Goal: Task Accomplishment & Management: Complete application form

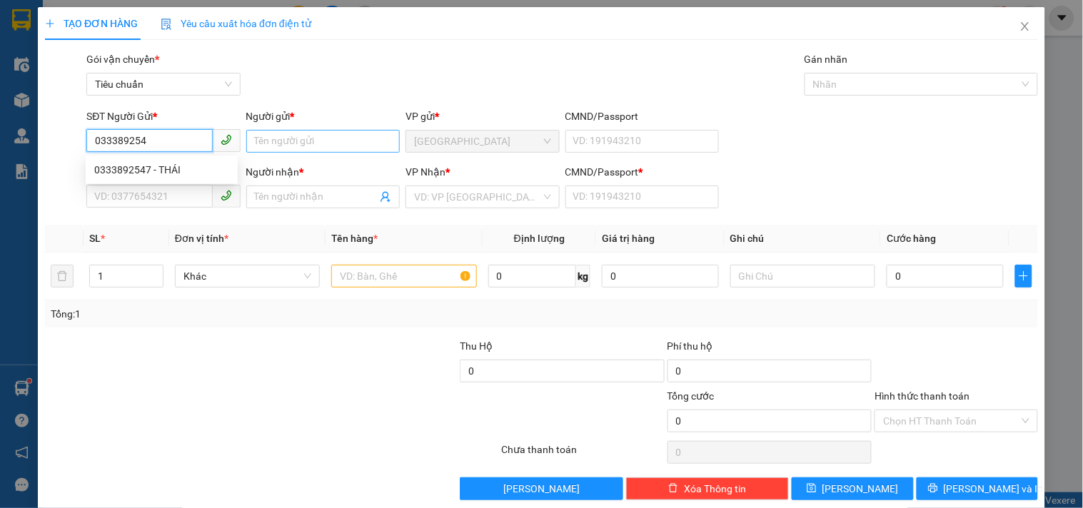
type input "0333892547"
click at [171, 168] on div "0333892547 - THÁI" at bounding box center [161, 170] width 135 height 16
type input "THÁI"
type input "0333892547"
type input "THÁI"
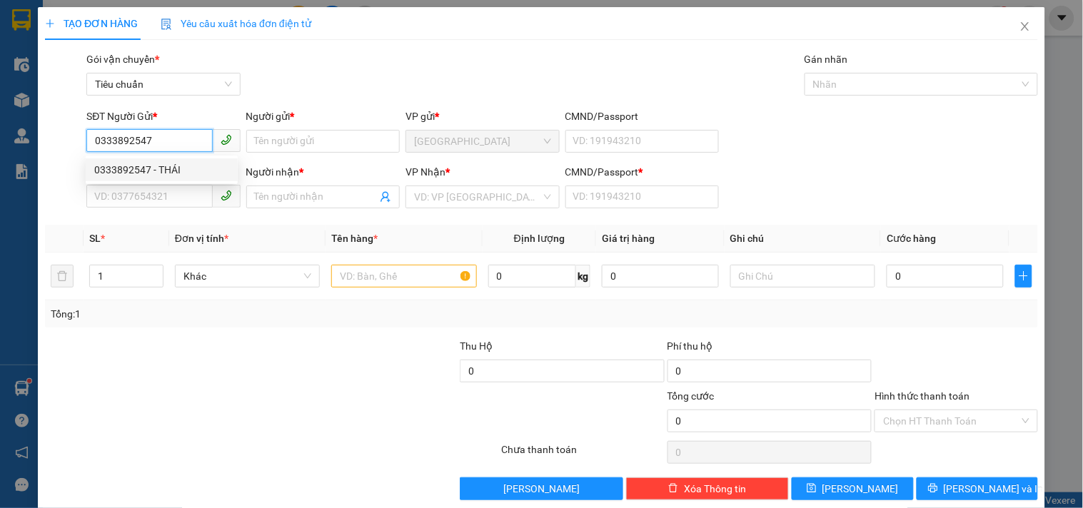
type input "0"
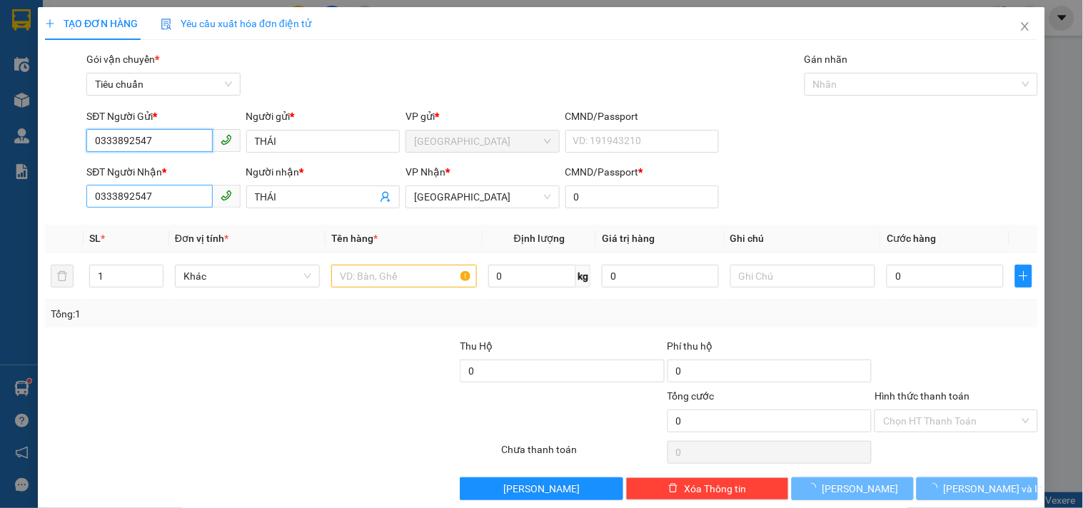
type input "350.000"
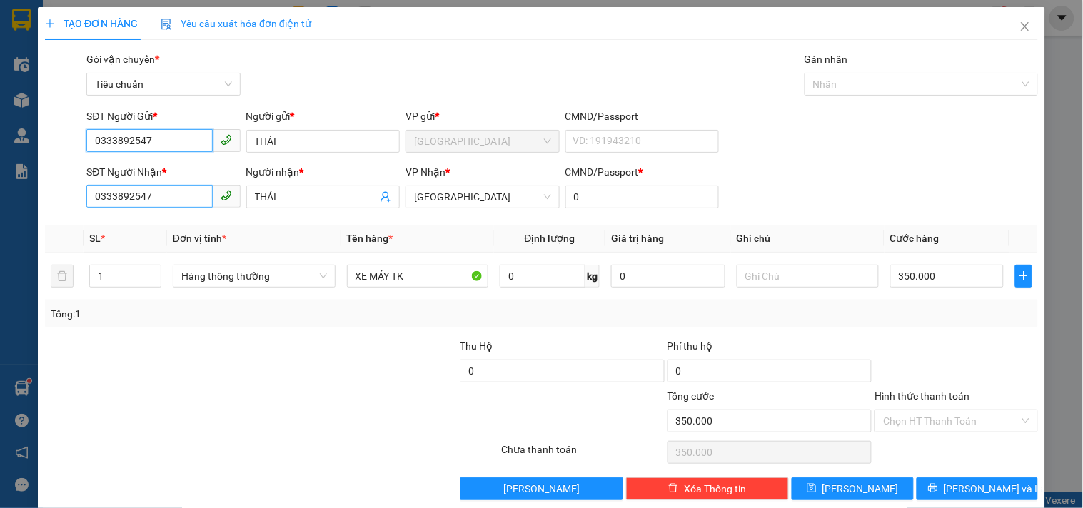
type input "0333892547"
click at [173, 201] on input "0333892547" at bounding box center [149, 196] width 126 height 23
type input "0"
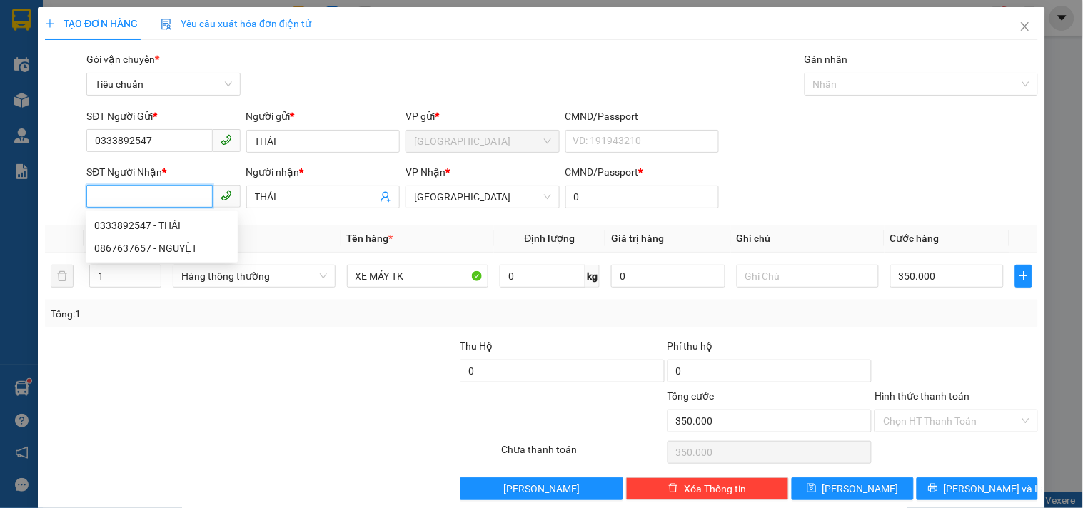
type input "0"
click at [148, 248] on div "0867637657 - NGUYỆT" at bounding box center [161, 249] width 135 height 16
type input "0867637657"
type input "NGUYỆT"
type input "20.000"
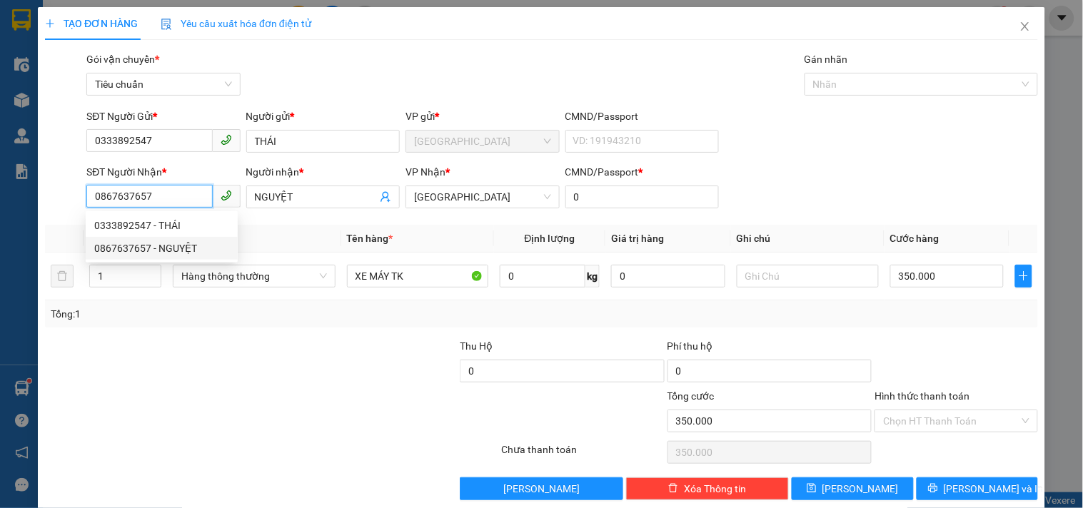
type input "20.000"
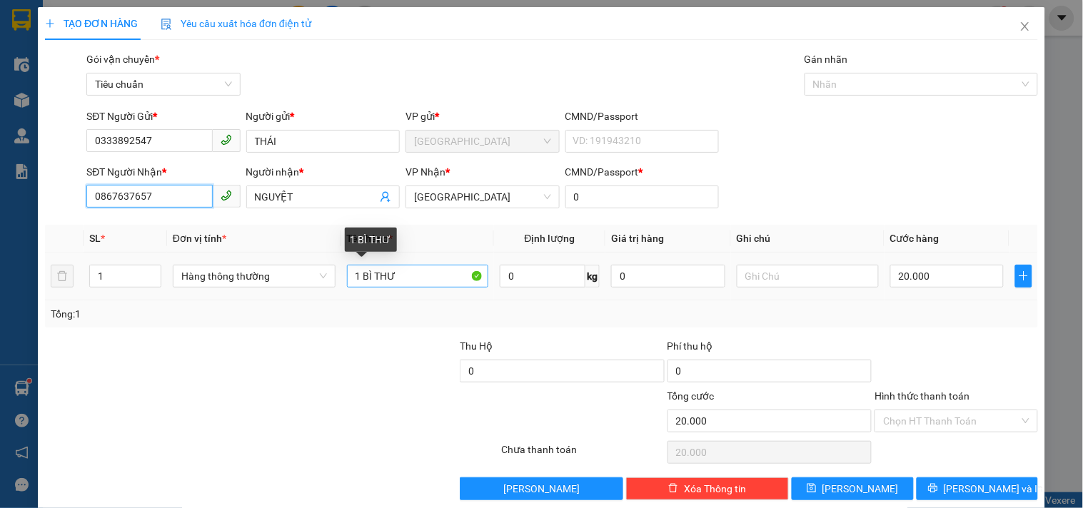
type input "0867637657"
click at [400, 279] on input "1 BÌ THƯ" at bounding box center [418, 276] width 142 height 23
type input "1 HS"
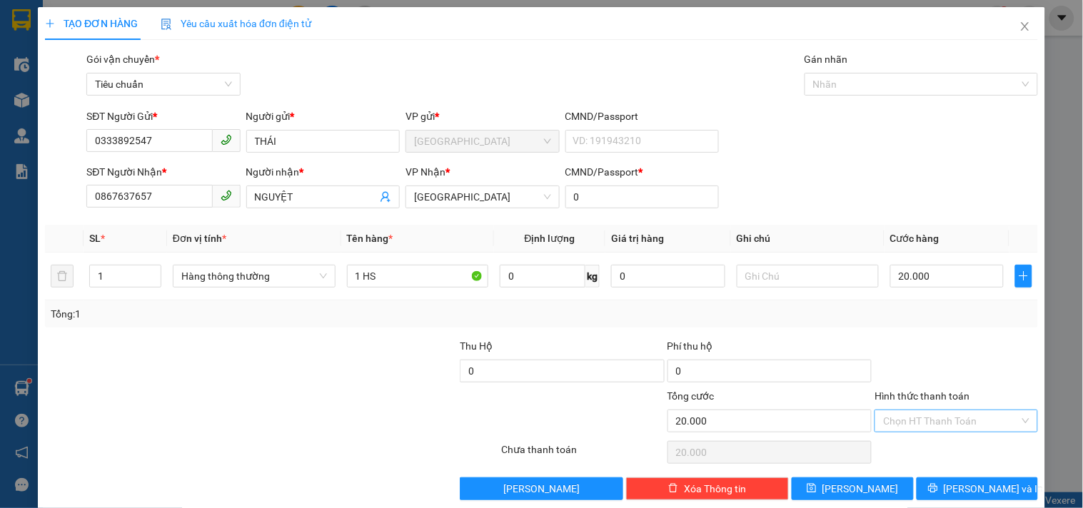
click at [934, 422] on input "Hình thức thanh toán" at bounding box center [951, 421] width 136 height 21
click at [908, 325] on div "Tại văn phòng" at bounding box center [947, 324] width 144 height 16
type input "0"
click at [938, 489] on icon "printer" at bounding box center [933, 488] width 10 height 10
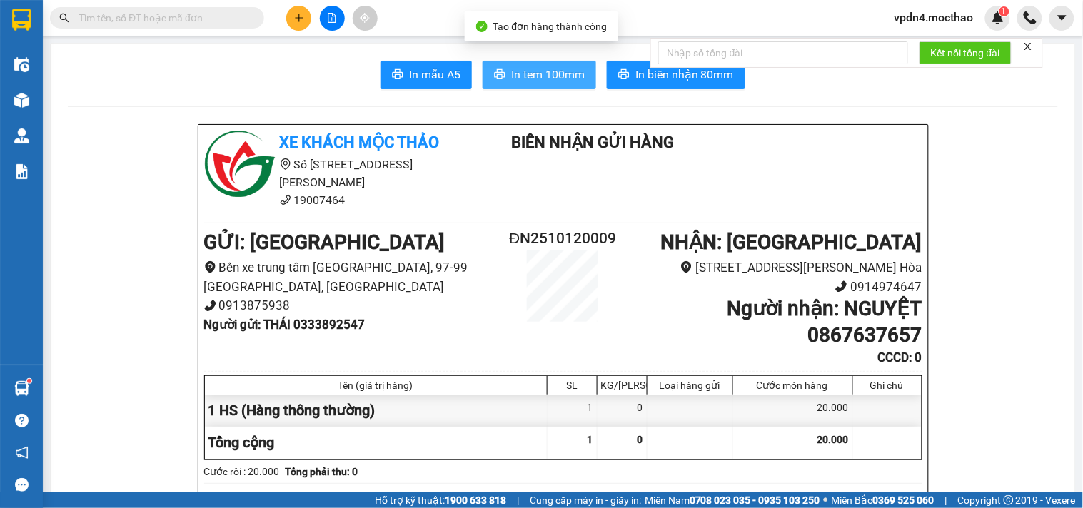
click at [553, 68] on span "In tem 100mm" at bounding box center [548, 75] width 74 height 18
click at [538, 69] on span "In tem 100mm" at bounding box center [548, 75] width 74 height 18
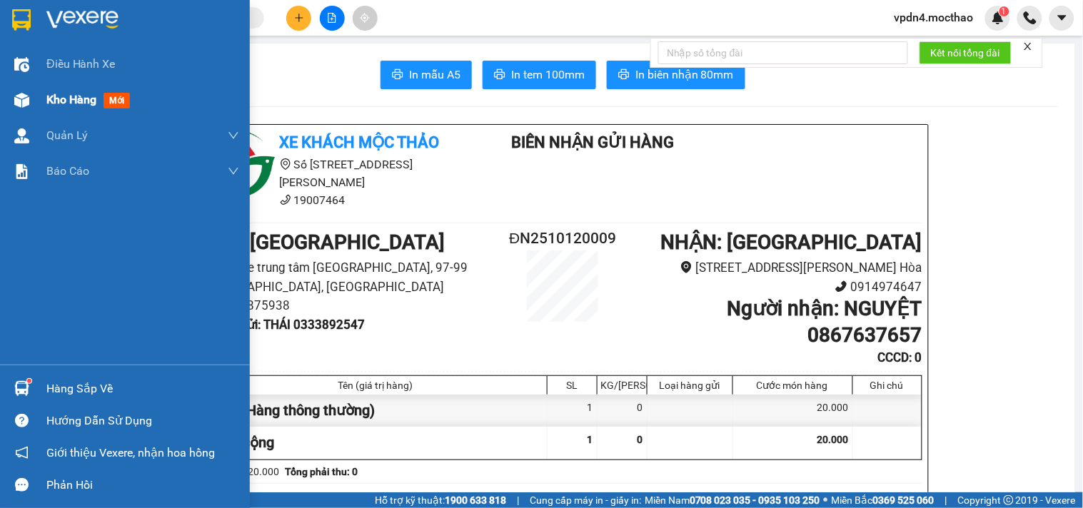
click at [84, 102] on span "Kho hàng" at bounding box center [71, 100] width 50 height 14
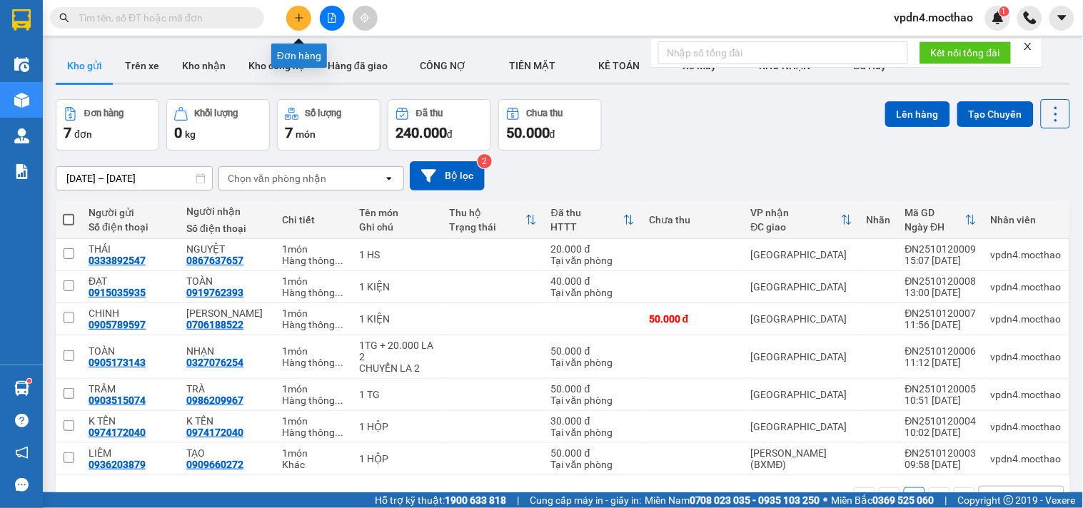
click at [295, 17] on icon "plus" at bounding box center [299, 18] width 10 height 10
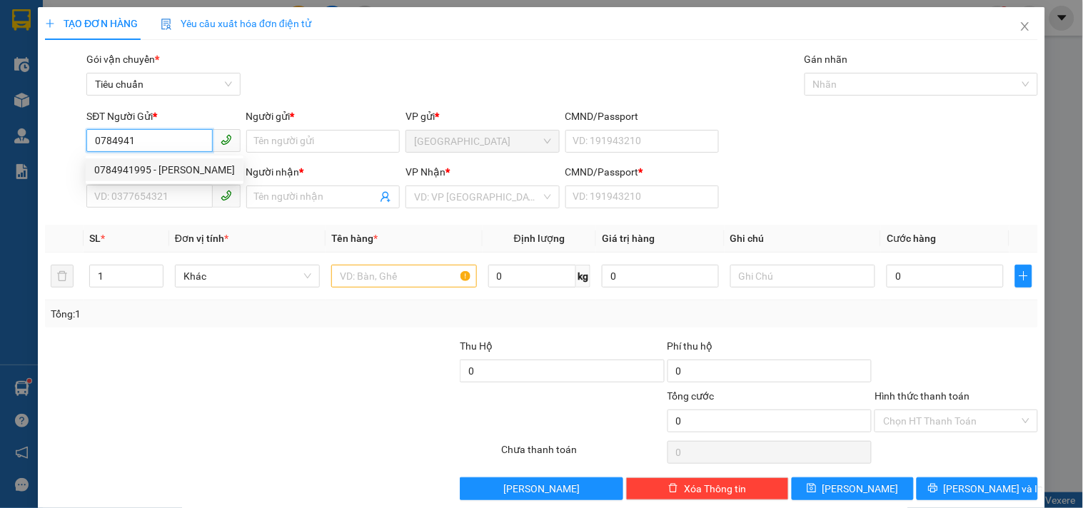
click at [166, 169] on div "0784941995 - [PERSON_NAME]" at bounding box center [164, 170] width 141 height 16
type input "0784941995"
type input "[PERSON_NAME]"
type input "0911519218"
type input "MỸ LY"
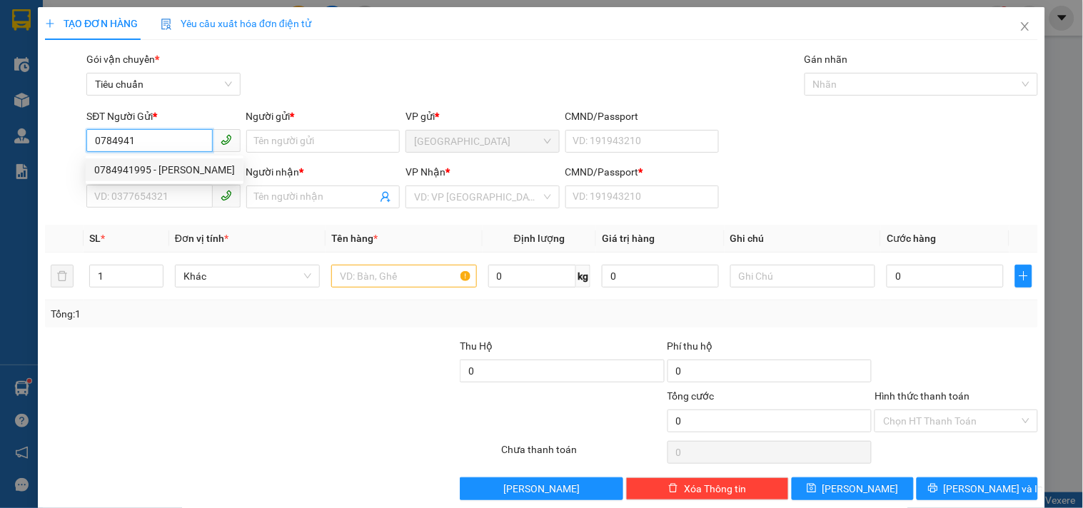
type input "0"
type input "180.000"
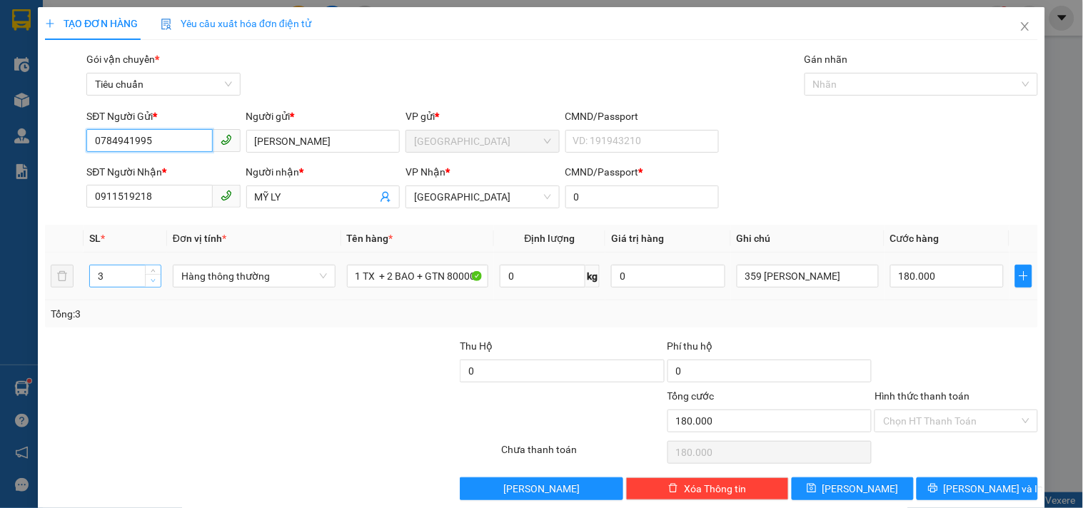
type input "0784941995"
click at [153, 281] on icon "down" at bounding box center [153, 280] width 5 height 5
type input "1"
click at [153, 281] on icon "down" at bounding box center [153, 280] width 5 height 5
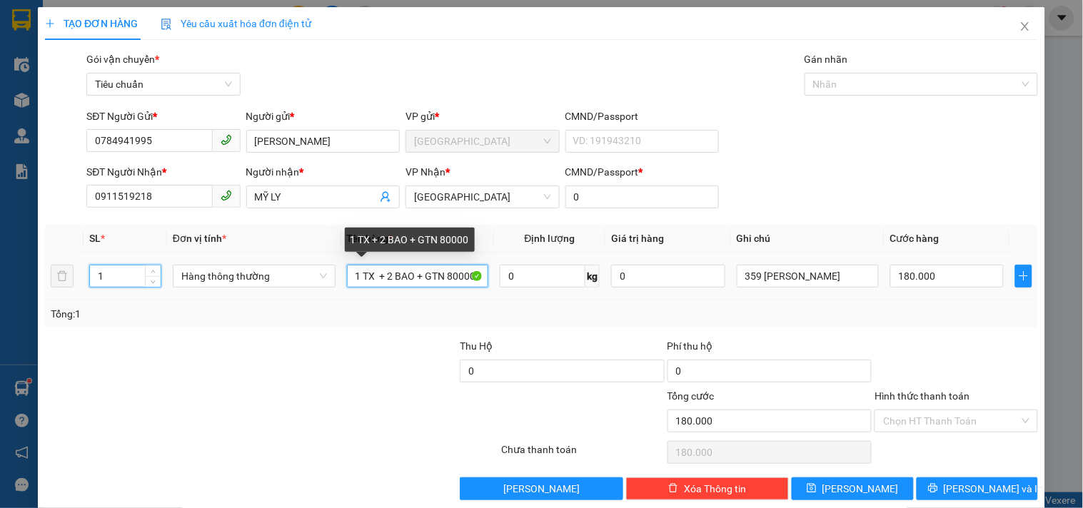
click at [479, 273] on input "1 TX + 2 BAO + GTN 80000" at bounding box center [418, 276] width 142 height 23
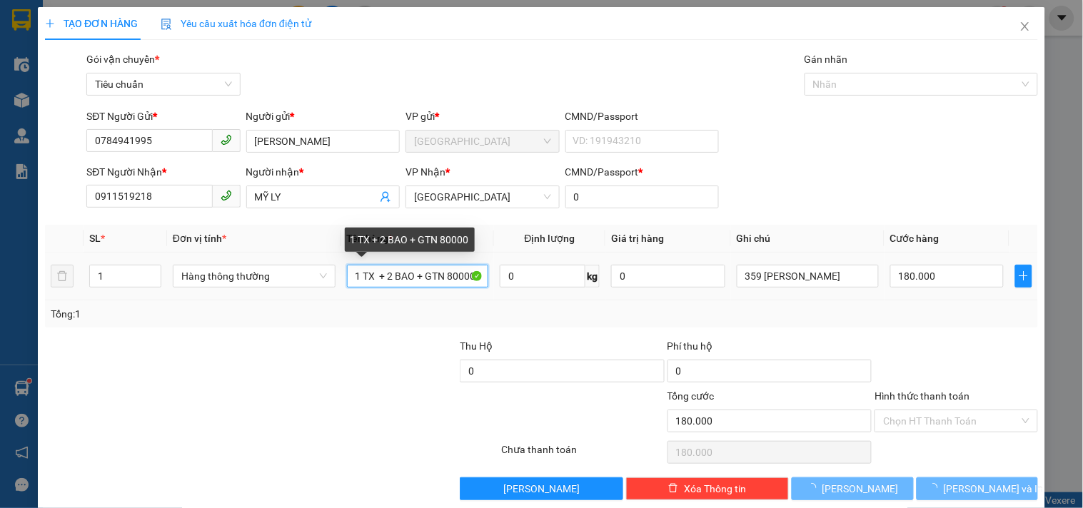
type input "0"
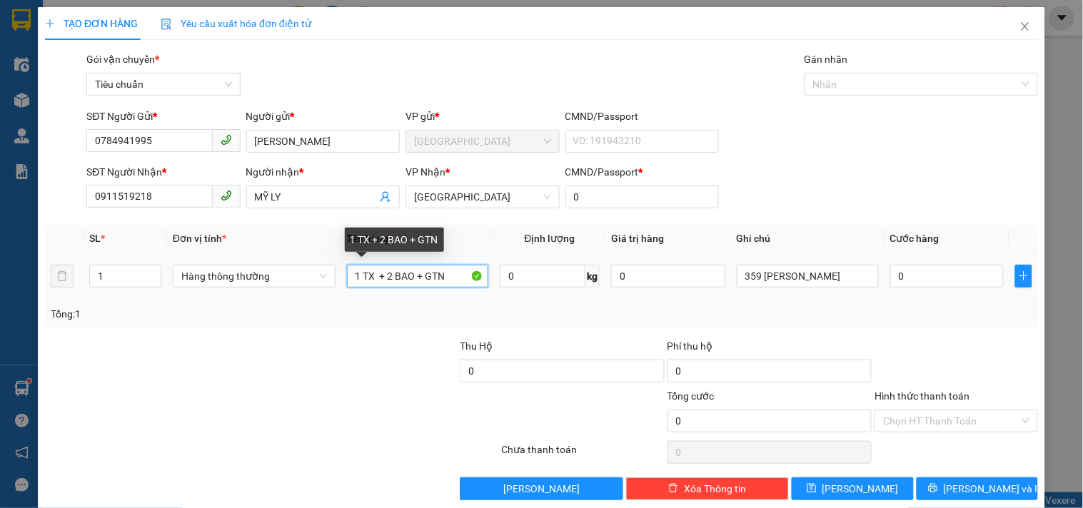
click at [415, 277] on input "1 TX + 2 BAO + GTN" at bounding box center [418, 276] width 142 height 23
click at [428, 277] on input "1 TX + GTN" at bounding box center [418, 276] width 142 height 23
type input "1 TX + GTN 50000"
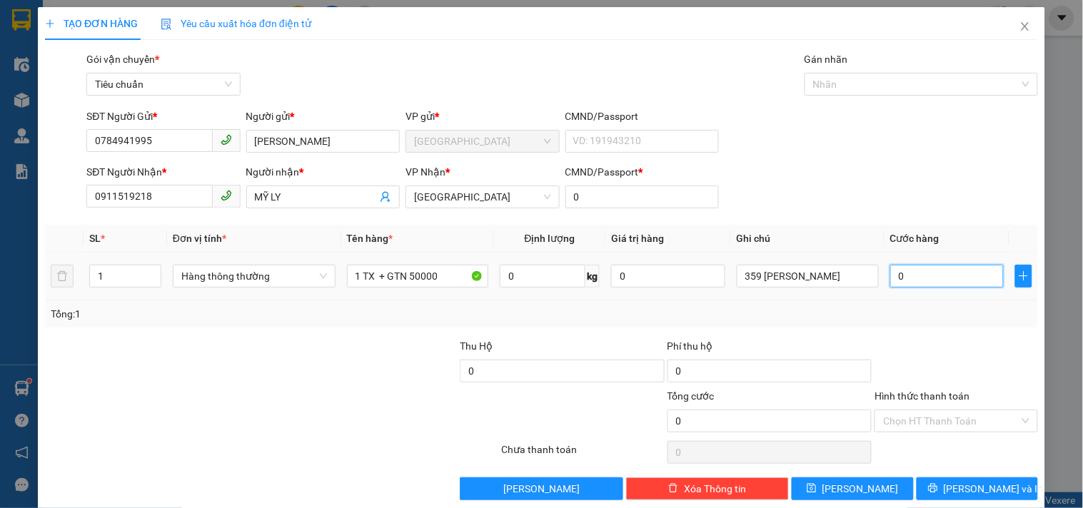
click at [905, 271] on input "0" at bounding box center [947, 276] width 114 height 23
type input "8"
type input "80"
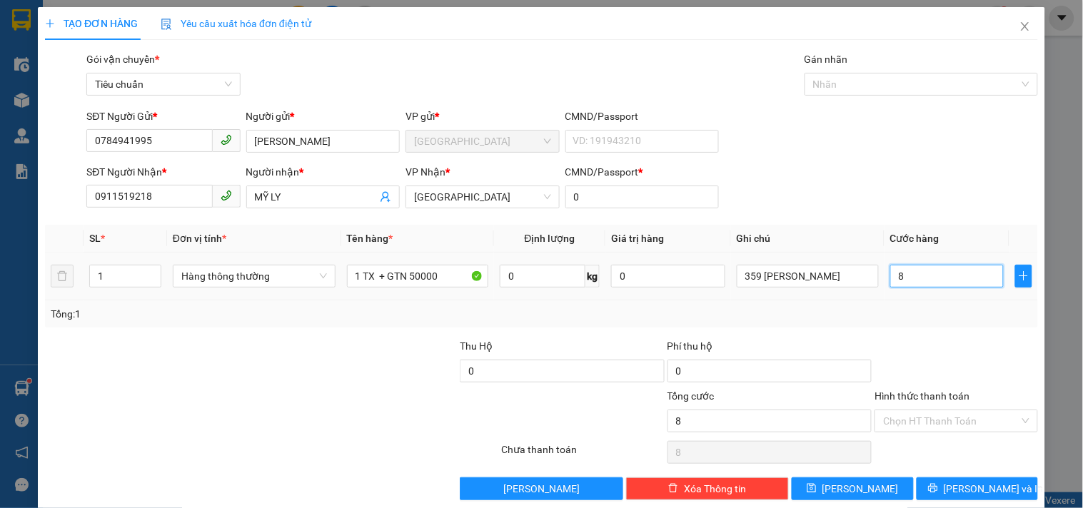
type input "80"
type input "80.000"
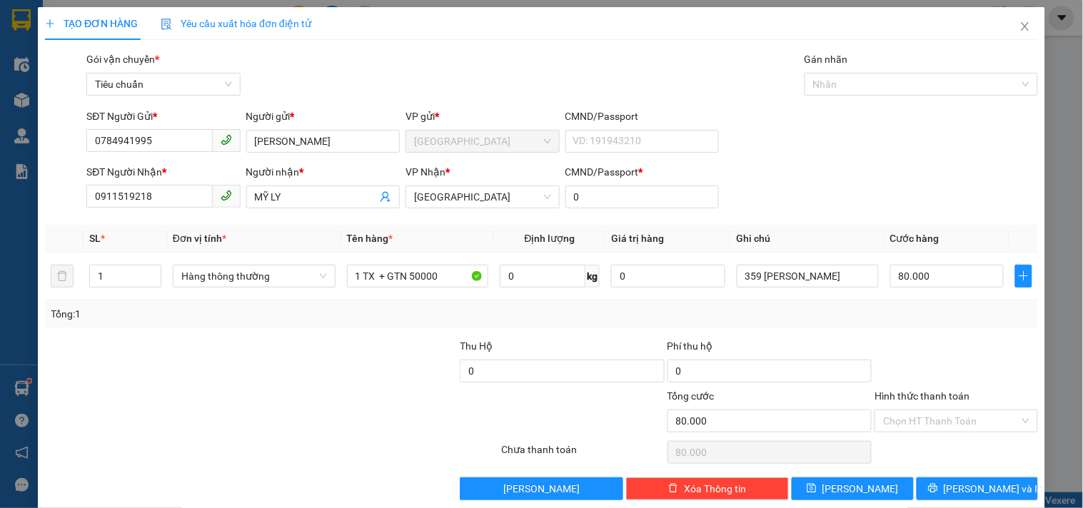
click at [907, 319] on div "Tổng: 1" at bounding box center [542, 314] width 982 height 16
click at [918, 423] on input "Hình thức thanh toán" at bounding box center [951, 421] width 136 height 21
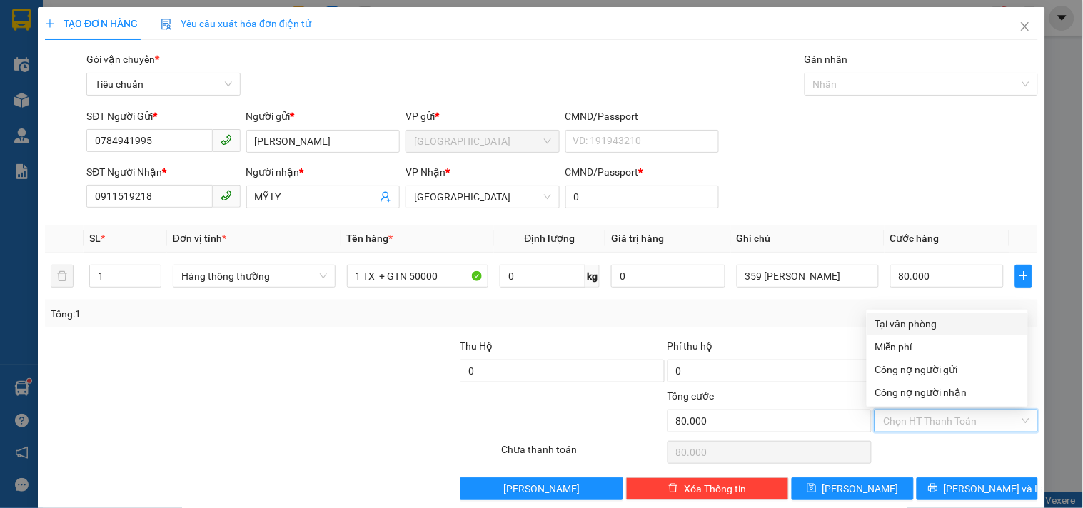
click at [910, 325] on div "Tại văn phòng" at bounding box center [947, 324] width 144 height 16
type input "0"
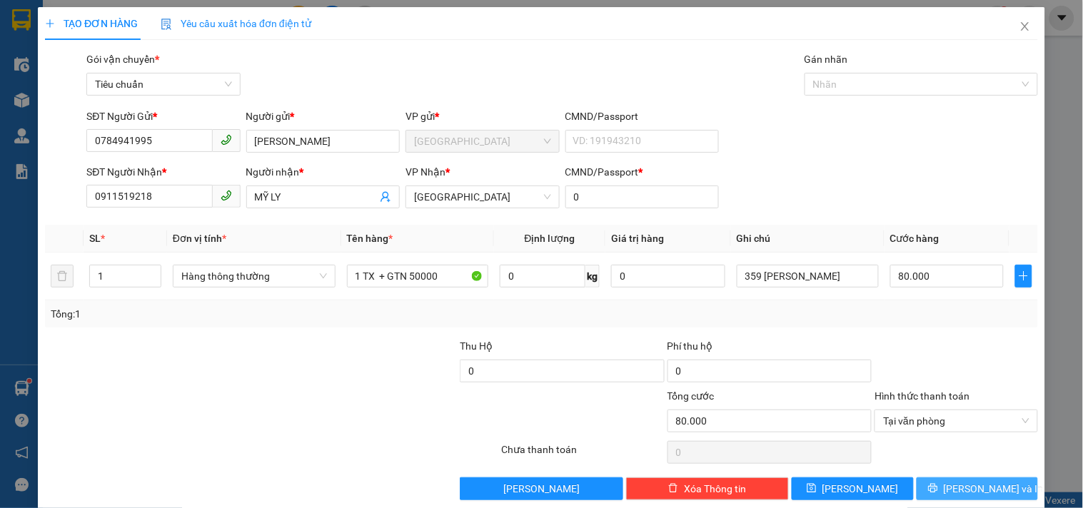
click at [978, 488] on span "[PERSON_NAME] và In" at bounding box center [994, 489] width 100 height 16
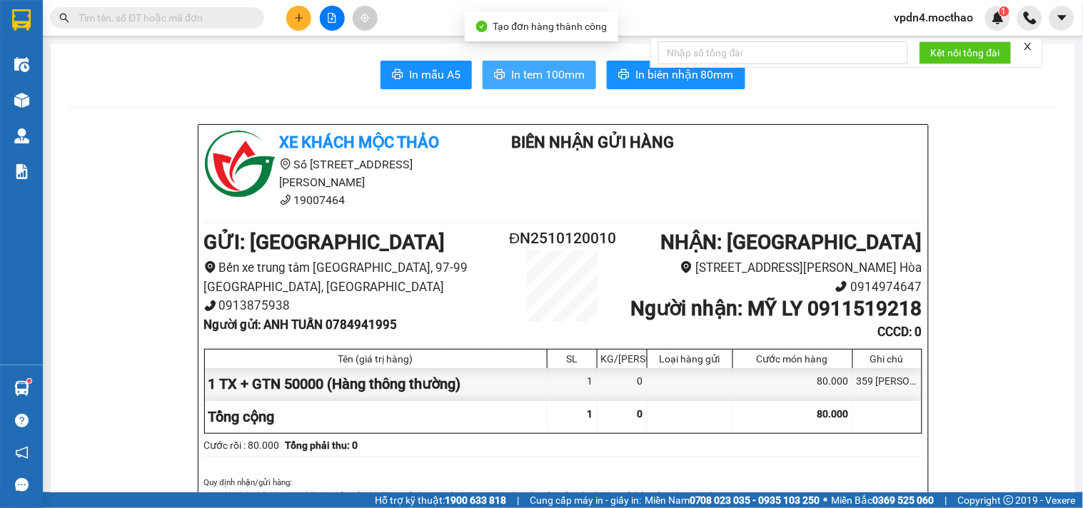
click at [563, 76] on span "In tem 100mm" at bounding box center [548, 75] width 74 height 18
click at [566, 75] on span "In tem 100mm" at bounding box center [548, 75] width 74 height 18
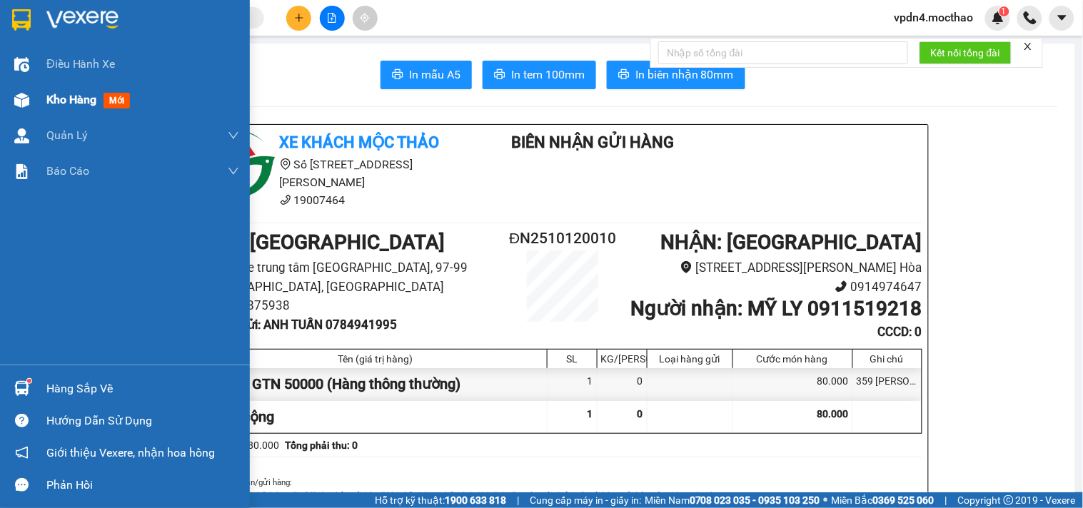
click at [69, 98] on span "Kho hàng" at bounding box center [71, 100] width 50 height 14
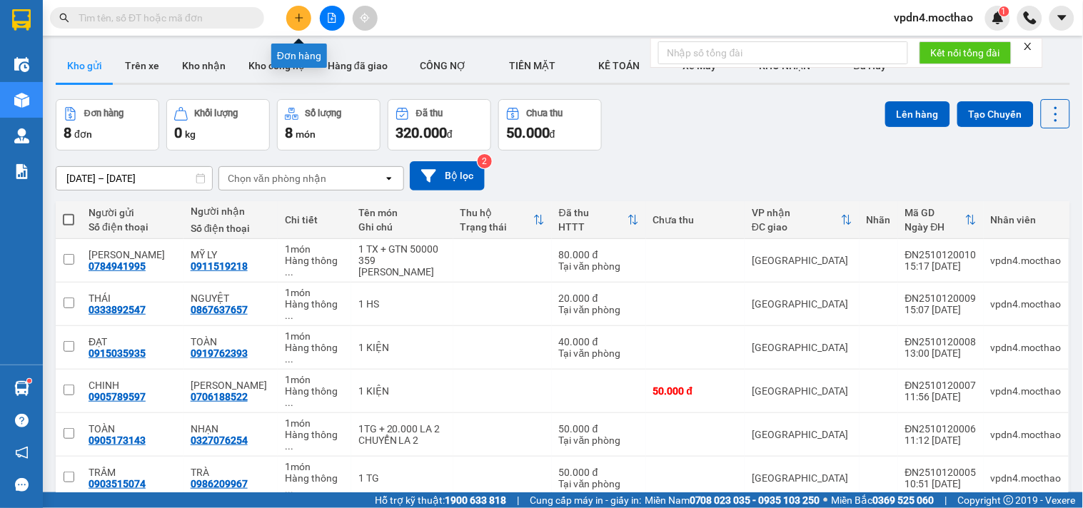
click at [303, 16] on icon "plus" at bounding box center [299, 18] width 10 height 10
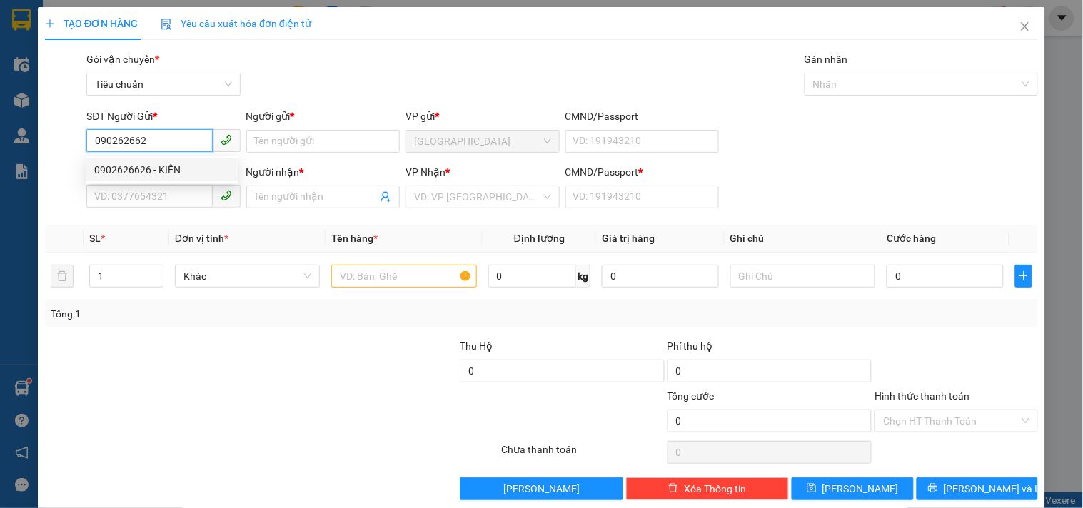
click at [136, 168] on div "0902626626 - KIÊN" at bounding box center [161, 170] width 135 height 16
type input "0902626626"
type input "KIÊN"
type input "0905777539"
type input "TÍN"
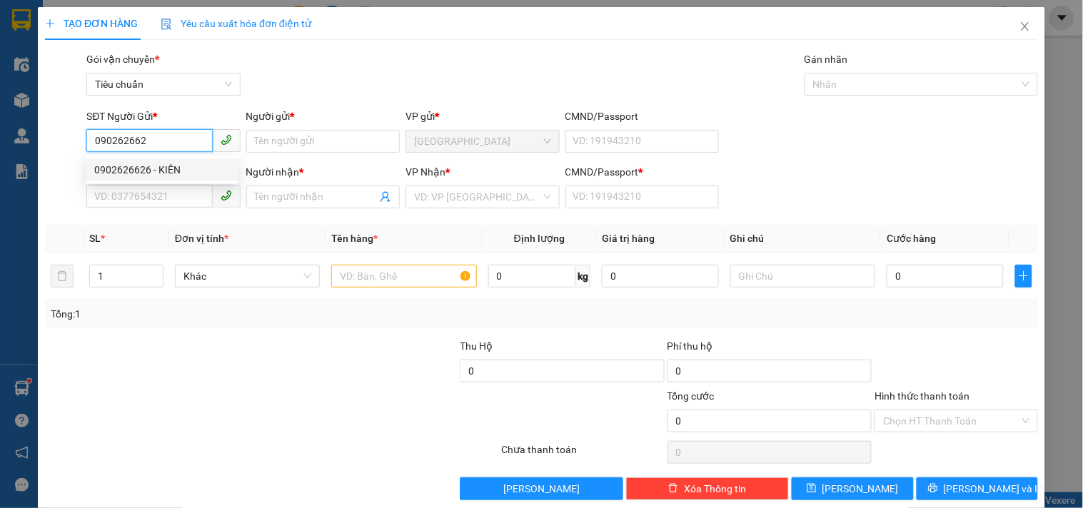
type input "0"
type input "300.000"
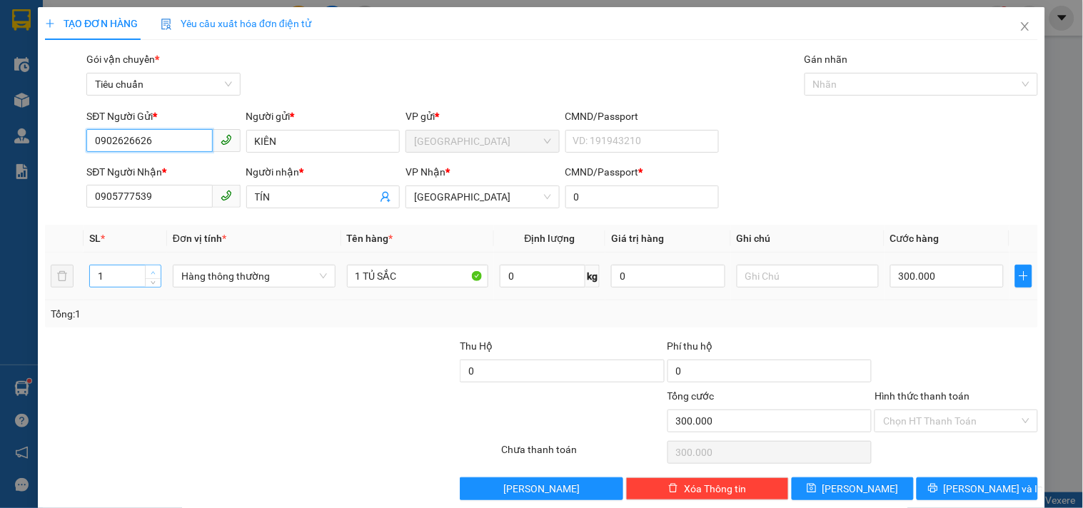
type input "0902626626"
type input "2"
click at [154, 273] on icon "up" at bounding box center [153, 273] width 5 height 5
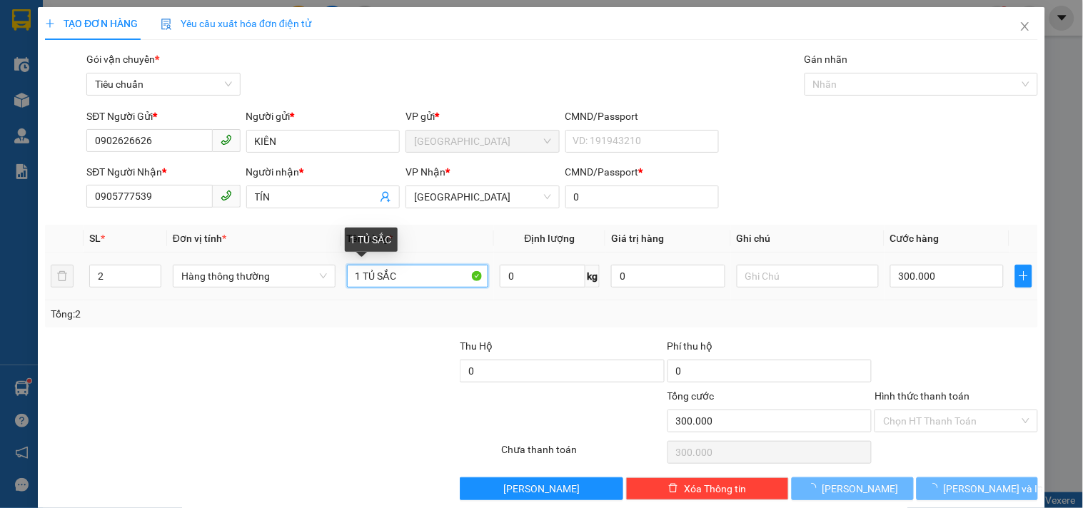
click at [359, 276] on input "1 TỦ SẮC" at bounding box center [418, 276] width 142 height 23
type input "0"
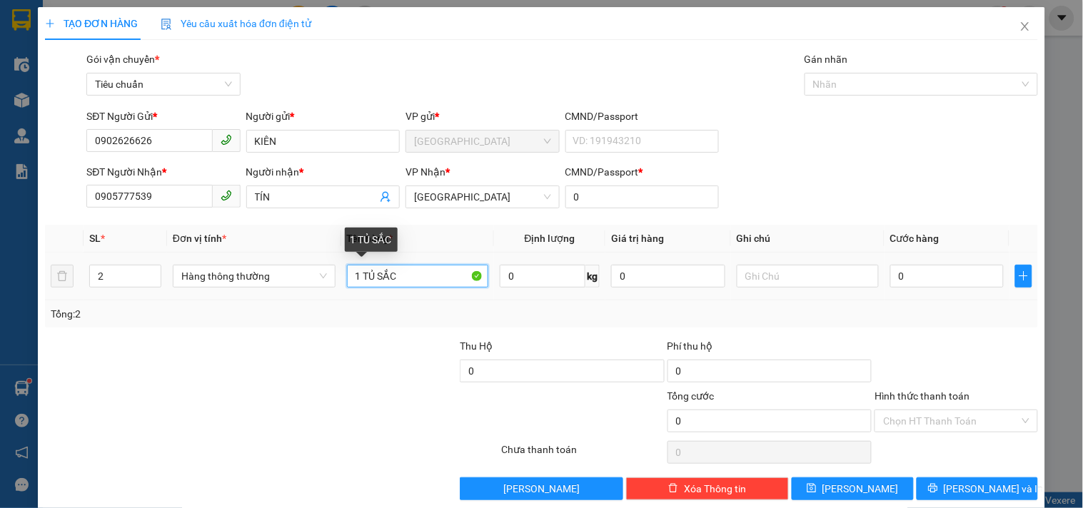
click at [411, 281] on input "1 TỦ SẮC" at bounding box center [418, 276] width 142 height 23
type input "1"
type input "2 KIỆN"
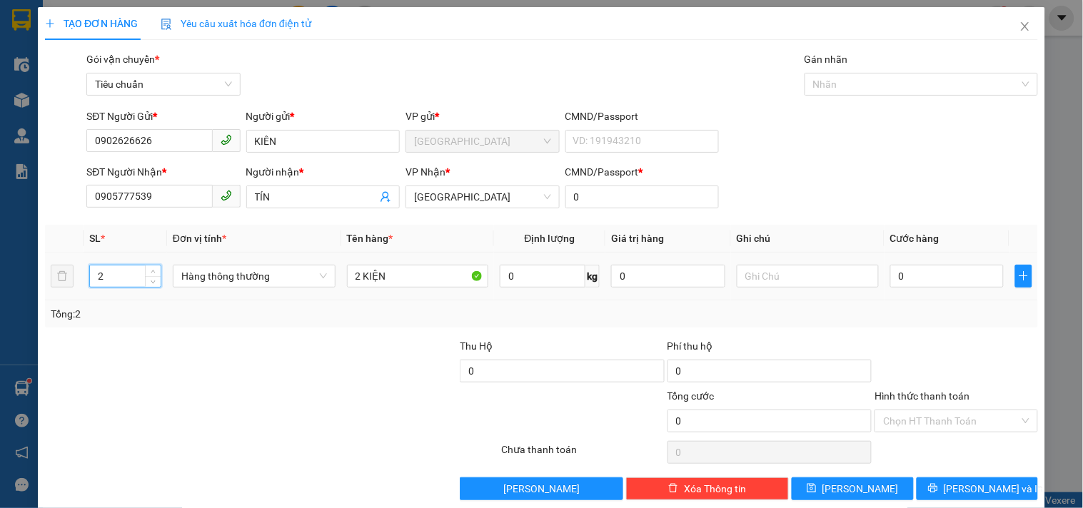
click at [107, 276] on input "2" at bounding box center [125, 276] width 71 height 21
type input "1"
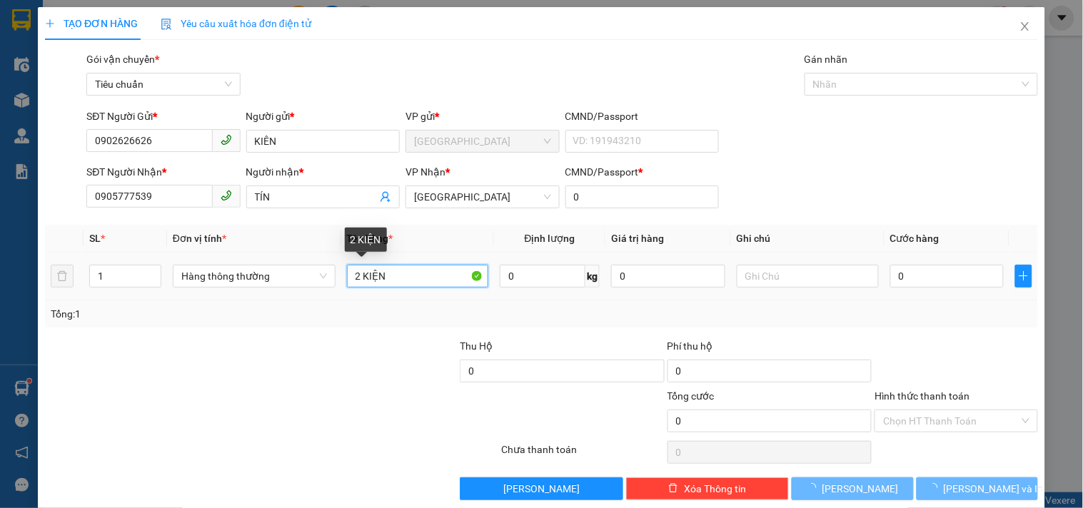
click at [358, 276] on input "2 KIỆN" at bounding box center [418, 276] width 142 height 23
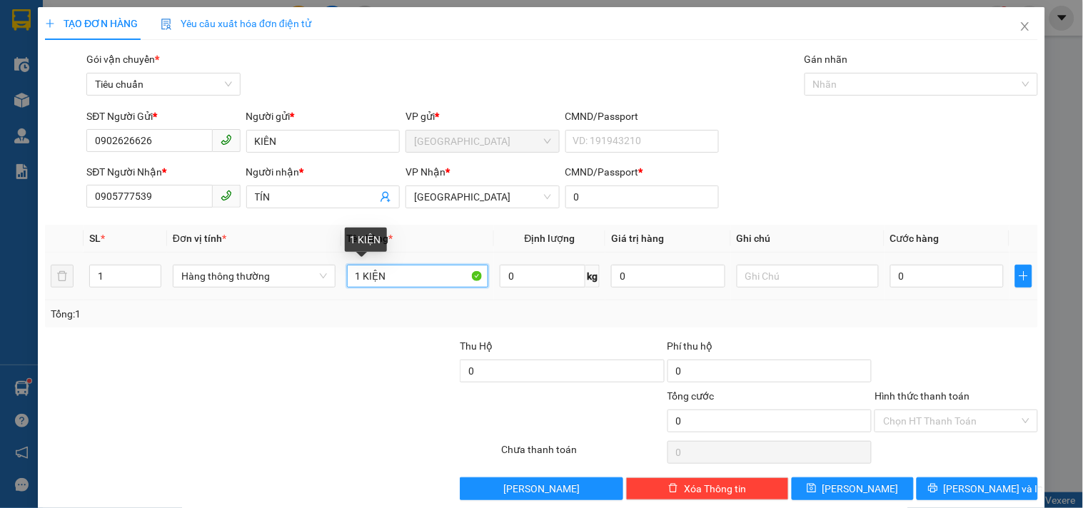
click at [401, 273] on input "1 KIỆN" at bounding box center [418, 276] width 142 height 23
type input "1 KIỆN GỖ"
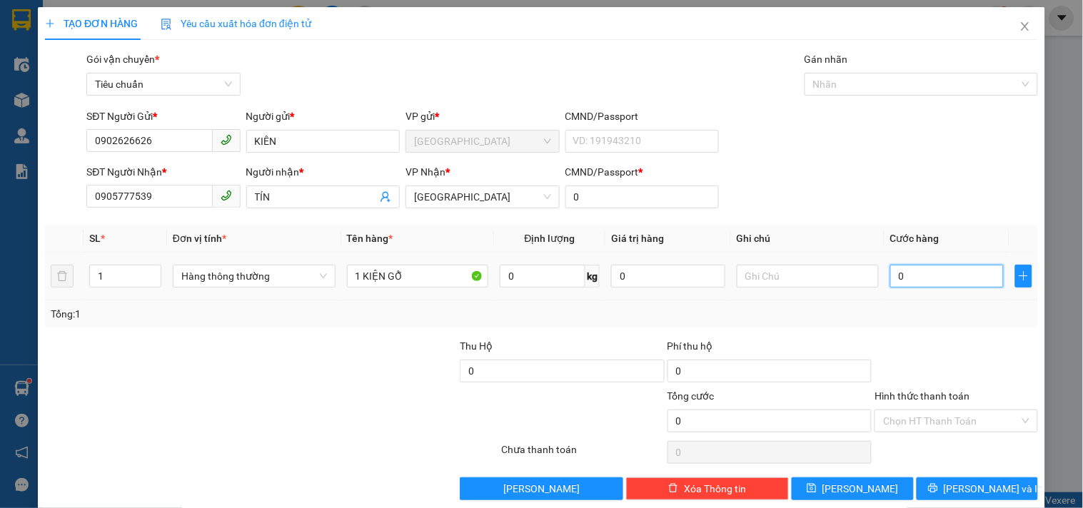
click at [896, 276] on input "0" at bounding box center [947, 276] width 114 height 23
type input "3"
type input "30"
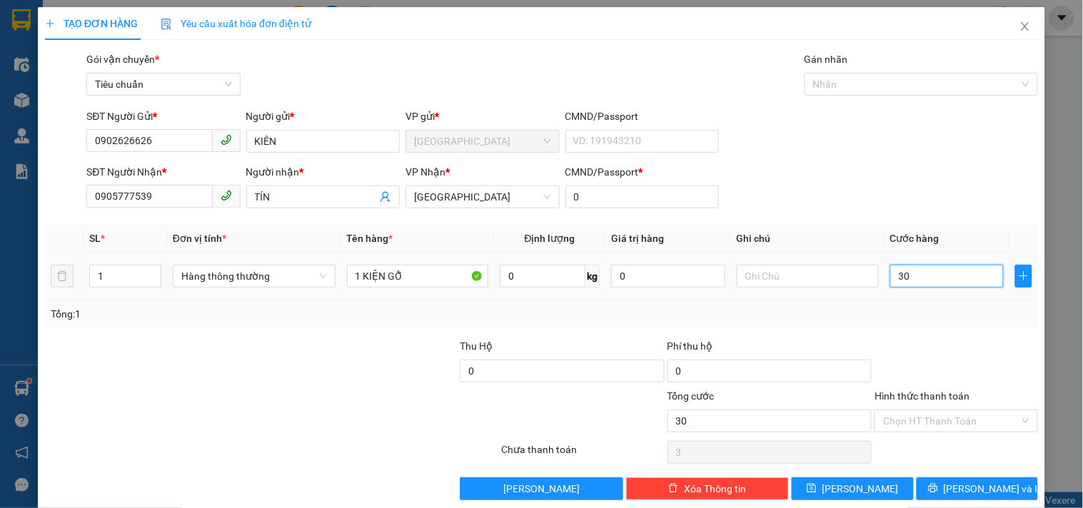
type input "30"
type input "300"
type input "30"
type input "3"
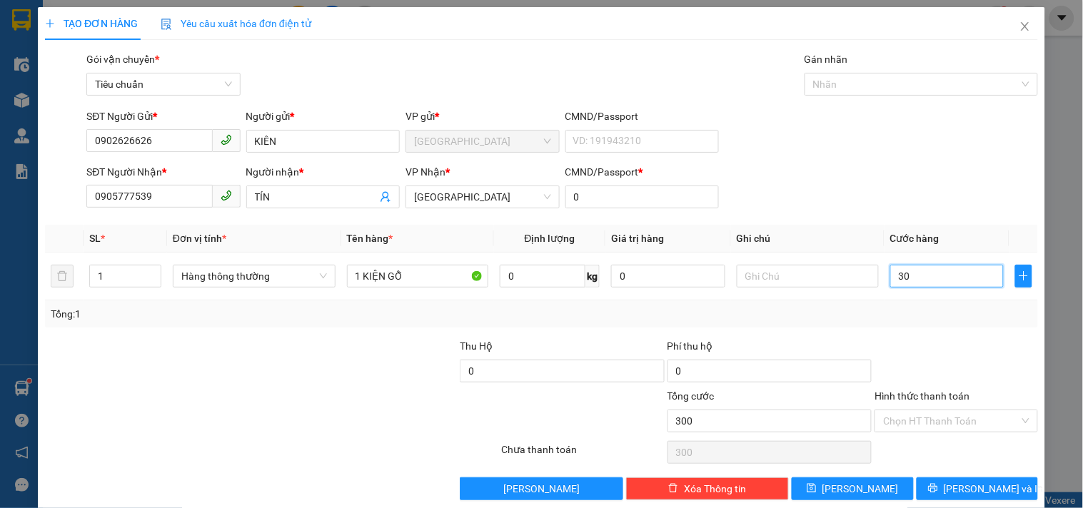
type input "3"
type input "0"
type input "2"
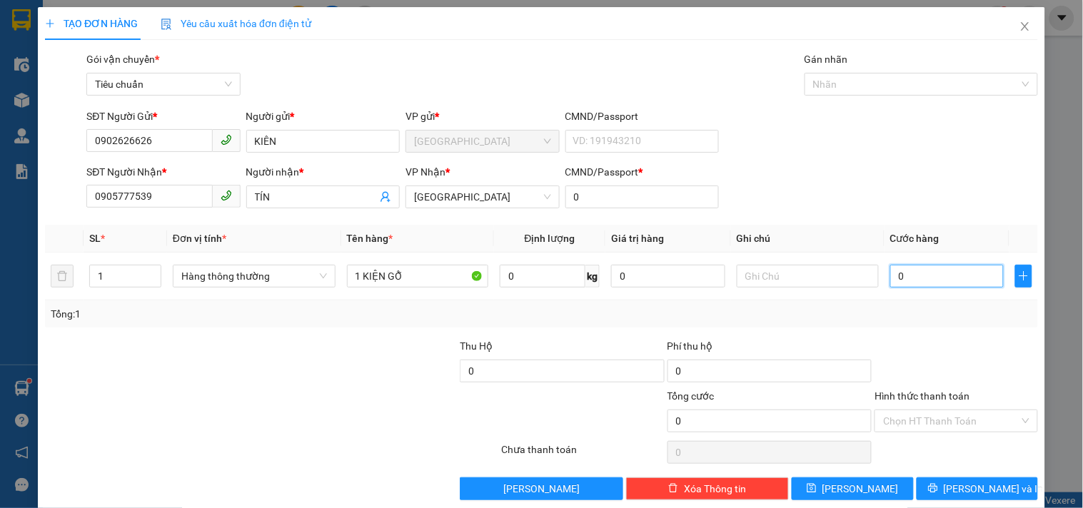
type input "2"
type input "025"
type input "25"
type input "0.250"
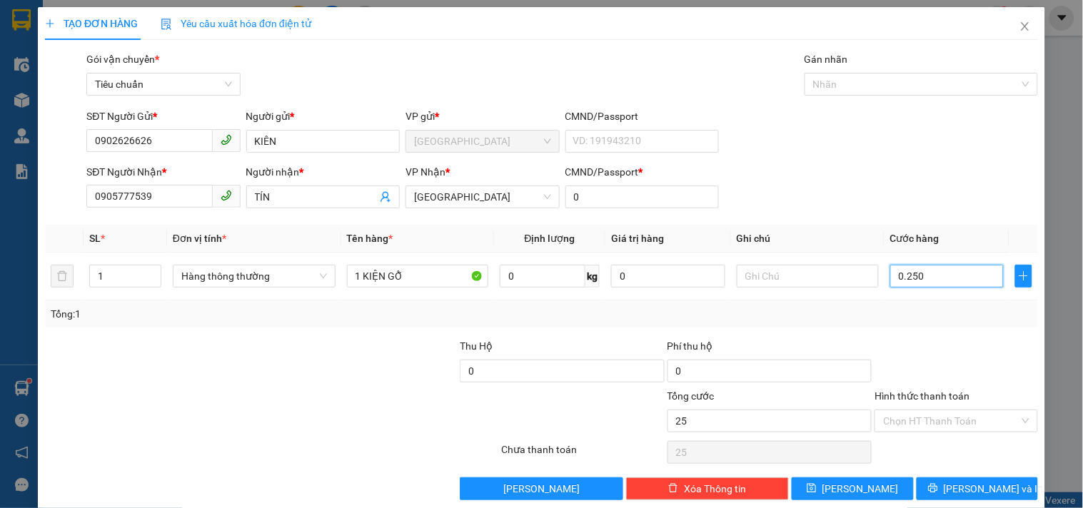
type input "250"
type input "0.250"
type input "250.000"
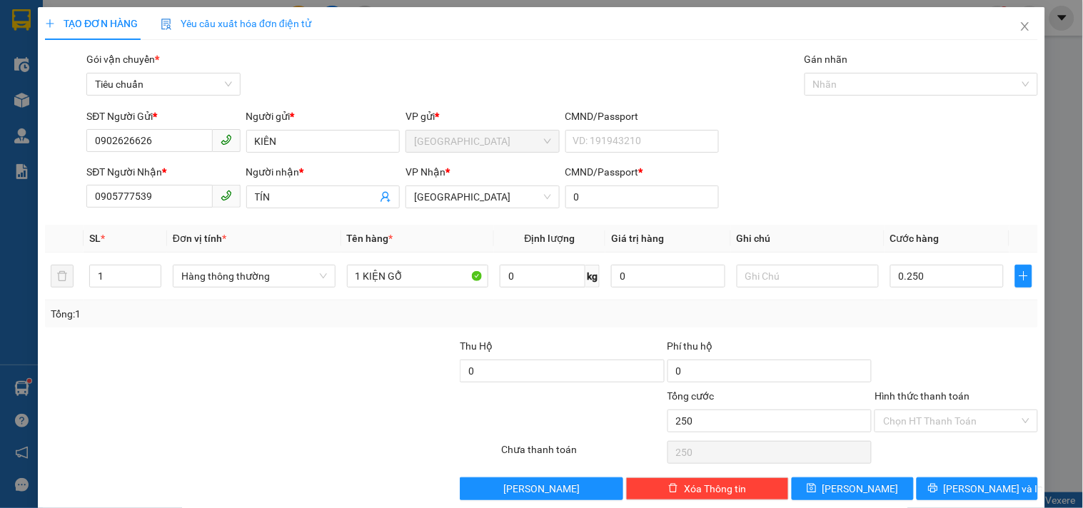
type input "250.000"
click at [862, 330] on div "Transit Pickup Surcharge Ids Transit Deliver Surcharge Ids Transit Deliver Surc…" at bounding box center [541, 275] width 993 height 449
click at [938, 488] on icon "printer" at bounding box center [933, 488] width 10 height 10
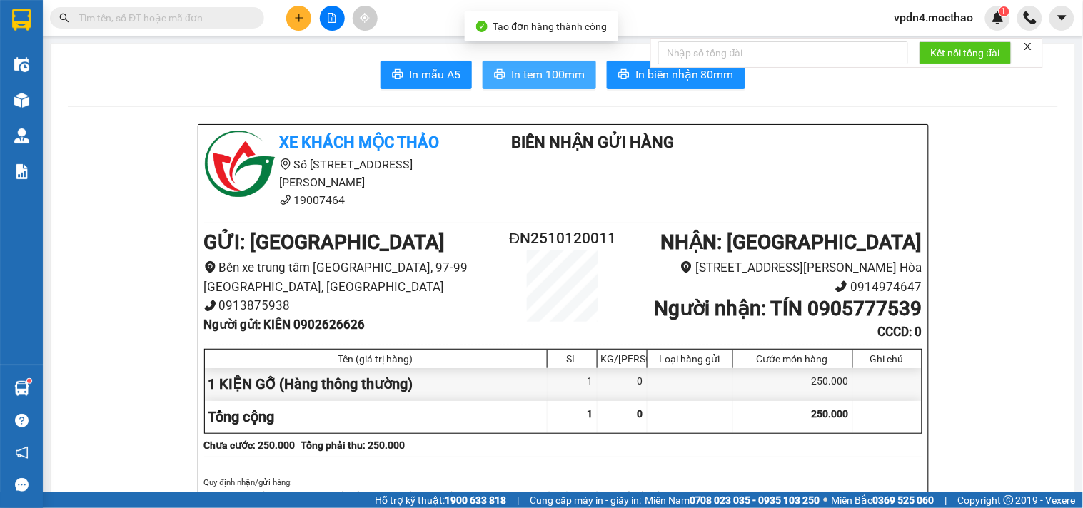
click at [521, 74] on span "In tem 100mm" at bounding box center [548, 75] width 74 height 18
click at [546, 69] on span "In tem 100mm" at bounding box center [548, 75] width 74 height 18
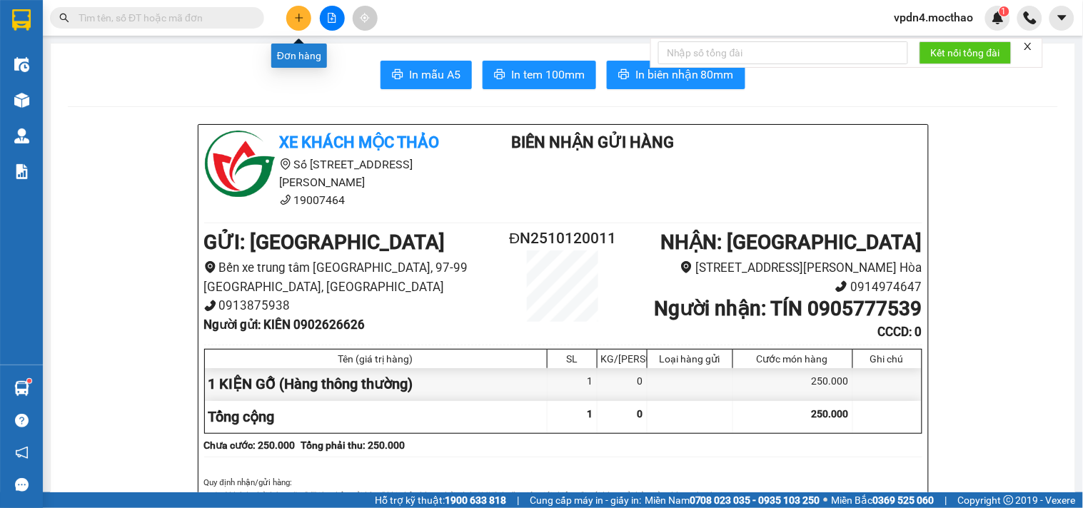
click at [296, 18] on icon "plus" at bounding box center [299, 17] width 8 height 1
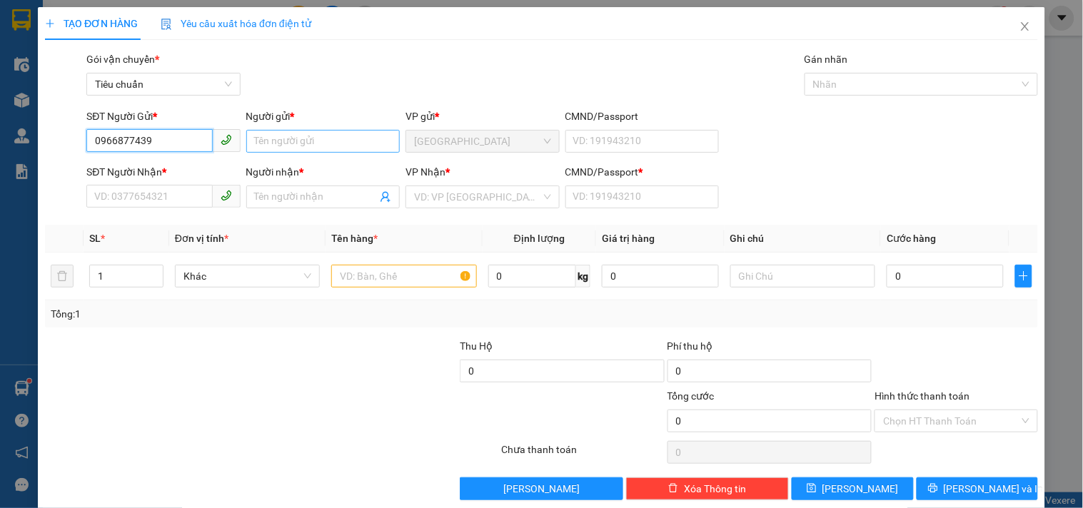
type input "0966877439"
click at [257, 141] on input "Người gửi *" at bounding box center [323, 141] width 154 height 23
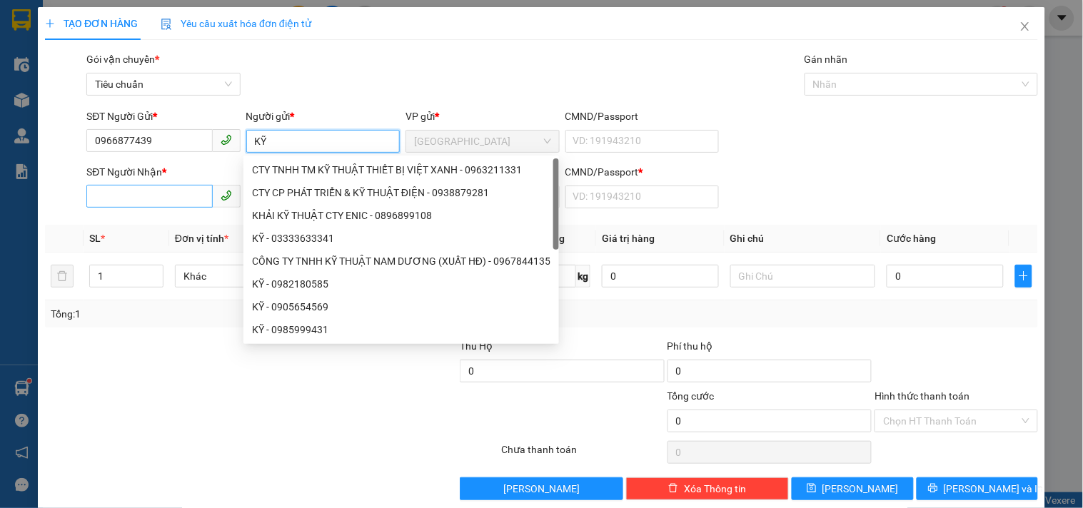
type input "KỸ"
click at [168, 198] on input "SĐT Người Nhận *" at bounding box center [149, 196] width 126 height 23
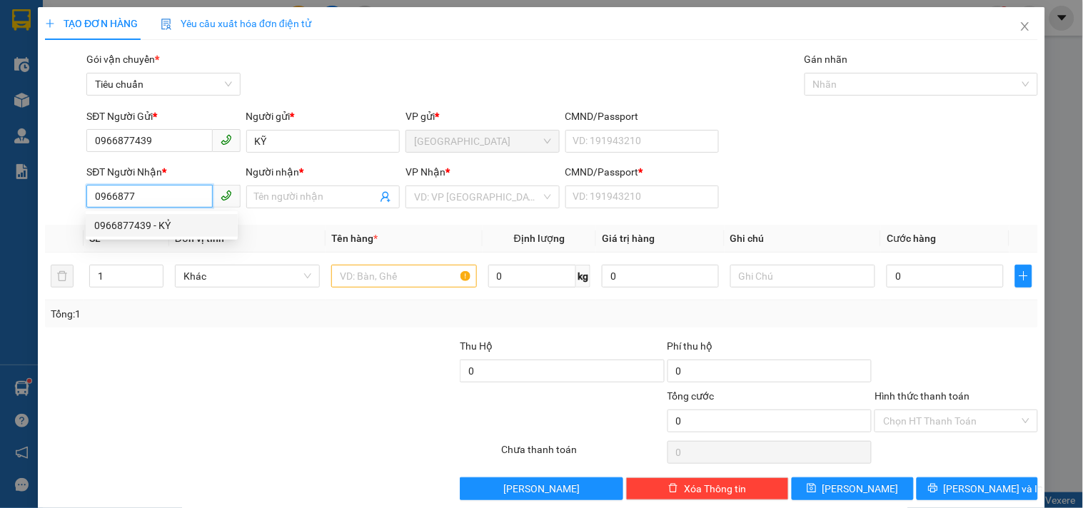
click at [145, 224] on div "0966877439 - KỶ" at bounding box center [161, 226] width 135 height 16
type input "0966877439"
type input "KỶ"
type input "0"
type input "30.000"
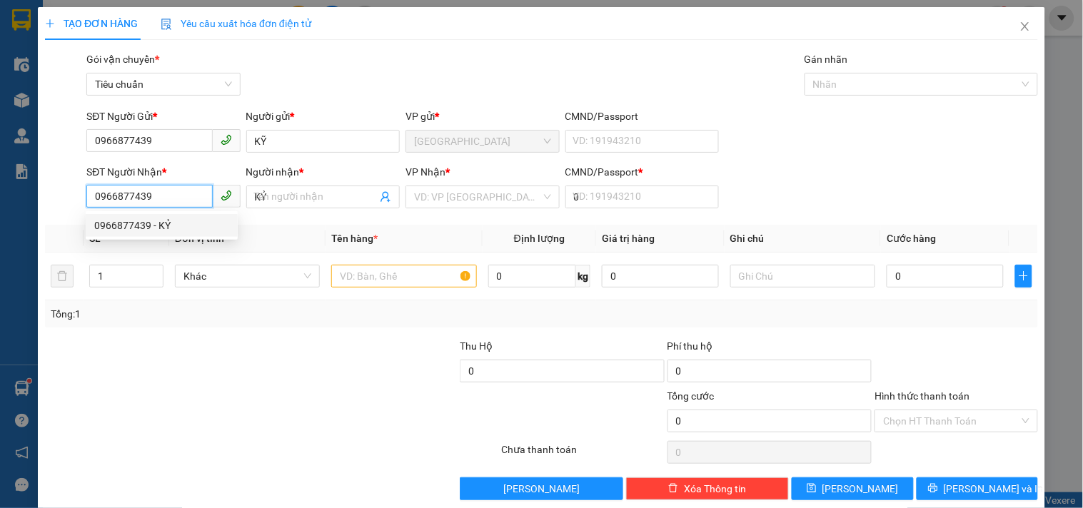
type input "30.000"
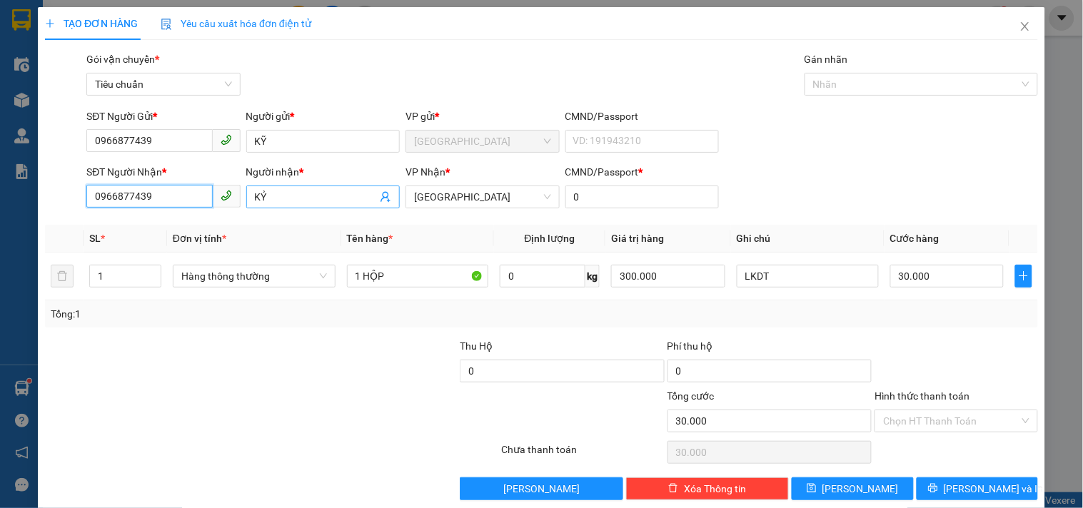
type input "0966877439"
click at [269, 193] on input "KỶ" at bounding box center [316, 197] width 122 height 16
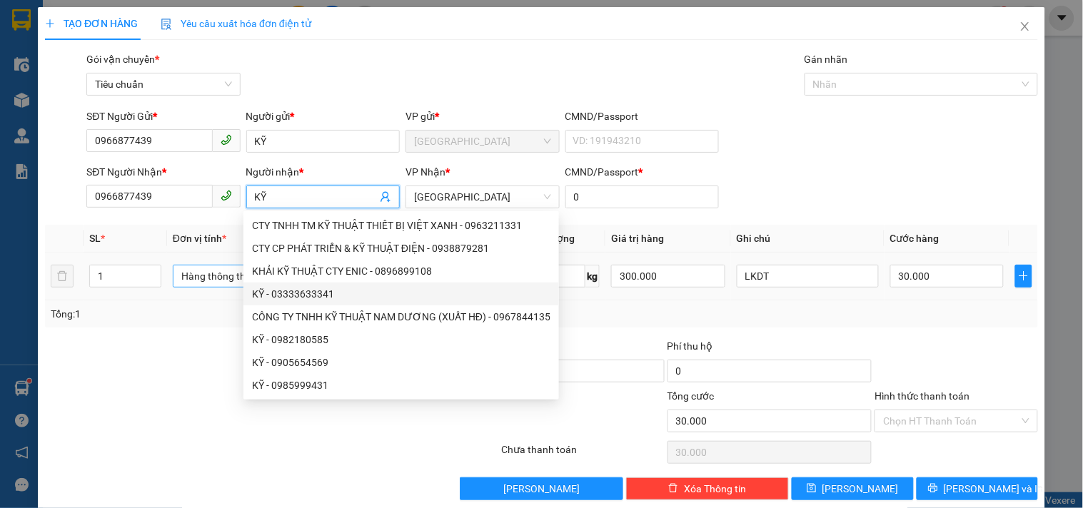
click at [203, 274] on span "Hàng thông thường" at bounding box center [254, 276] width 146 height 21
type input "KỸ"
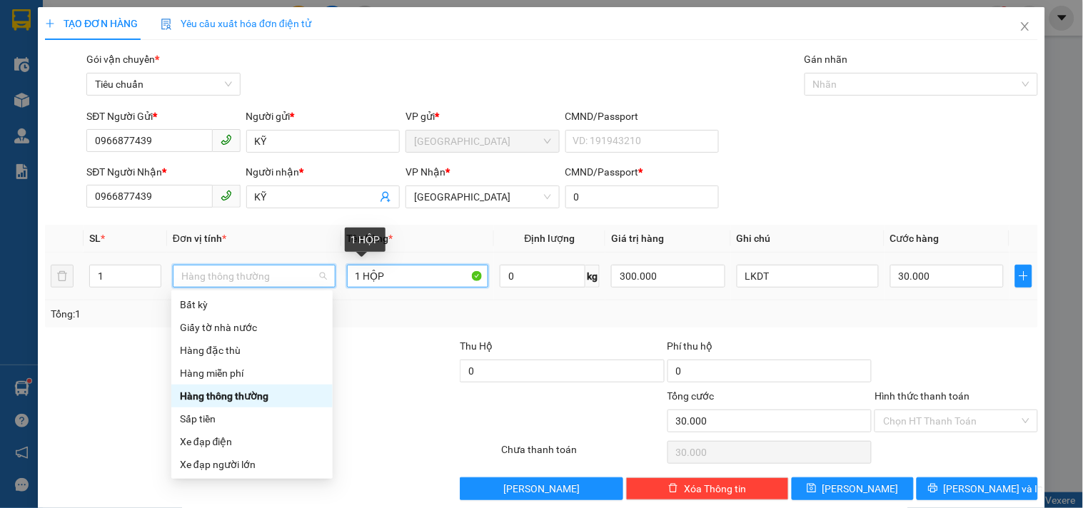
click at [421, 281] on input "1 HỘP" at bounding box center [418, 276] width 142 height 23
type input "0"
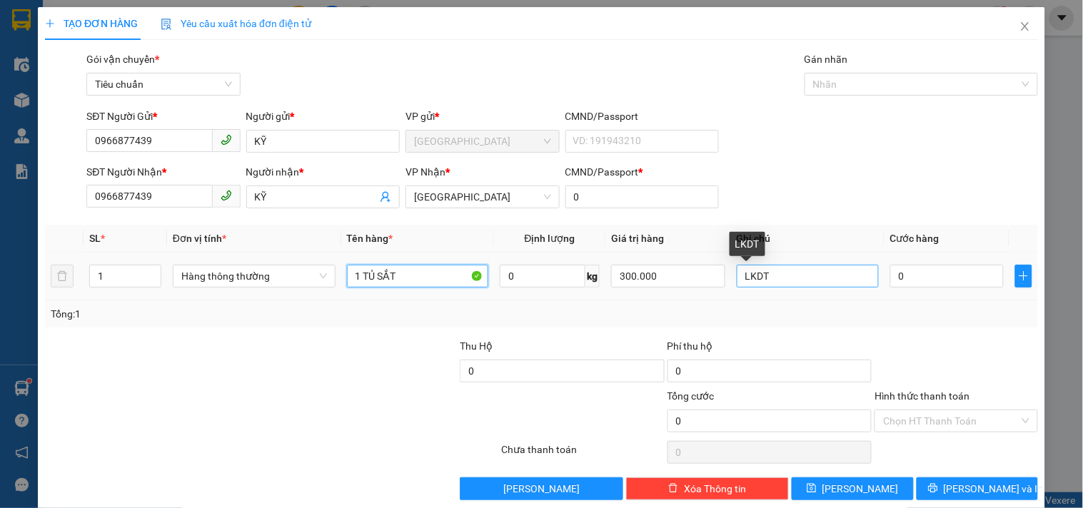
type input "1 TỦ SẮT"
click at [773, 276] on input "LKDT" at bounding box center [808, 276] width 142 height 23
type input "L"
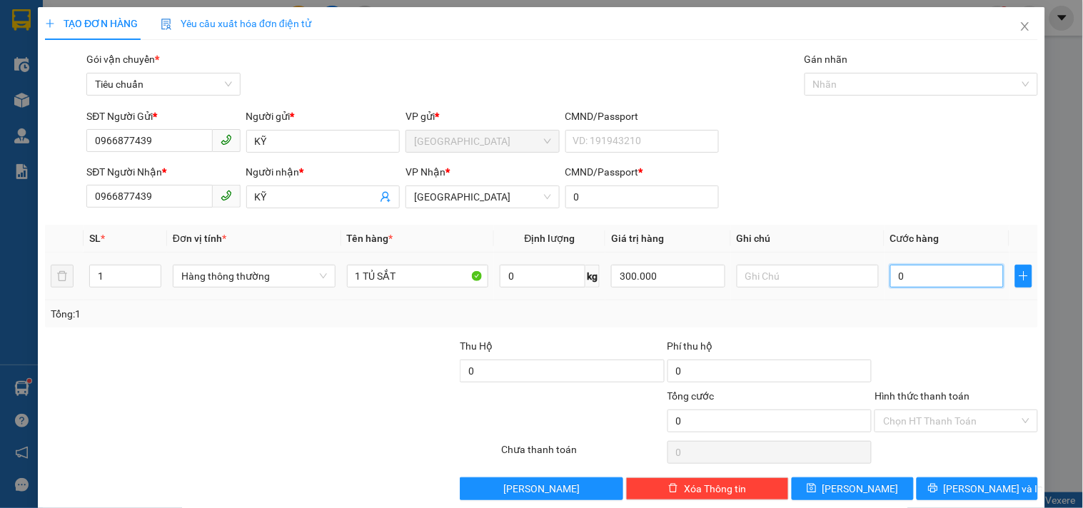
click at [896, 274] on input "0" at bounding box center [947, 276] width 114 height 23
type input "3"
type input "30"
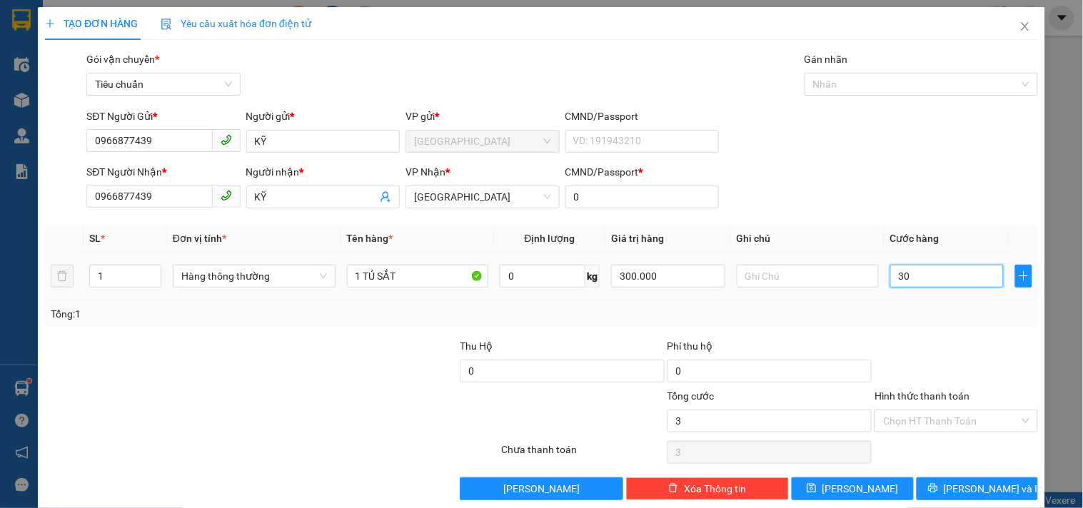
type input "30"
type input "300"
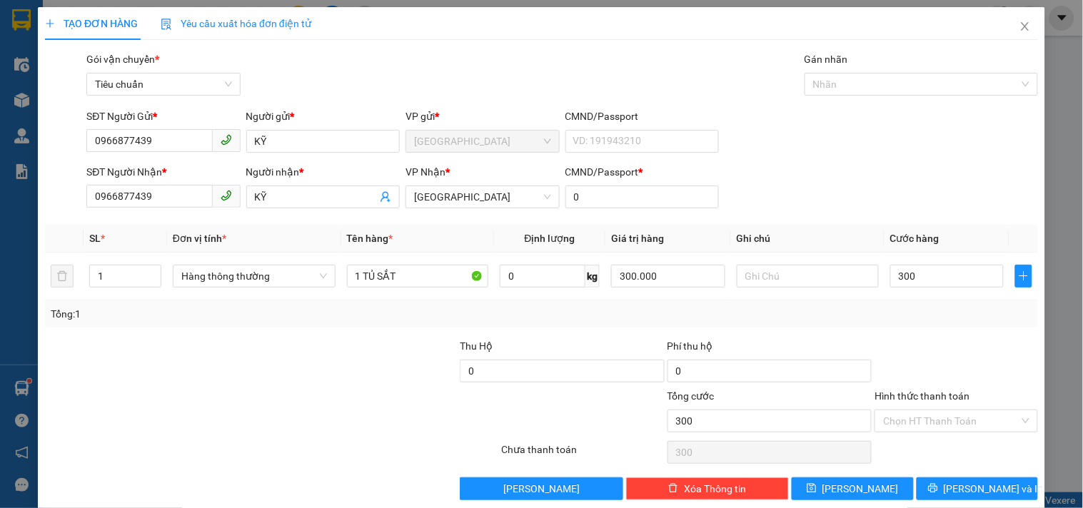
type input "300.000"
click at [900, 341] on div at bounding box center [956, 363] width 166 height 50
click at [919, 422] on input "Hình thức thanh toán" at bounding box center [951, 421] width 136 height 21
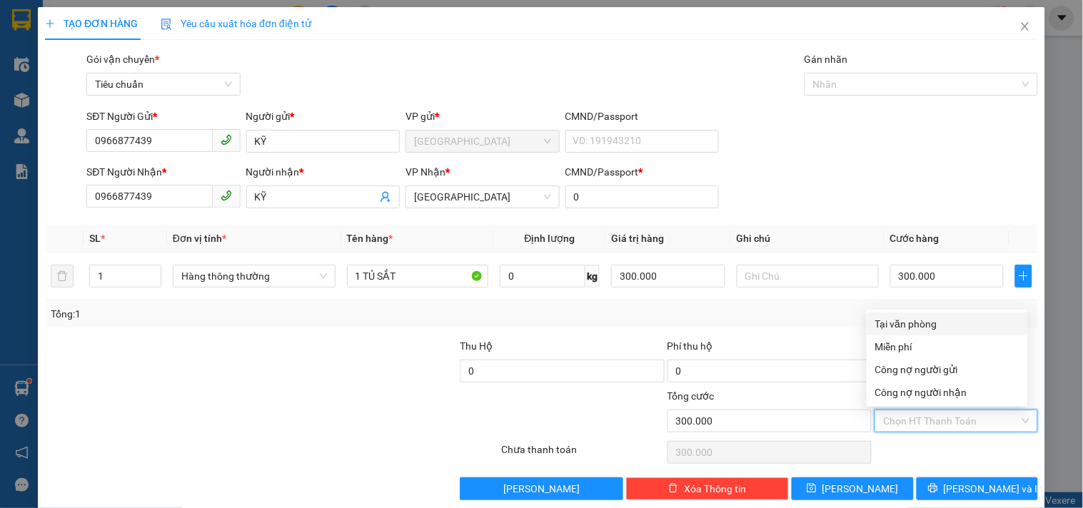
click at [898, 326] on div "Tại văn phòng" at bounding box center [947, 324] width 144 height 16
type input "0"
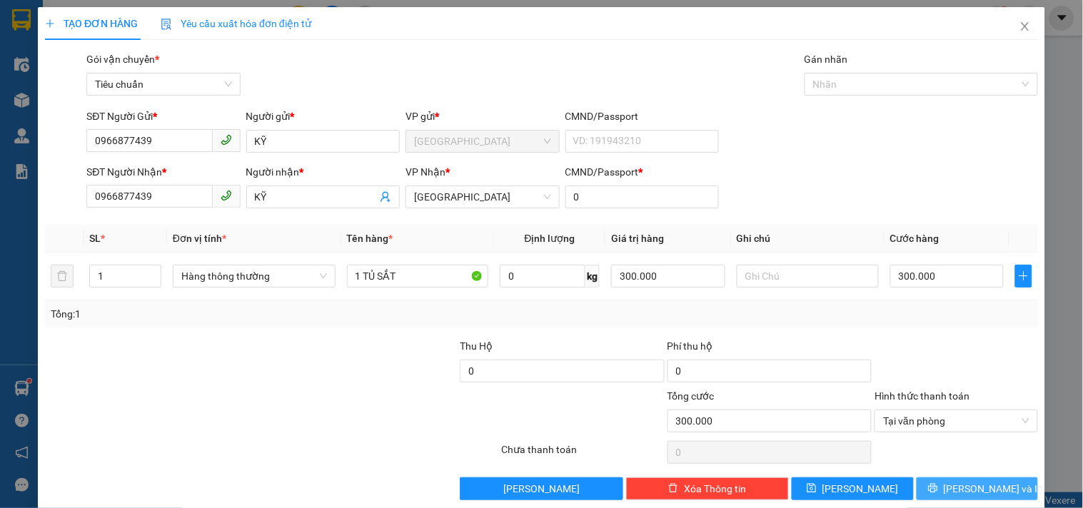
click at [955, 488] on span "[PERSON_NAME] và In" at bounding box center [994, 489] width 100 height 16
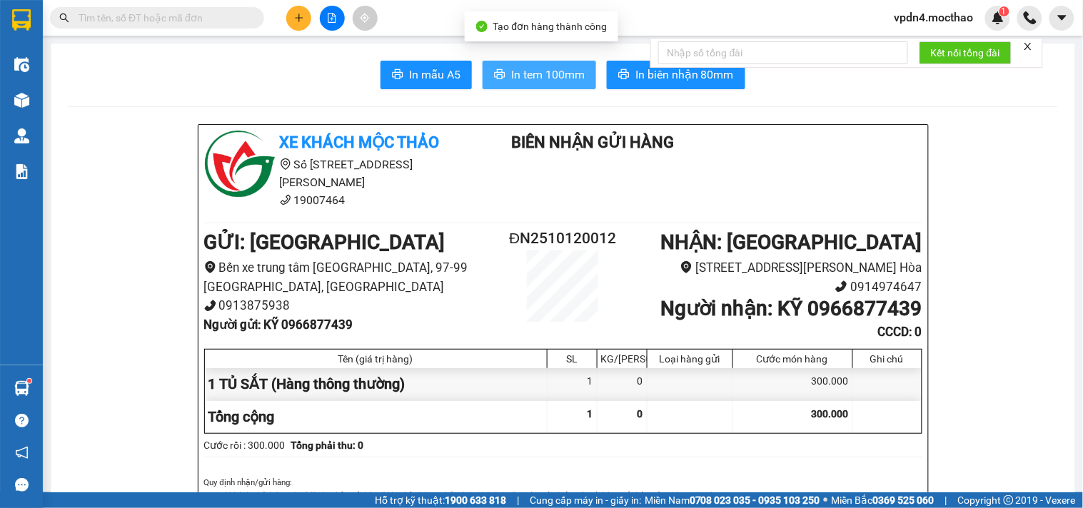
click at [548, 74] on span "In tem 100mm" at bounding box center [548, 75] width 74 height 18
click at [545, 76] on span "In tem 100mm" at bounding box center [548, 75] width 74 height 18
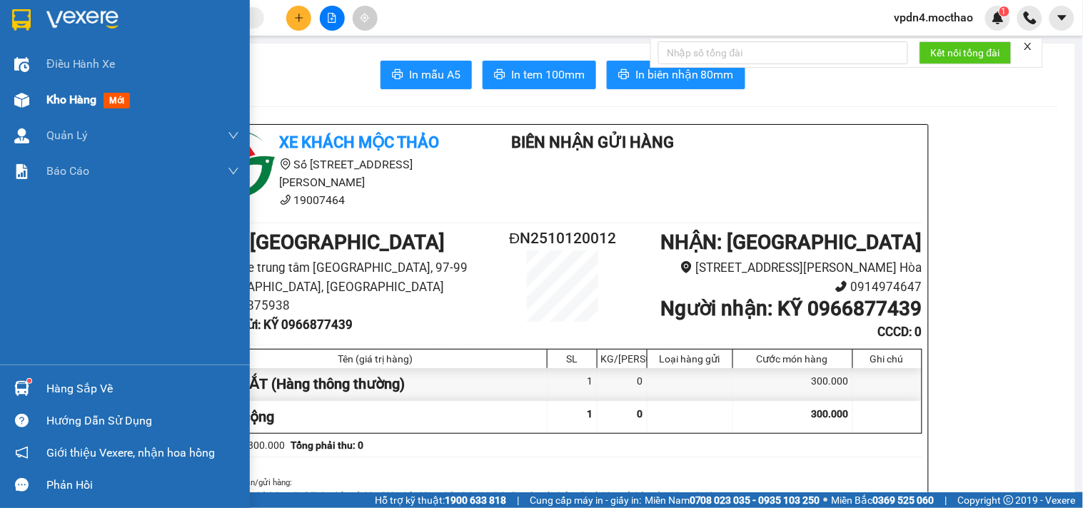
click at [77, 101] on span "Kho hàng" at bounding box center [71, 100] width 50 height 14
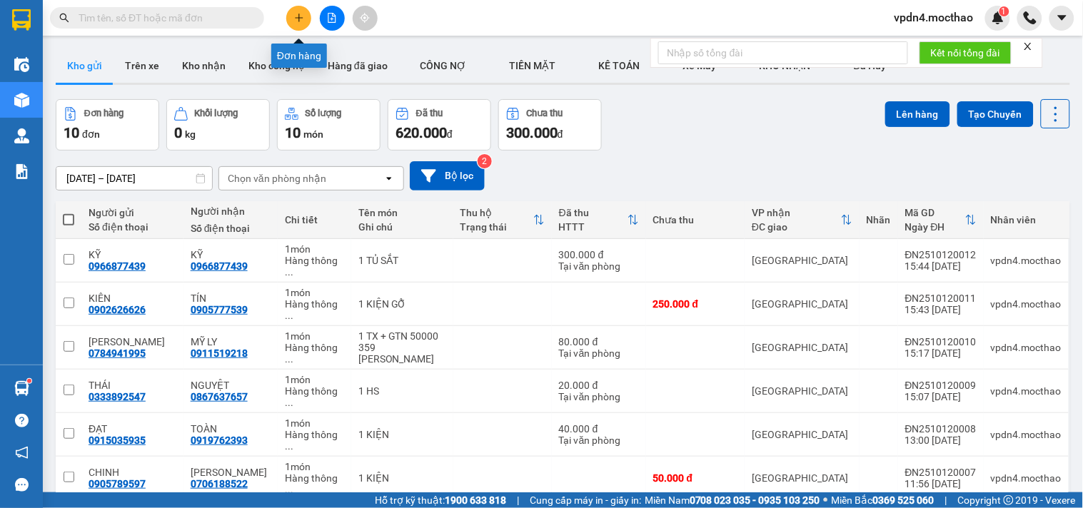
click at [296, 22] on icon "plus" at bounding box center [299, 18] width 10 height 10
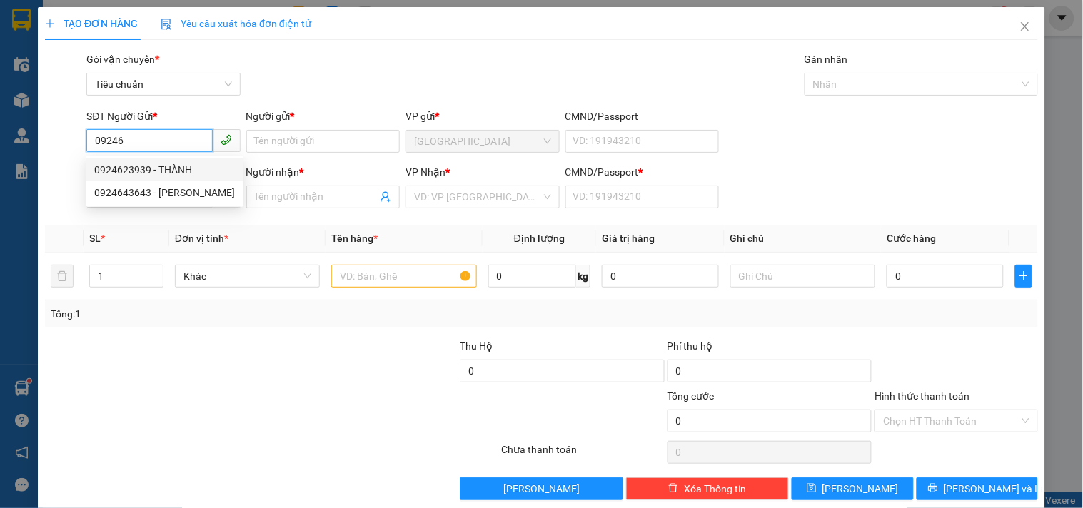
click at [175, 168] on div "0924623939 - THÀNH" at bounding box center [164, 170] width 141 height 16
type input "0924623939"
type input "THÀNH"
type input "0987047556"
type input "HOÀNG"
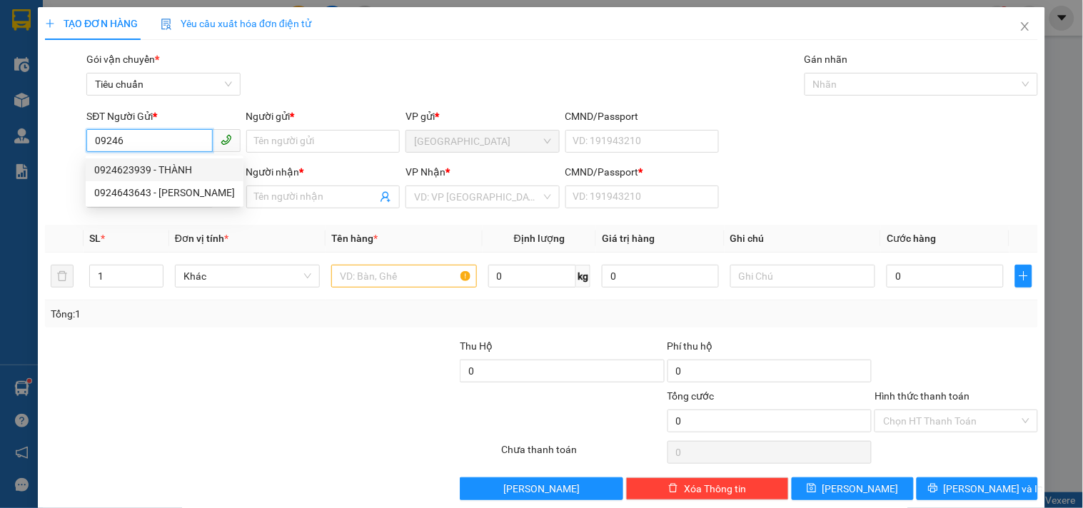
type input "0"
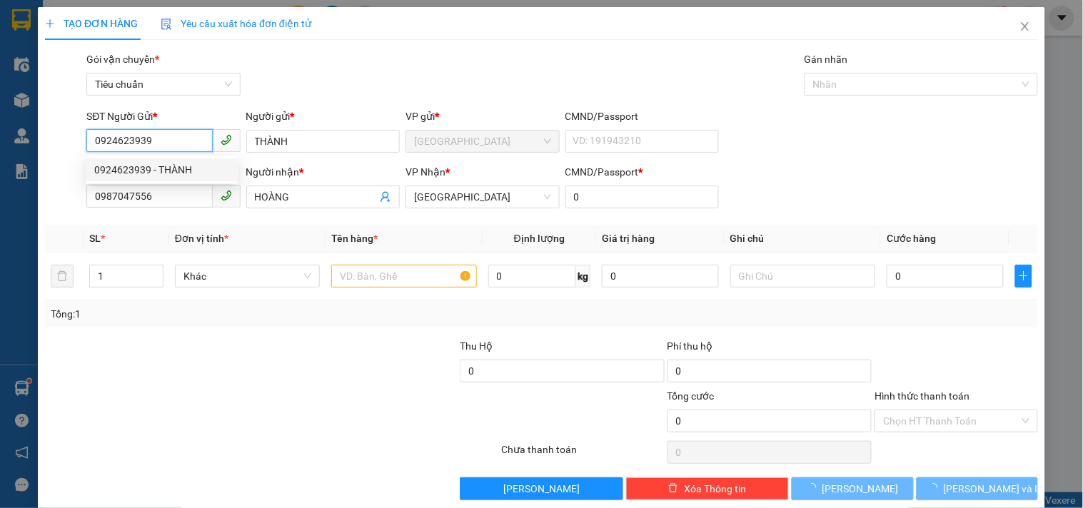
type input "200.000"
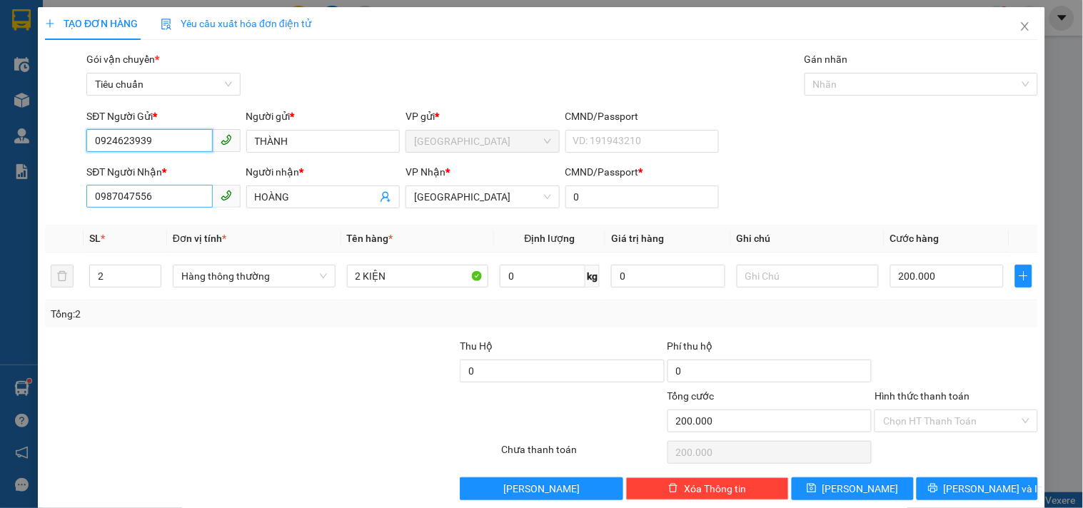
type input "0924623939"
click at [170, 203] on input "0987047556" at bounding box center [149, 196] width 126 height 23
type input "0"
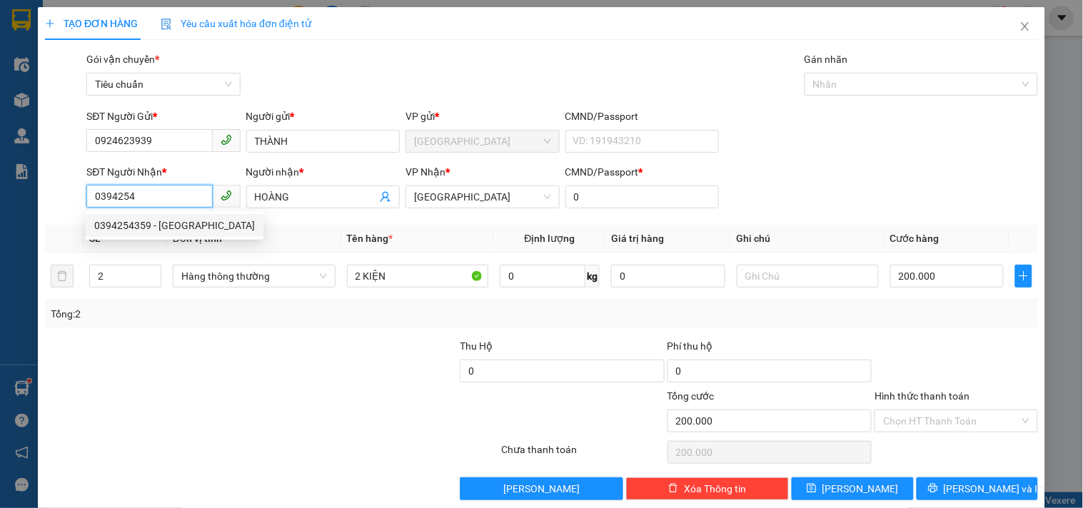
click at [159, 226] on div "0394254359 - [GEOGRAPHIC_DATA]" at bounding box center [174, 226] width 161 height 16
type input "0394254359"
type input "ĐỨC"
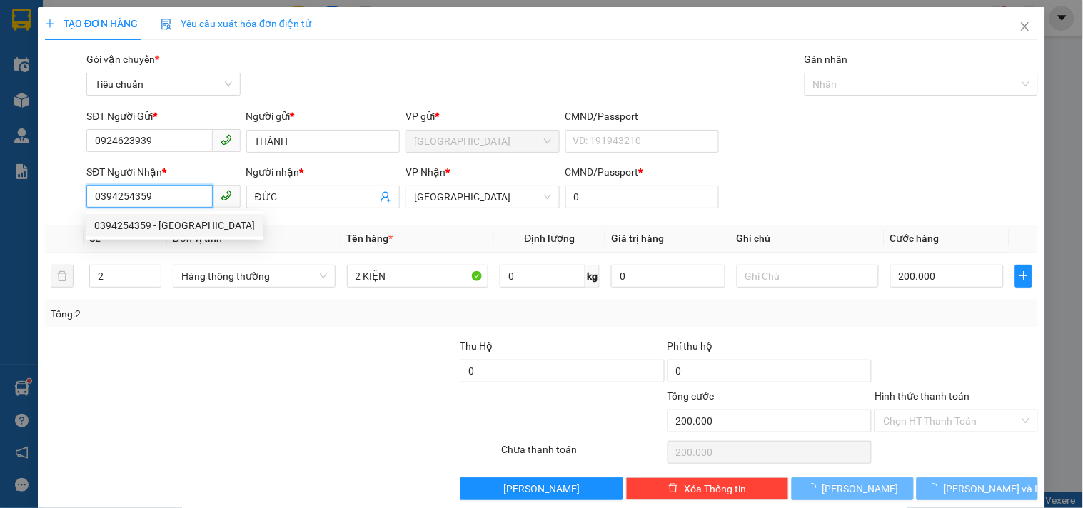
type input "50.000"
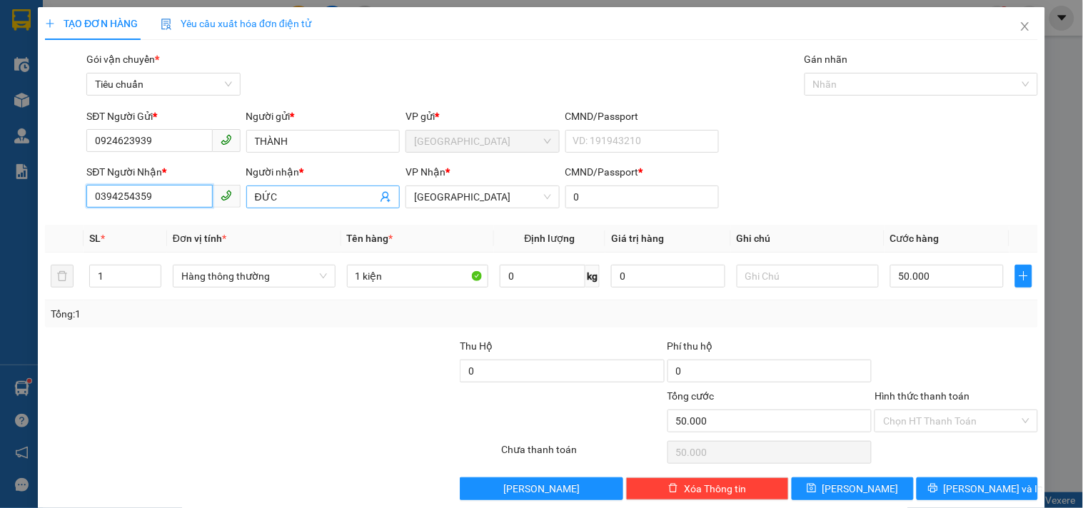
type input "0394254359"
click at [298, 193] on input "ĐỨC" at bounding box center [316, 197] width 122 height 16
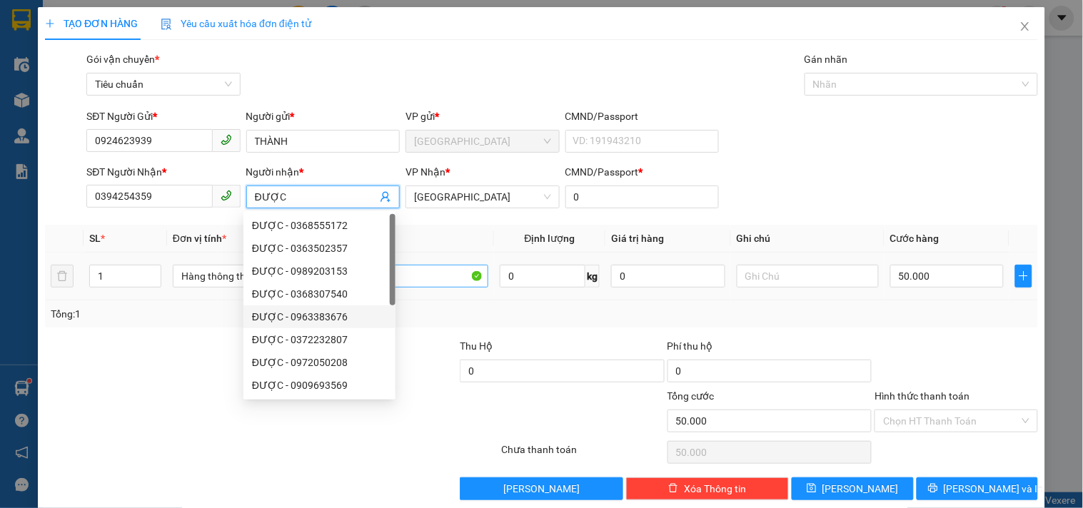
type input "ĐƯỢC"
click at [421, 281] on input "1 kiện" at bounding box center [418, 276] width 142 height 23
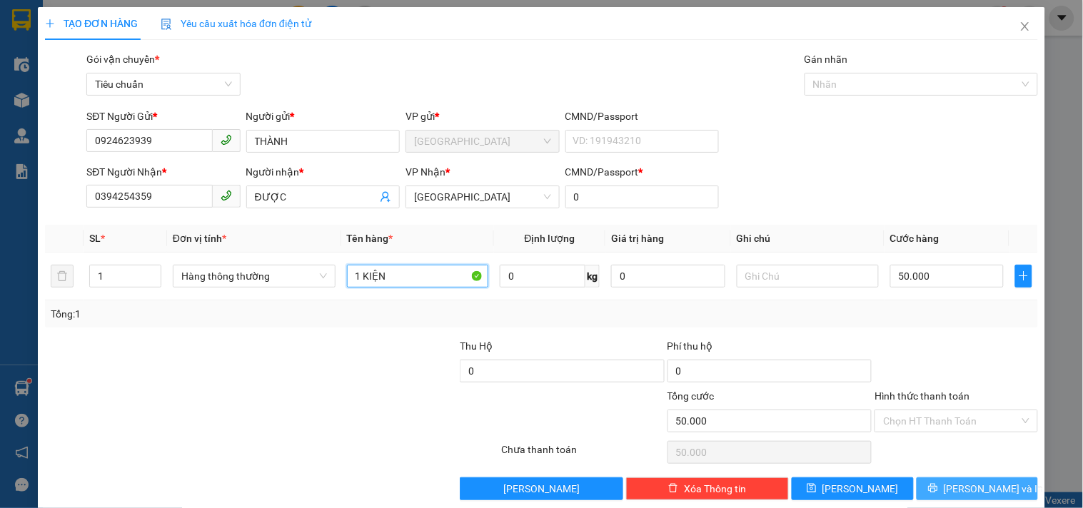
type input "1 KIỆN"
click at [936, 486] on button "[PERSON_NAME] và In" at bounding box center [977, 489] width 121 height 23
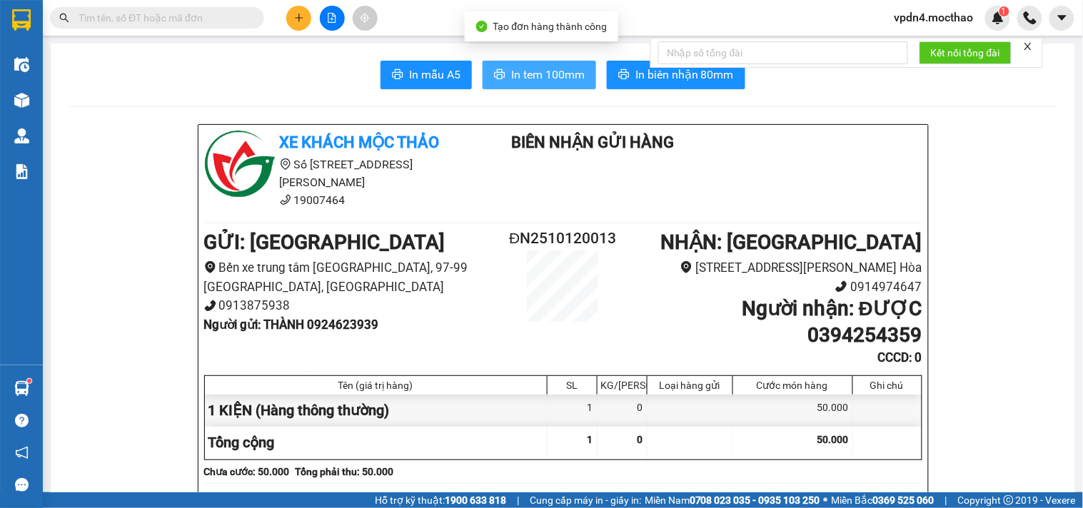
click at [525, 69] on span "In tem 100mm" at bounding box center [548, 75] width 74 height 18
click at [551, 80] on span "In tem 100mm" at bounding box center [548, 75] width 74 height 18
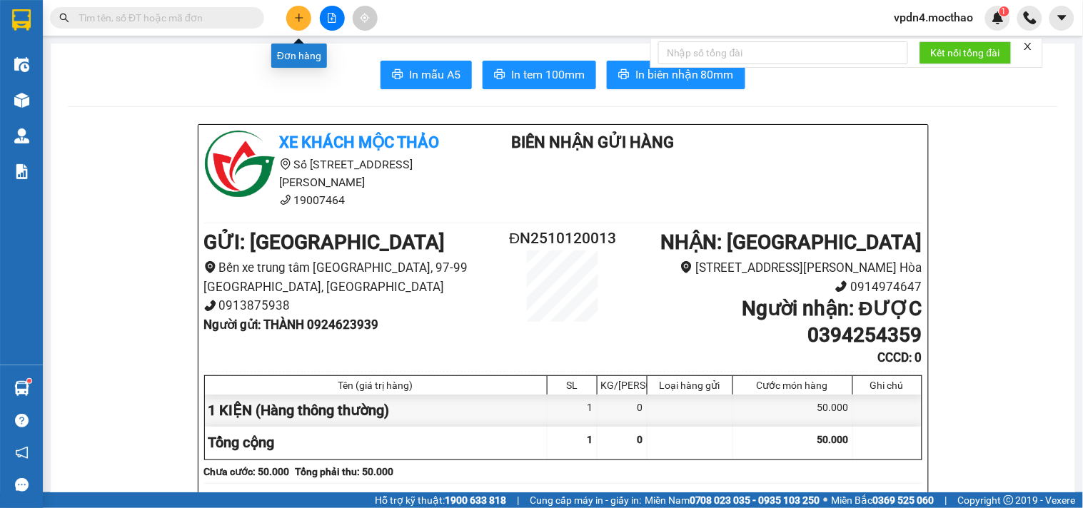
click at [298, 19] on icon "plus" at bounding box center [299, 18] width 10 height 10
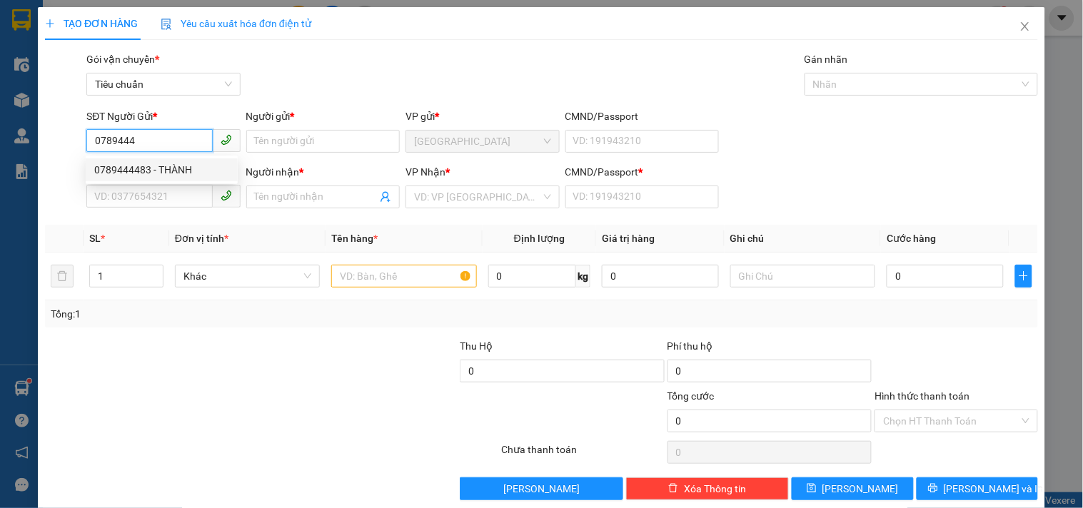
click at [178, 166] on div "0789444483 - THÀNH" at bounding box center [161, 170] width 135 height 16
type input "0789444483"
type input "THÀNH"
type input "0901569286"
type input "TƯỜNG VI"
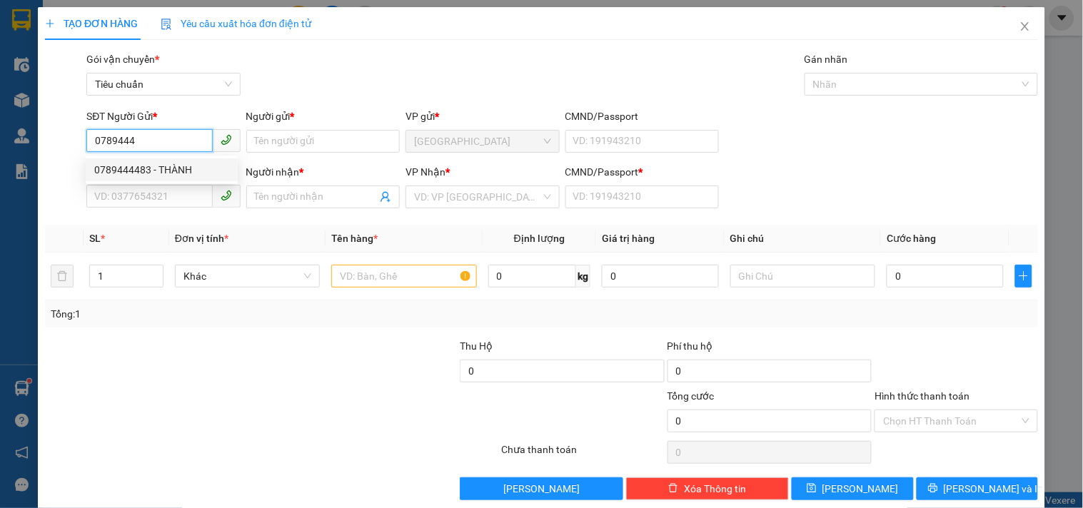
type input "0"
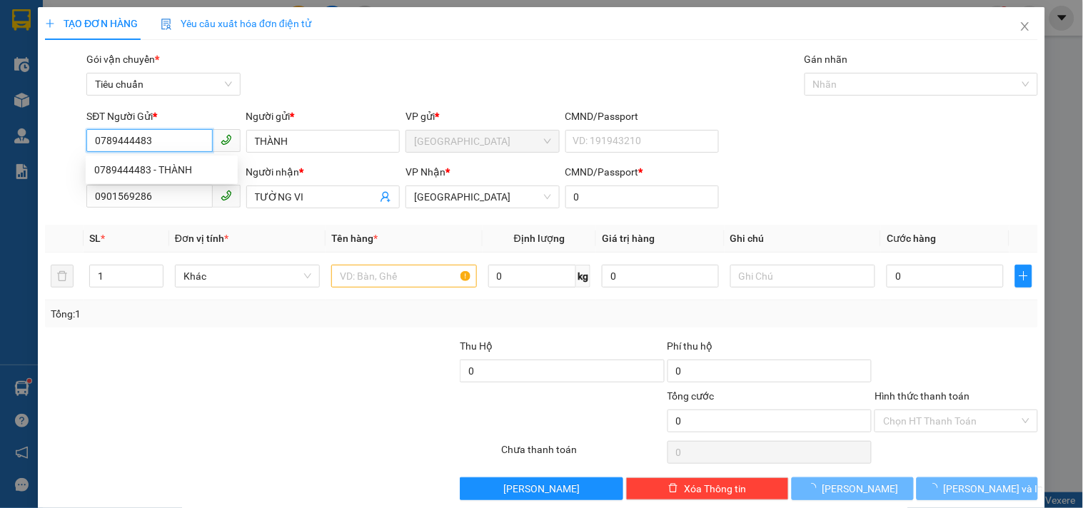
type input "120.000"
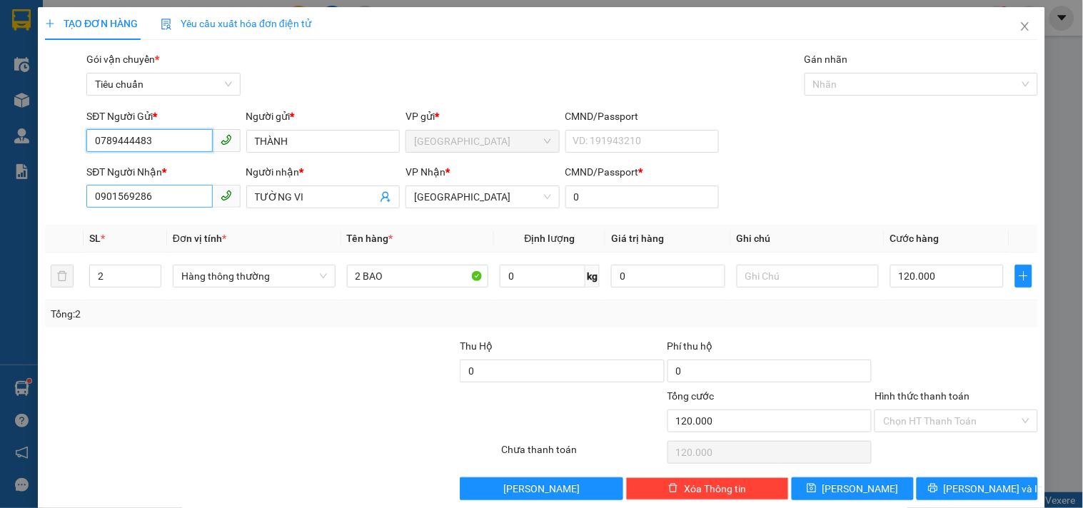
type input "0789444483"
click at [169, 201] on input "0901569286" at bounding box center [149, 196] width 126 height 23
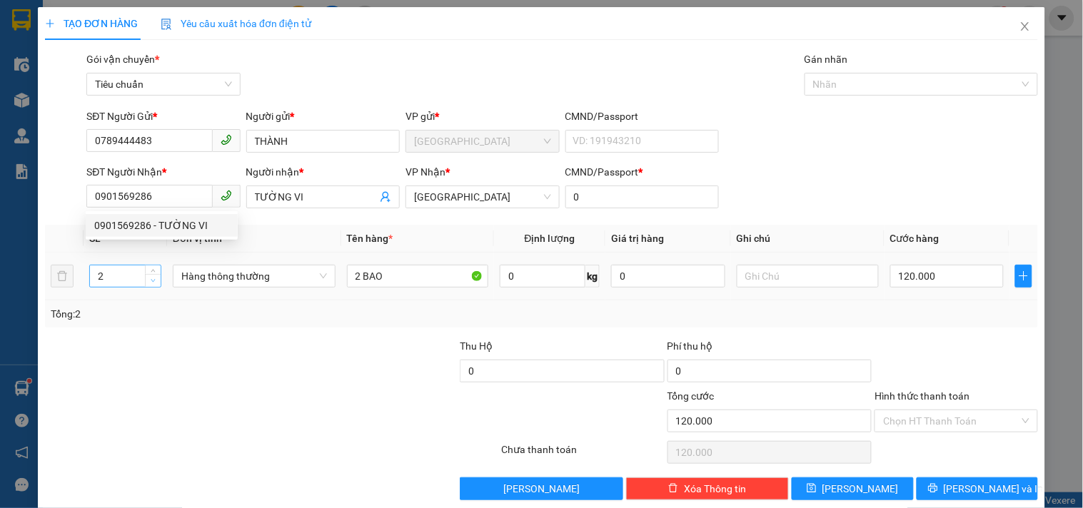
type input "1"
click at [152, 281] on icon "down" at bounding box center [153, 280] width 5 height 5
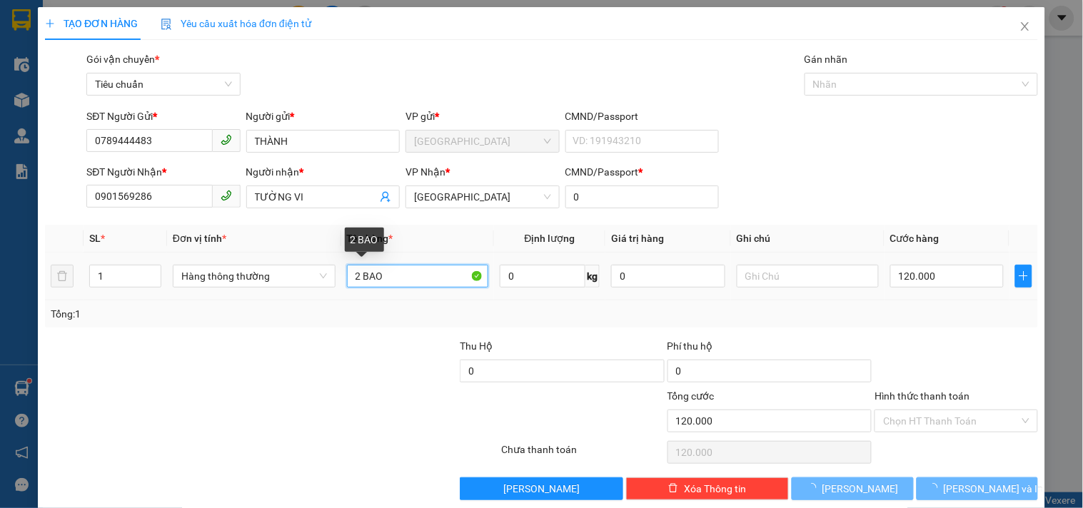
click at [391, 273] on input "2 BAO" at bounding box center [418, 276] width 142 height 23
type input "0"
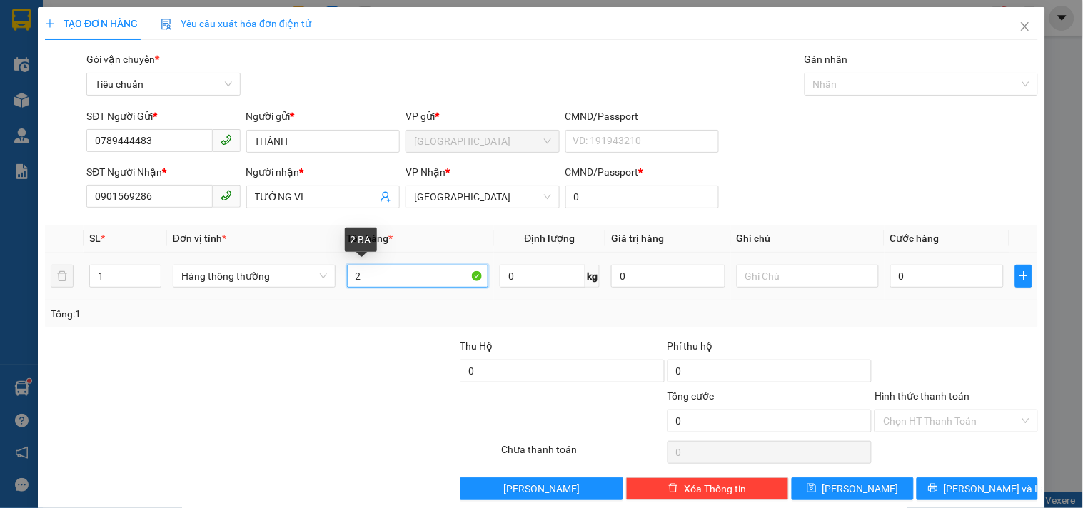
type input "2"
type input "1 TX"
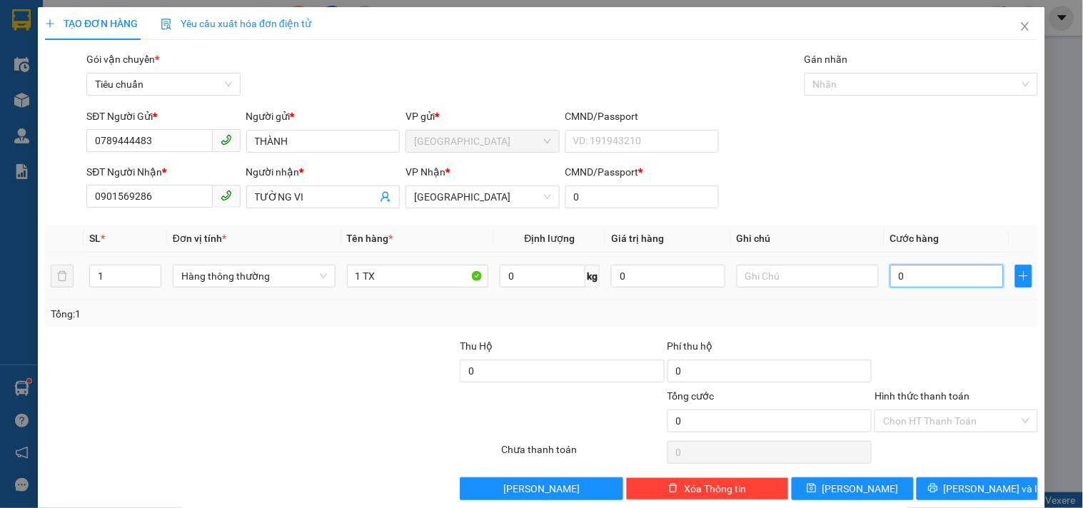
click at [905, 275] on input "0" at bounding box center [947, 276] width 114 height 23
type input "1"
type input "10"
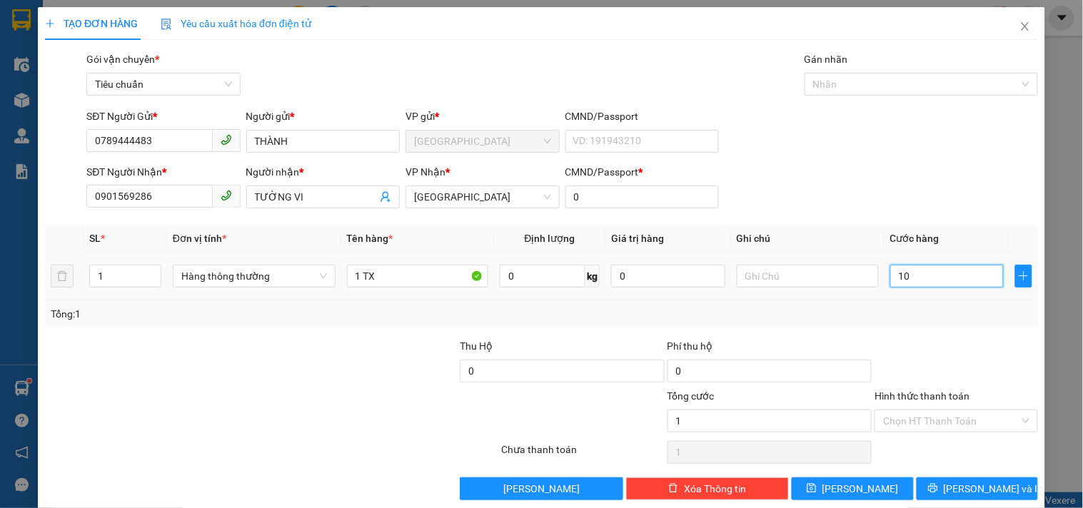
type input "10"
type input "100"
type input "10"
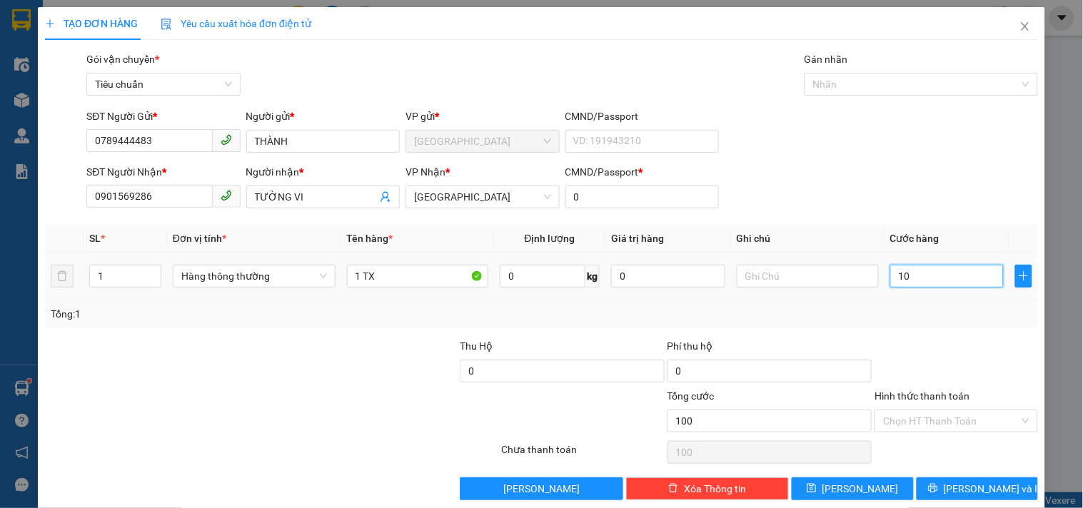
type input "10"
type input "1"
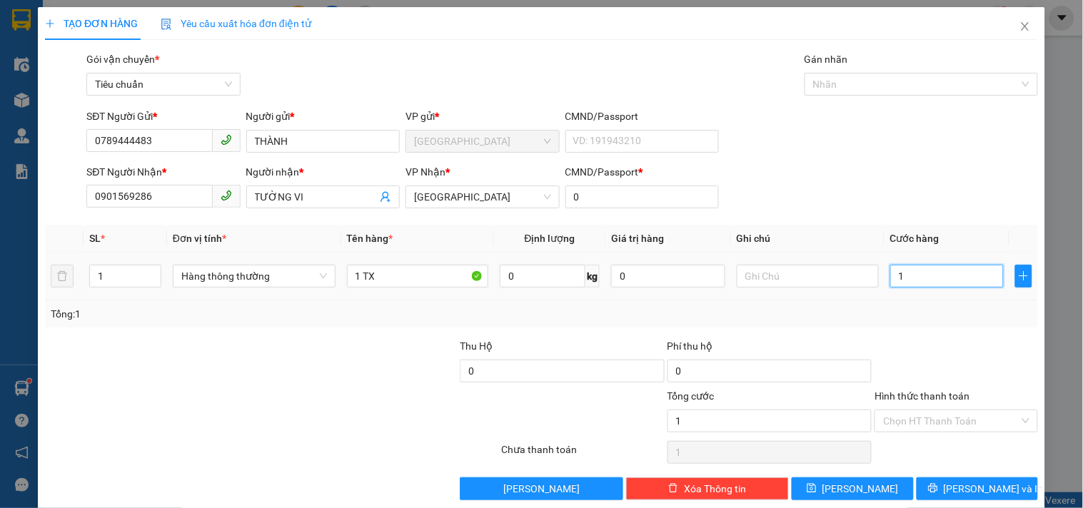
type input "12"
type input "120"
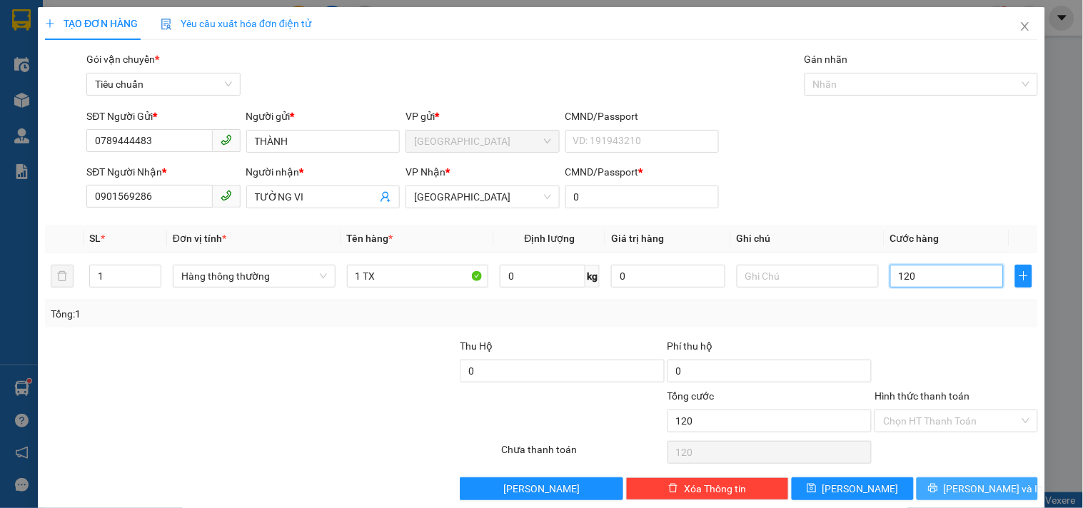
type input "120"
type input "120.000"
click at [927, 488] on button "[PERSON_NAME] và In" at bounding box center [977, 489] width 121 height 23
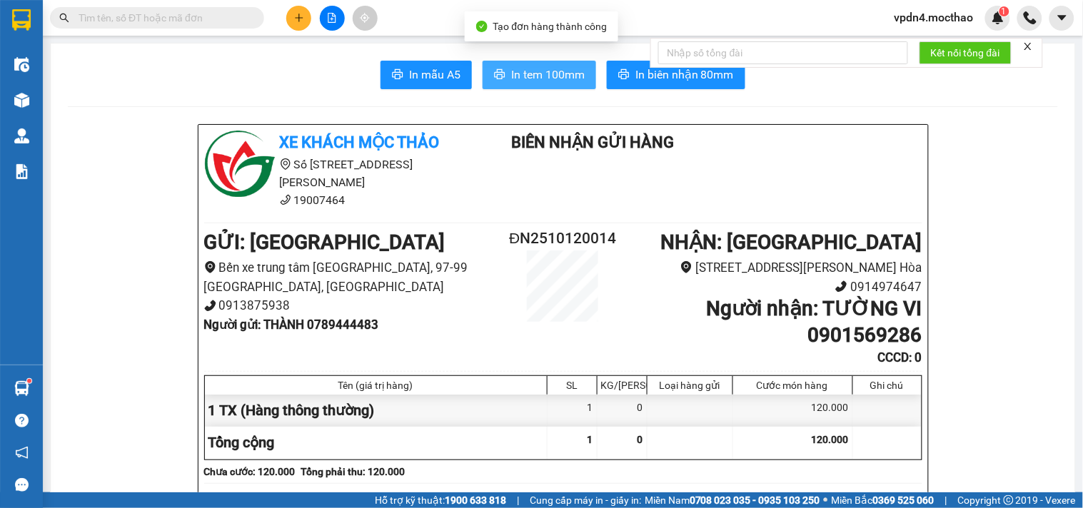
click at [558, 71] on span "In tem 100mm" at bounding box center [548, 75] width 74 height 18
click at [533, 66] on span "In tem 100mm" at bounding box center [548, 75] width 74 height 18
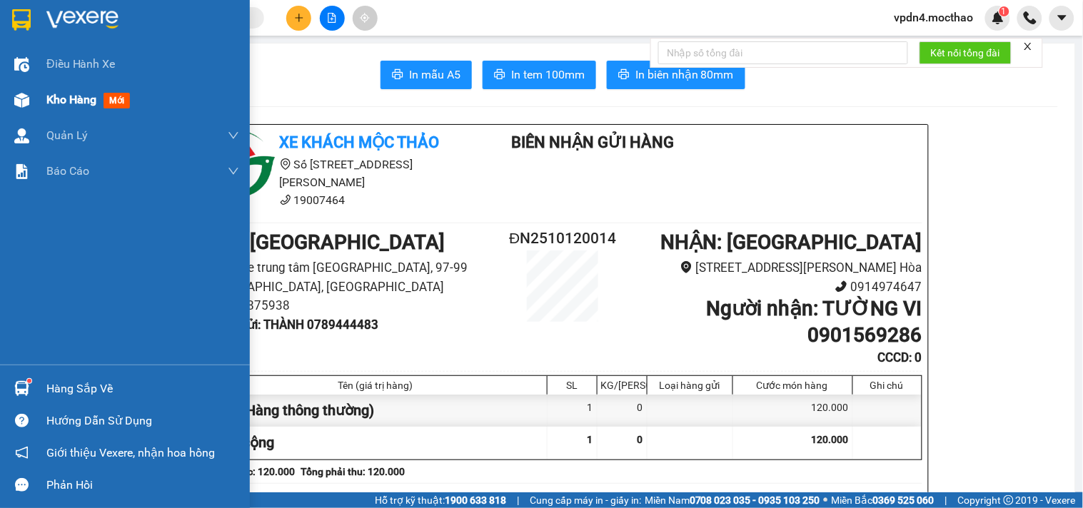
click at [79, 103] on span "Kho hàng" at bounding box center [71, 100] width 50 height 14
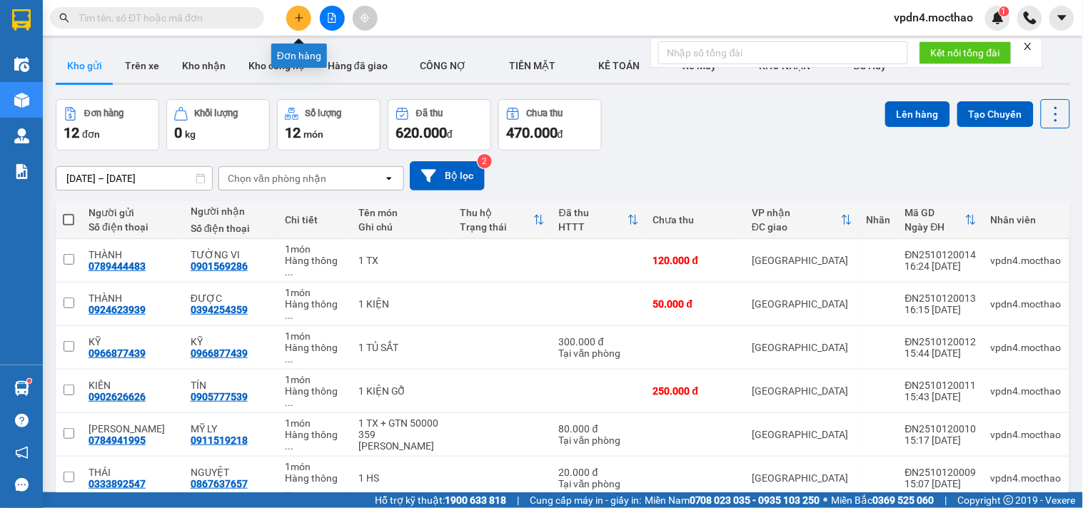
click at [301, 16] on icon "plus" at bounding box center [299, 18] width 10 height 10
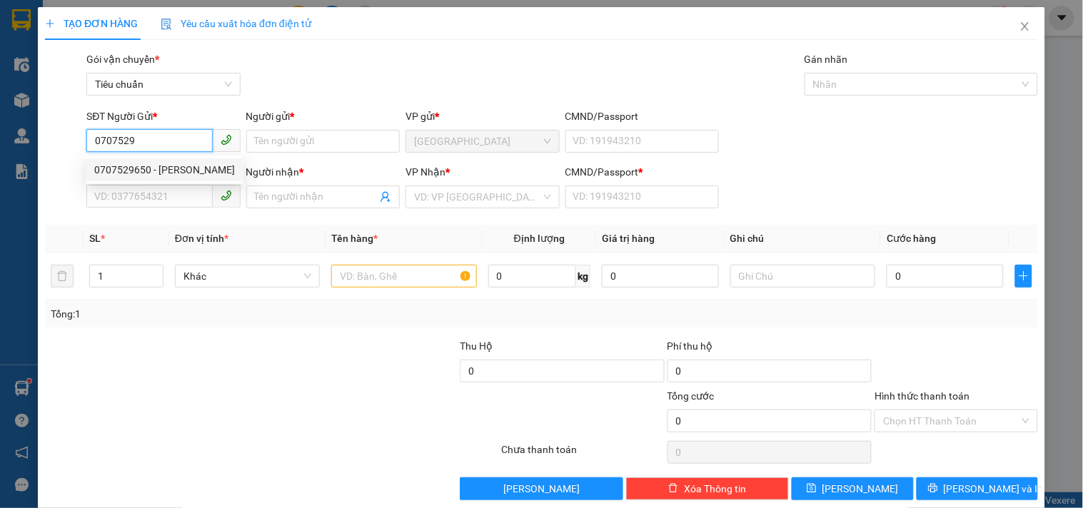
click at [163, 169] on div "0707529650 - [PERSON_NAME]" at bounding box center [164, 170] width 141 height 16
type input "0707529650"
type input "[PERSON_NAME]"
type input "0972122767"
type input "HOA QUẢ XANH"
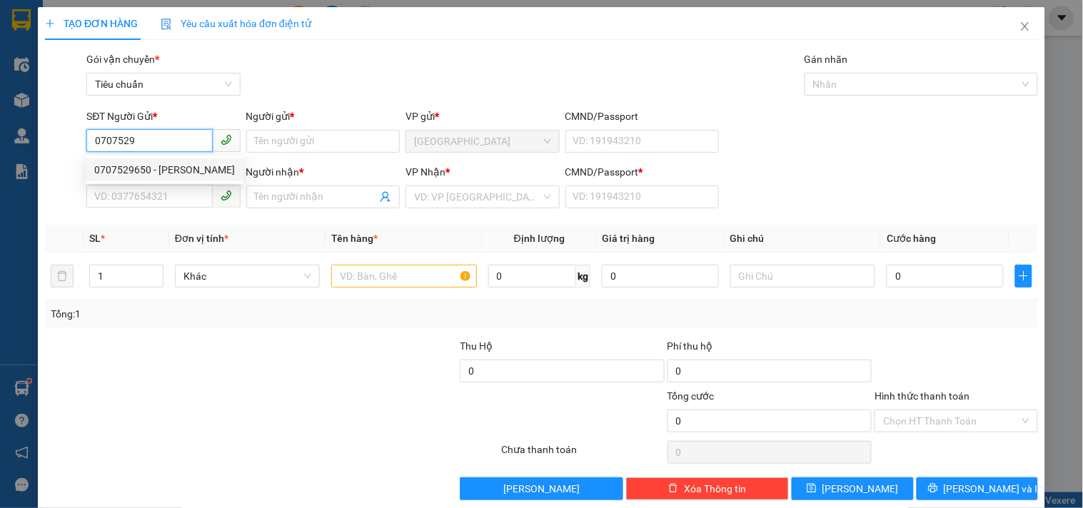
type input "0"
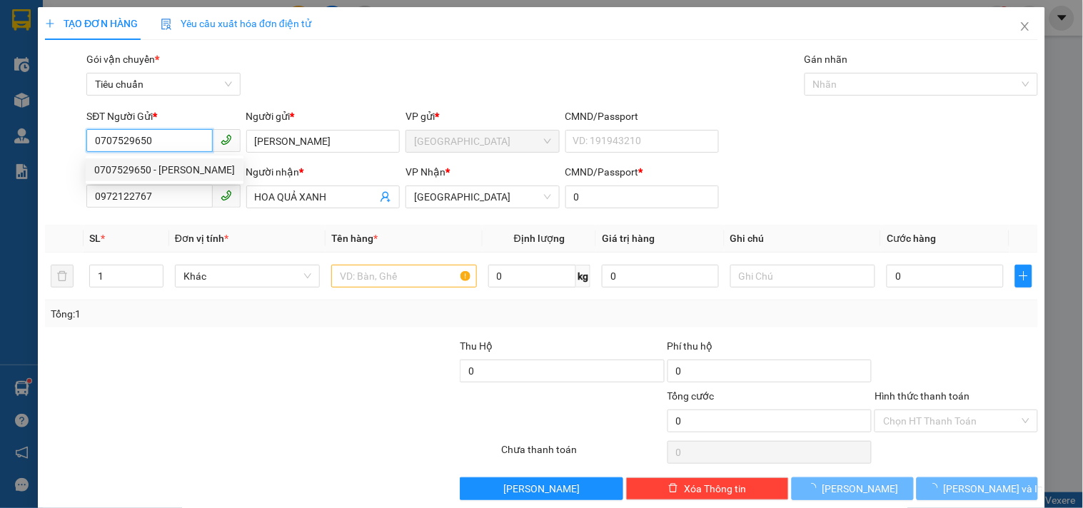
type input "40.000"
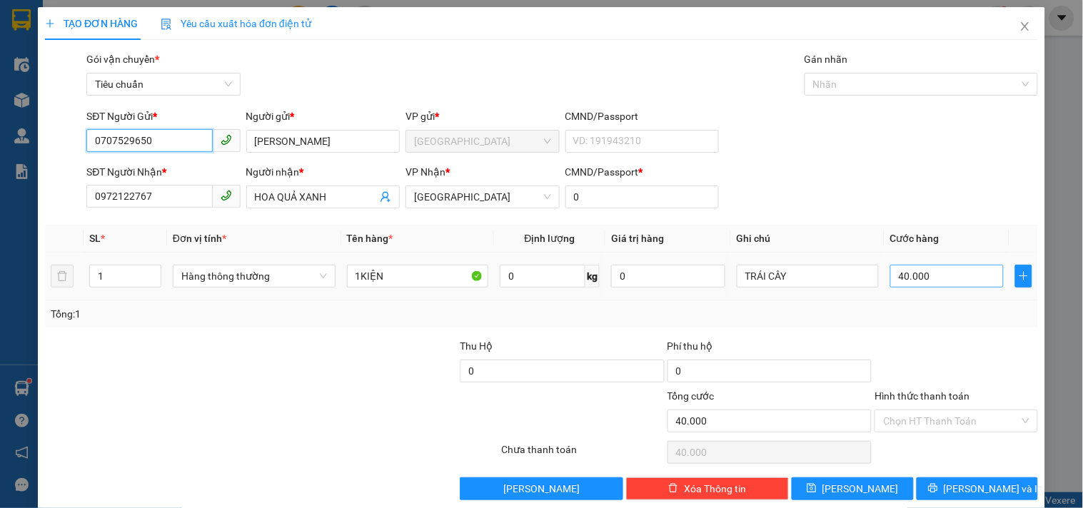
type input "0707529650"
click at [930, 276] on input "40.000" at bounding box center [947, 276] width 114 height 23
type input "5"
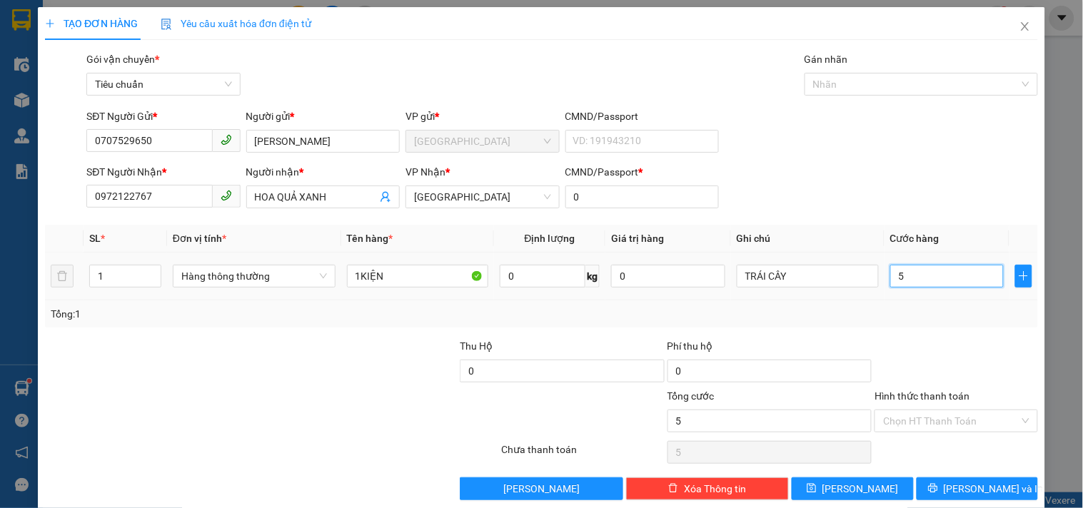
type input "50"
type input "50.000"
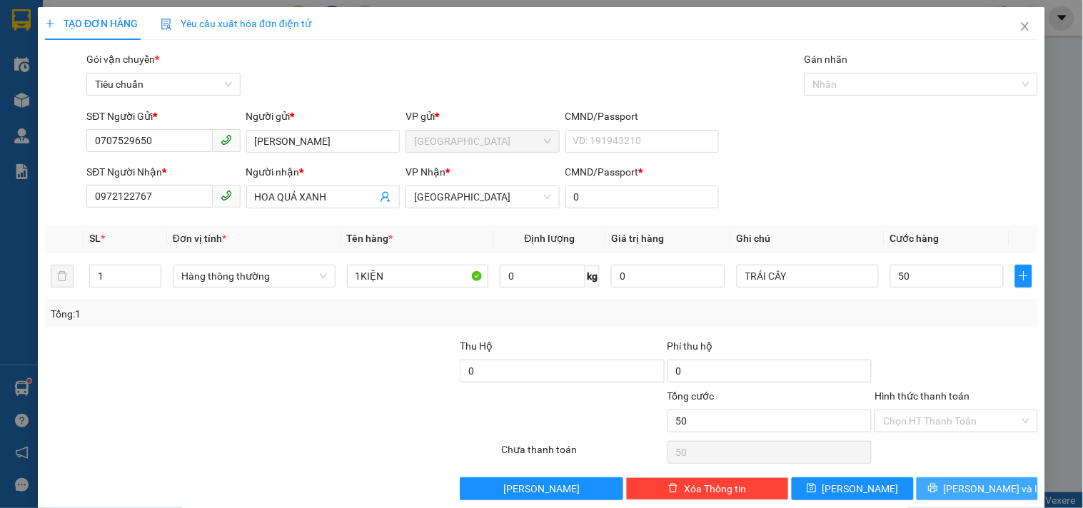
type input "50.000"
click at [944, 483] on button "[PERSON_NAME] và In" at bounding box center [977, 489] width 121 height 23
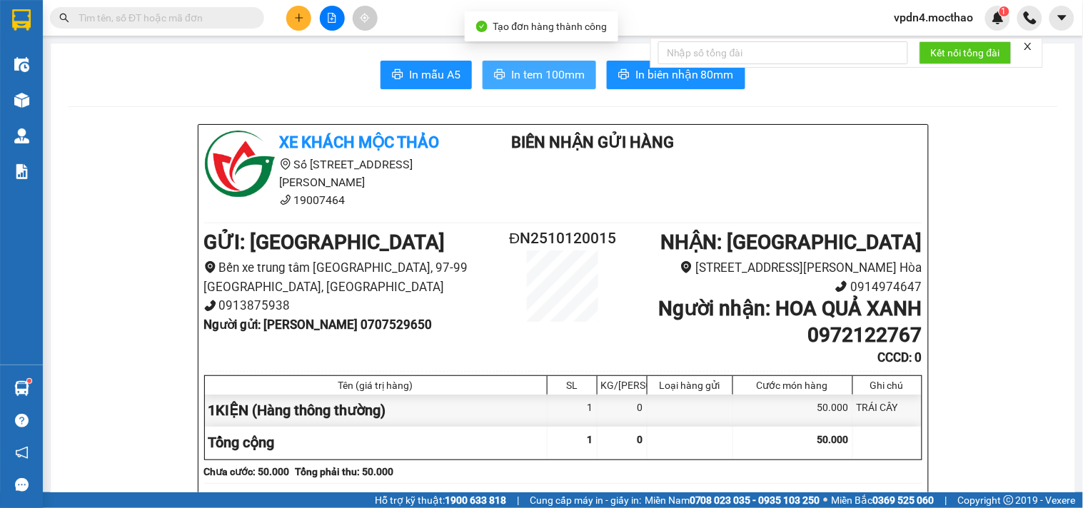
click at [550, 68] on span "In tem 100mm" at bounding box center [548, 75] width 74 height 18
click at [552, 79] on span "In tem 100mm" at bounding box center [548, 75] width 74 height 18
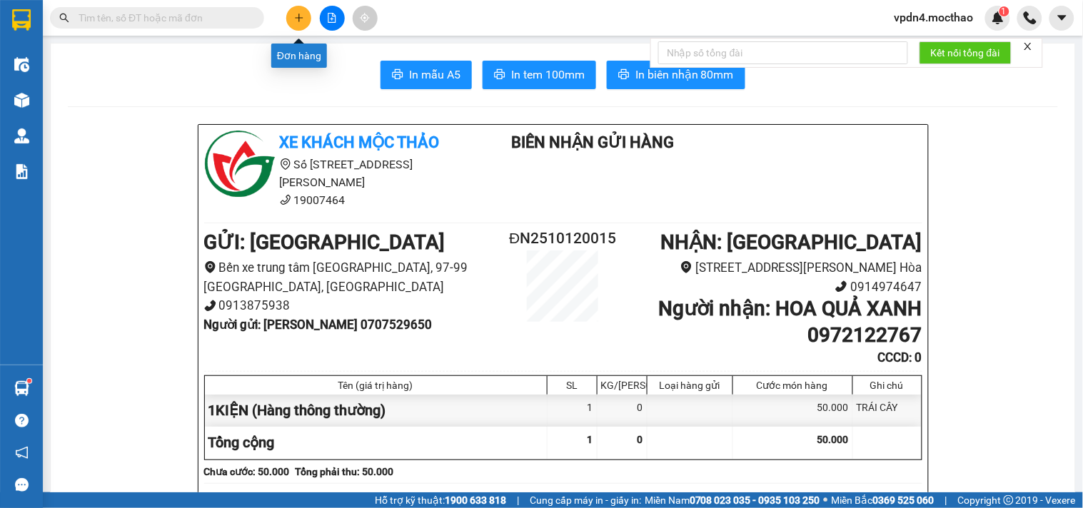
click at [298, 19] on icon "plus" at bounding box center [299, 18] width 10 height 10
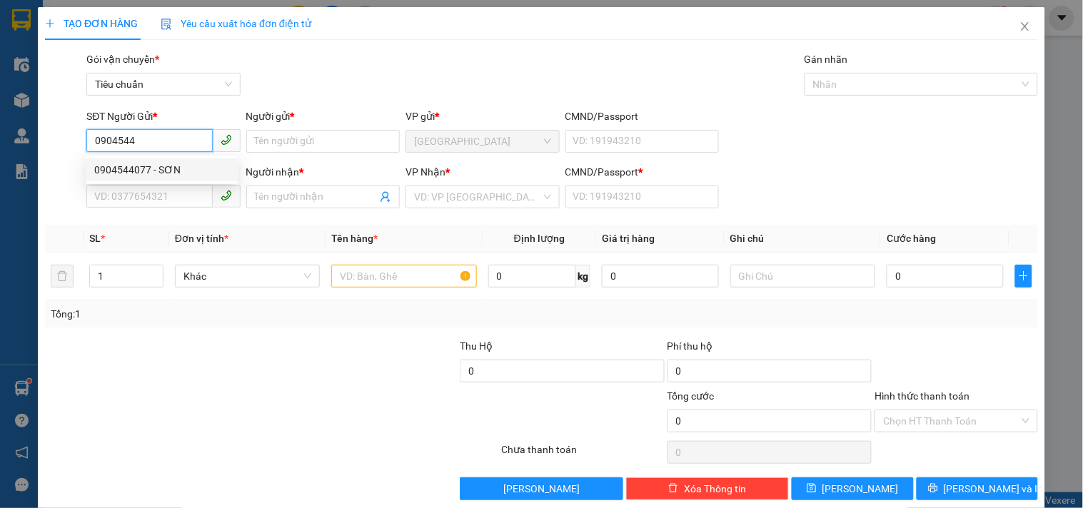
click at [170, 169] on div "0904544077 - SƠN" at bounding box center [161, 170] width 135 height 16
type input "0904544077"
type input "SƠN"
type input "0935670770"
type input "PHONG"
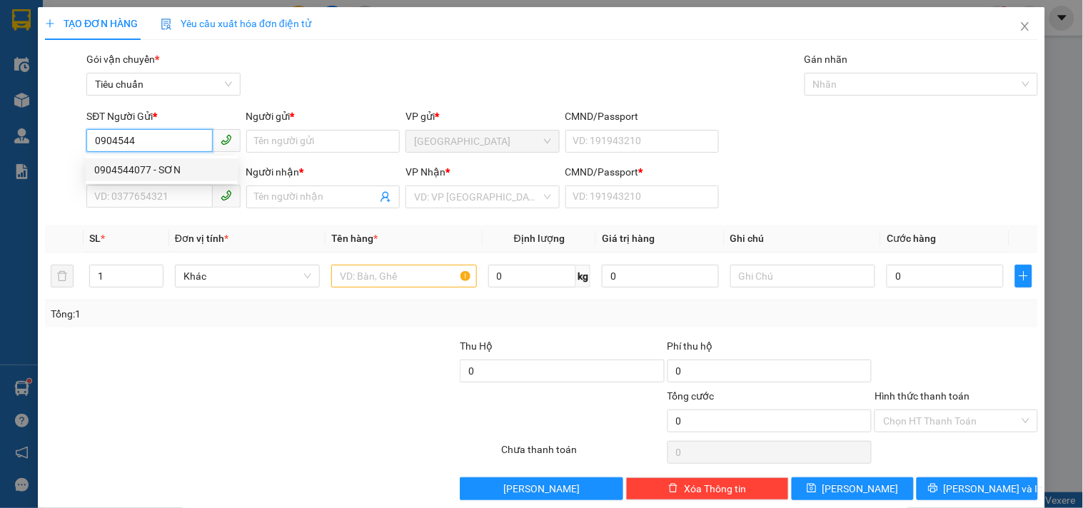
type input "0"
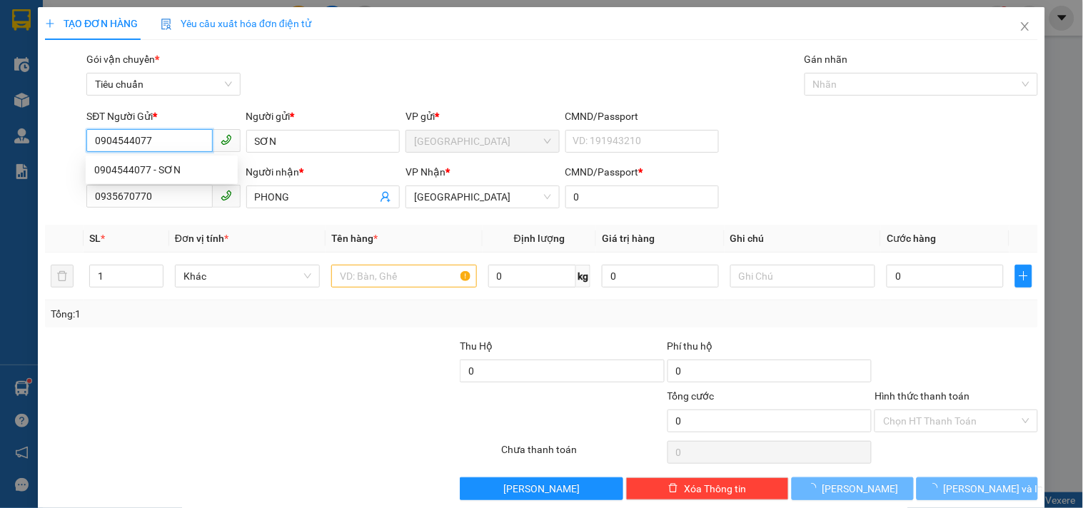
type input "40.000"
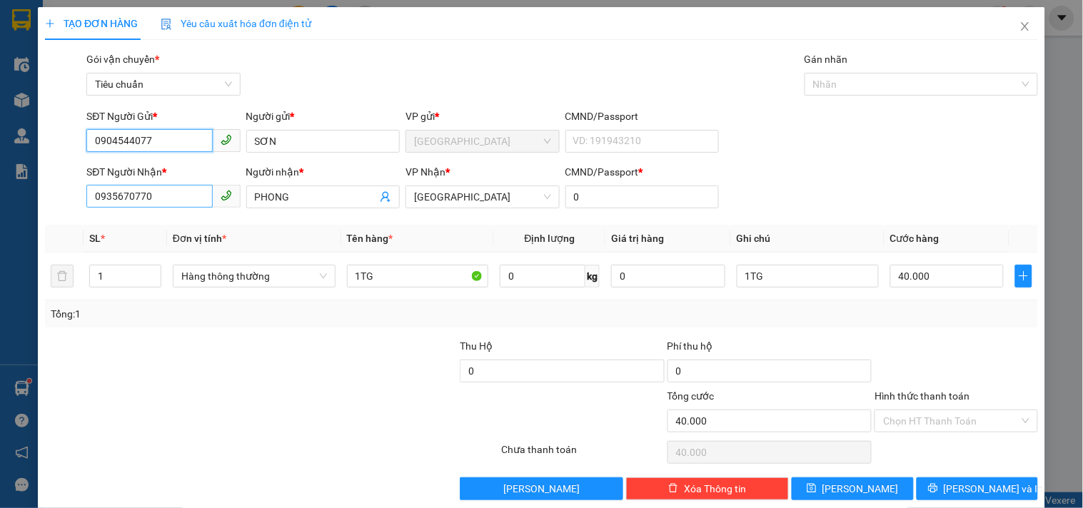
type input "0904544077"
click at [179, 201] on input "0935670770" at bounding box center [149, 196] width 126 height 23
type input "0"
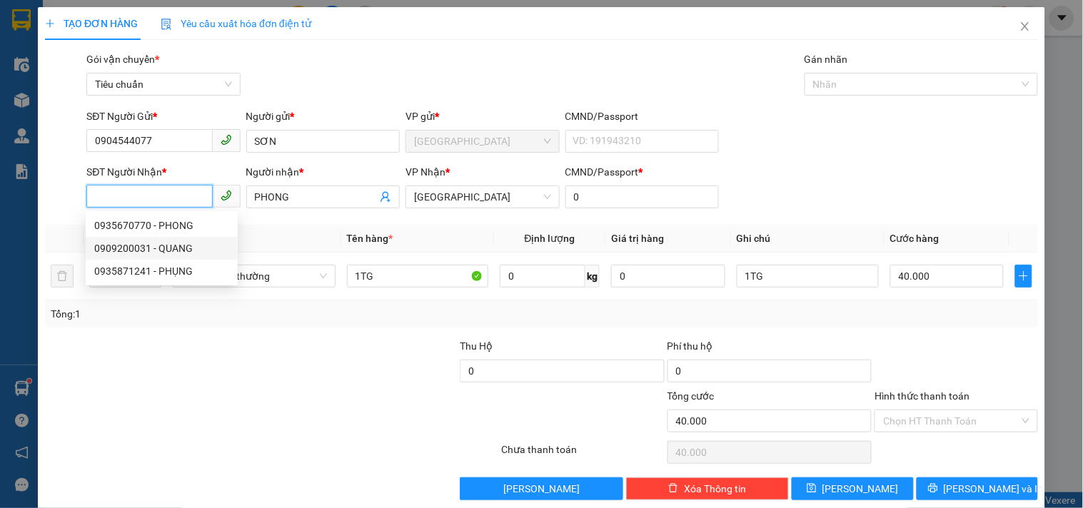
click at [188, 248] on div "0909200031 - QUANG" at bounding box center [161, 249] width 135 height 16
type input "0909200031"
type input "QUANG"
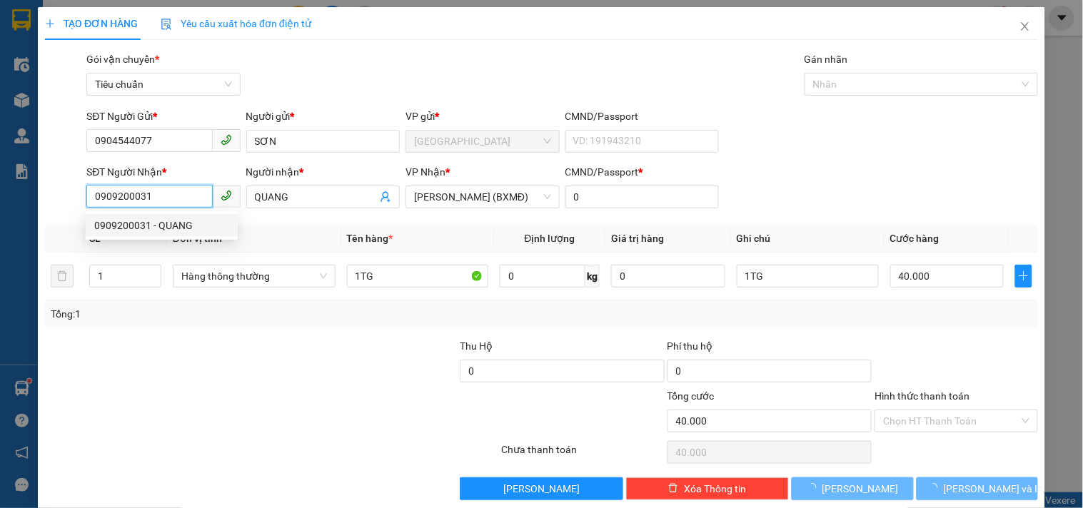
type input "1.200.000"
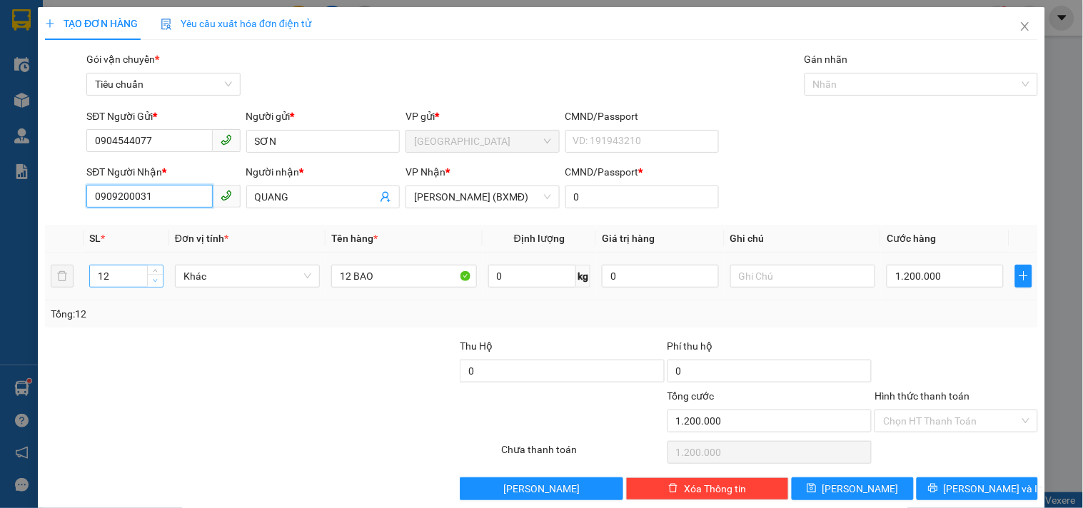
type input "0909200031"
click at [151, 282] on span "down" at bounding box center [155, 281] width 9 height 9
click at [153, 283] on icon "down" at bounding box center [155, 280] width 5 height 5
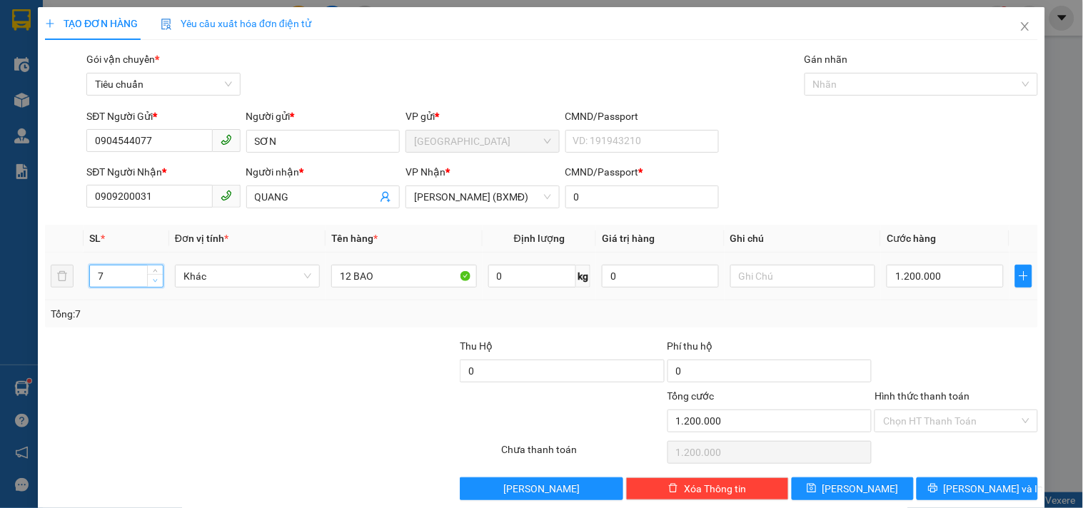
click at [153, 283] on icon "down" at bounding box center [155, 280] width 5 height 5
type input "5"
click at [153, 283] on icon "down" at bounding box center [155, 280] width 5 height 5
click at [346, 277] on input "12 BAO" at bounding box center [403, 276] width 145 height 23
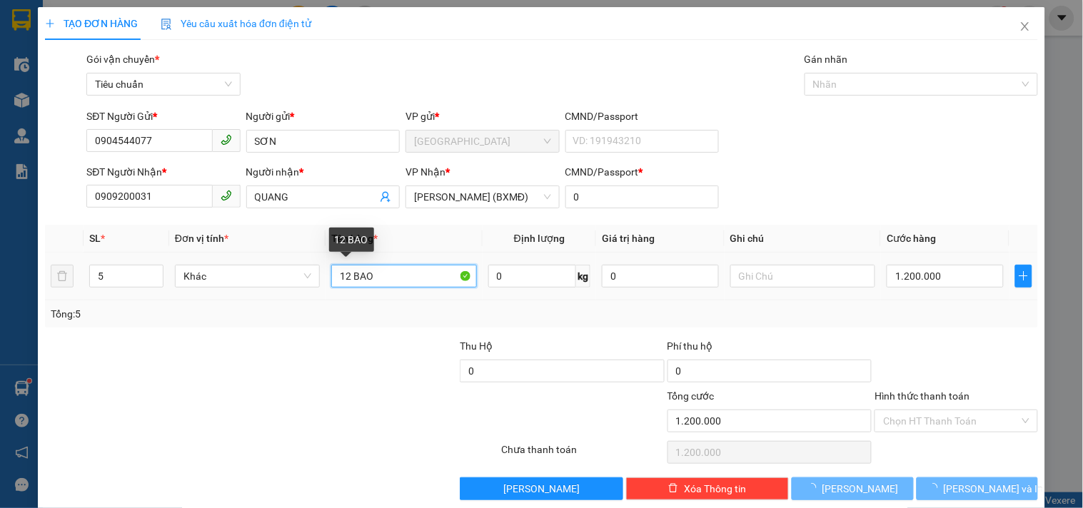
type input "0"
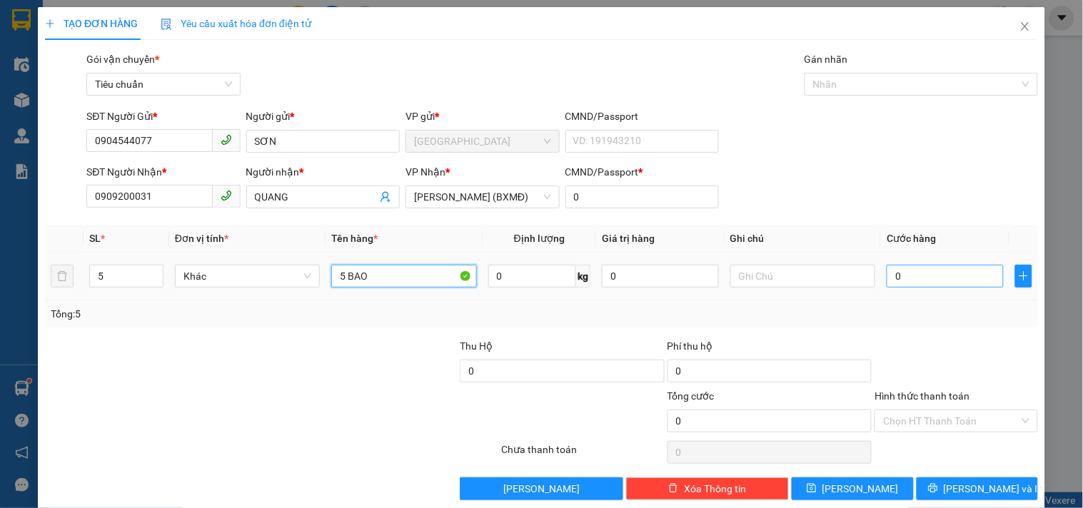
type input "5 BAO"
click at [895, 278] on input "0" at bounding box center [945, 276] width 117 height 23
type input "5"
click at [924, 422] on input "Hình thức thanh toán" at bounding box center [951, 421] width 136 height 21
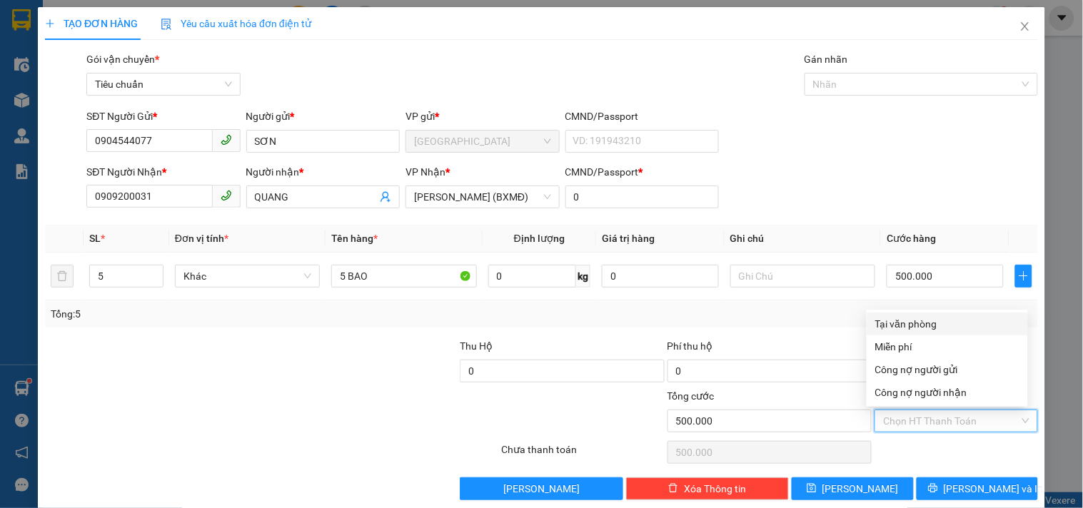
click at [915, 325] on div "Tại văn phòng" at bounding box center [947, 324] width 144 height 16
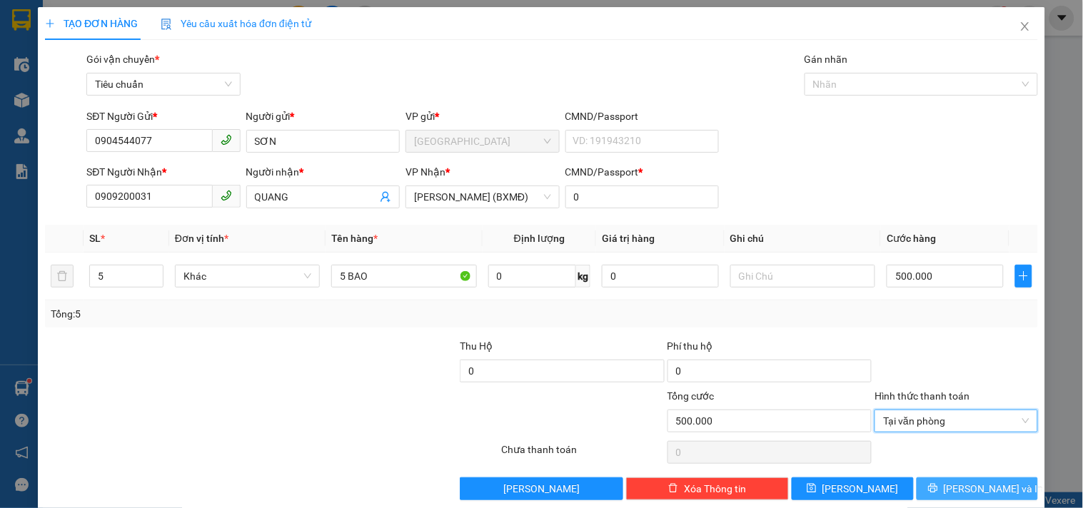
click at [938, 486] on icon "printer" at bounding box center [933, 488] width 10 height 10
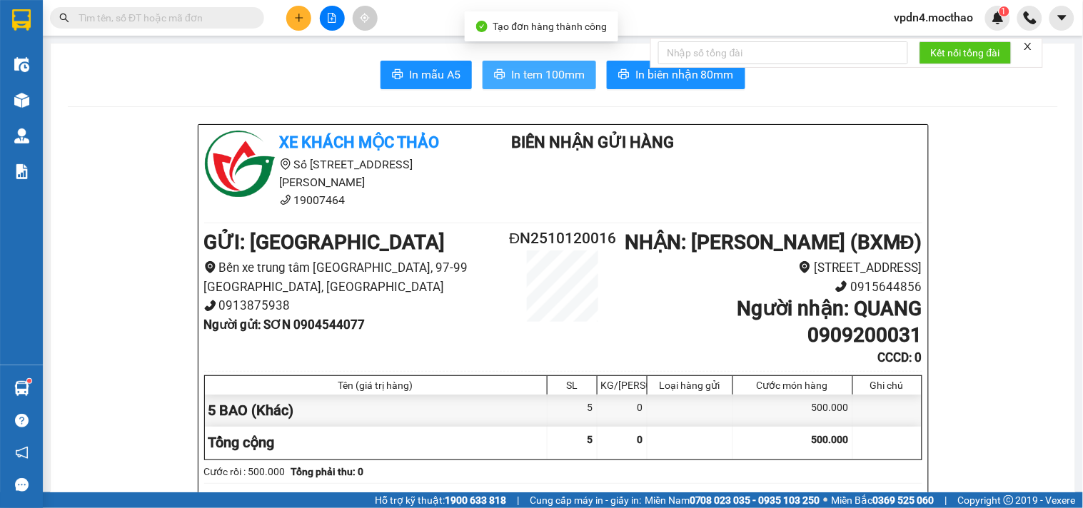
click at [562, 70] on span "In tem 100mm" at bounding box center [548, 75] width 74 height 18
click at [557, 69] on span "In tem 100mm" at bounding box center [548, 75] width 74 height 18
click at [558, 74] on span "In tem 100mm" at bounding box center [548, 75] width 74 height 18
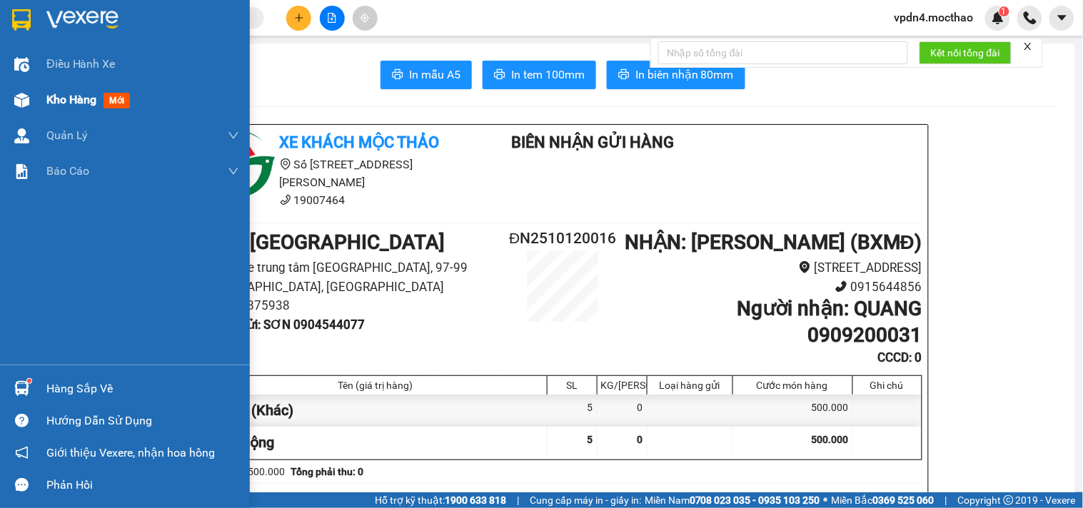
click at [83, 96] on span "Kho hàng" at bounding box center [71, 100] width 50 height 14
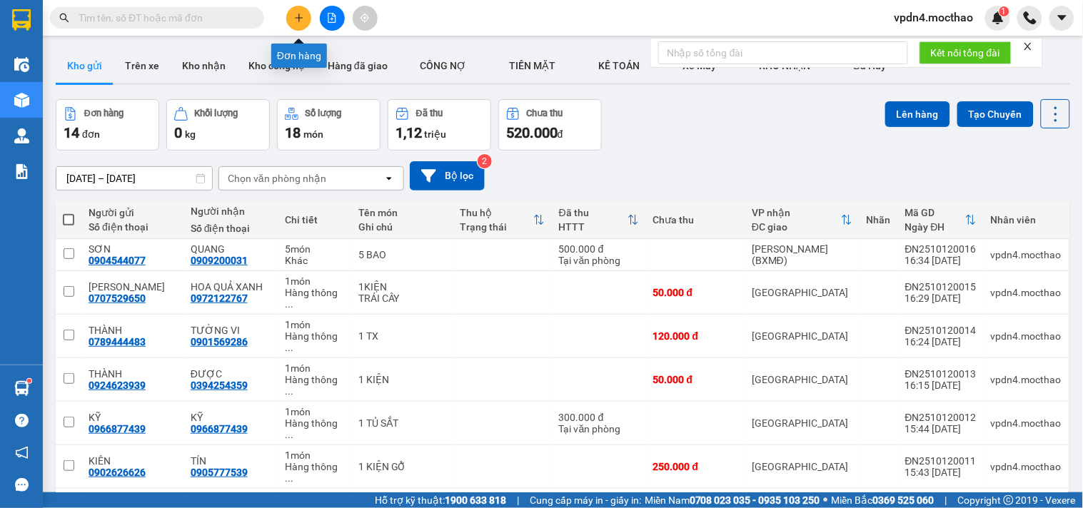
click at [296, 18] on icon "plus" at bounding box center [299, 17] width 8 height 1
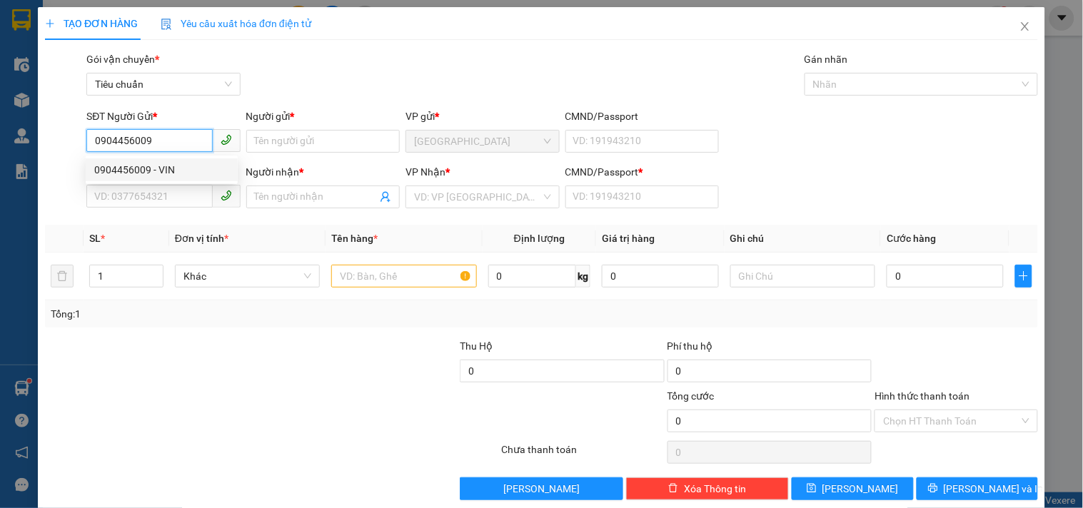
click at [139, 167] on div "0904456009 - VIN" at bounding box center [161, 170] width 135 height 16
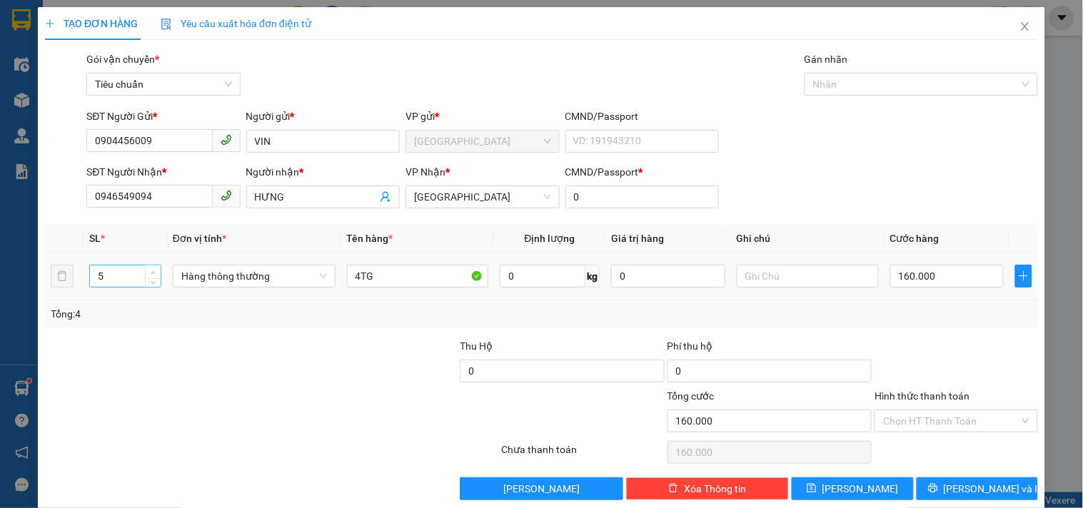
click at [154, 271] on icon "up" at bounding box center [153, 273] width 5 height 5
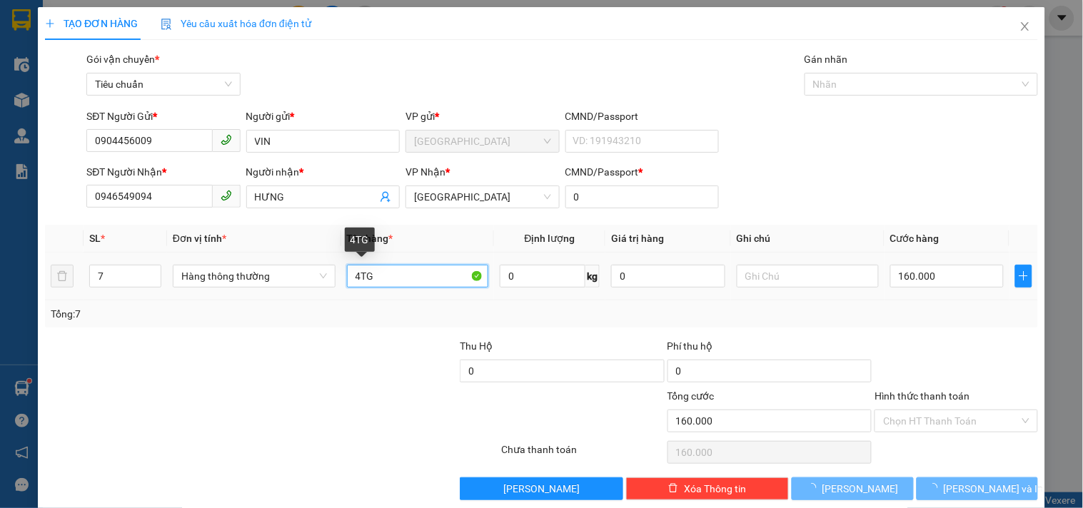
click at [358, 273] on input "4TG" at bounding box center [418, 276] width 142 height 23
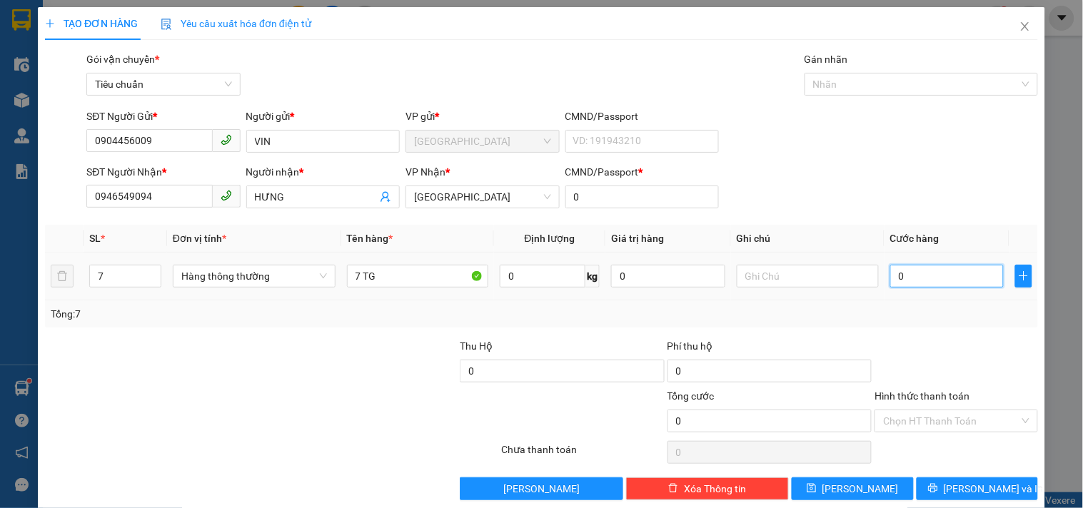
click at [901, 277] on input "0" at bounding box center [947, 276] width 114 height 23
click at [892, 339] on div at bounding box center [956, 363] width 166 height 50
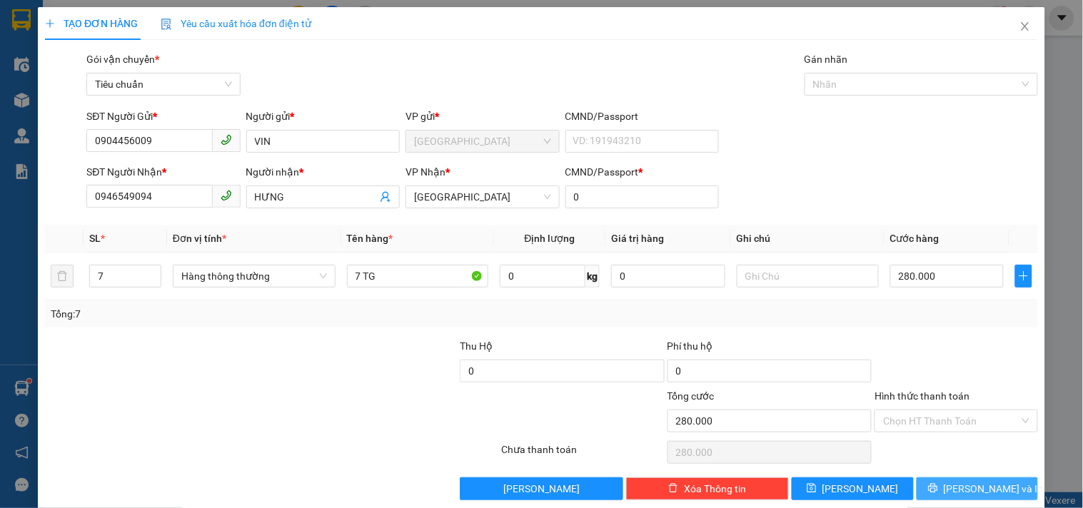
click at [928, 483] on button "[PERSON_NAME] và In" at bounding box center [977, 489] width 121 height 23
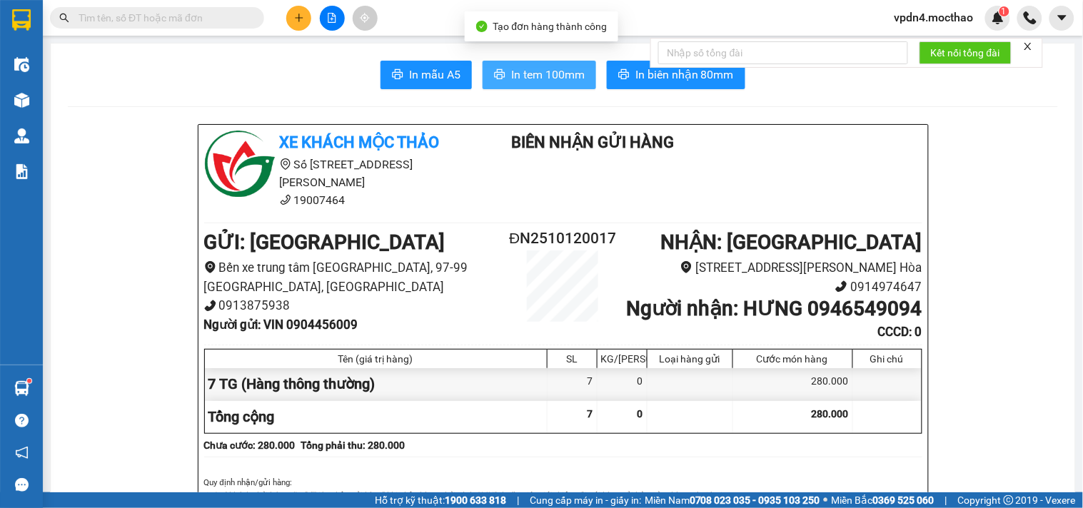
click at [557, 71] on span "In tem 100mm" at bounding box center [548, 75] width 74 height 18
click at [546, 74] on span "In tem 100mm" at bounding box center [548, 75] width 74 height 18
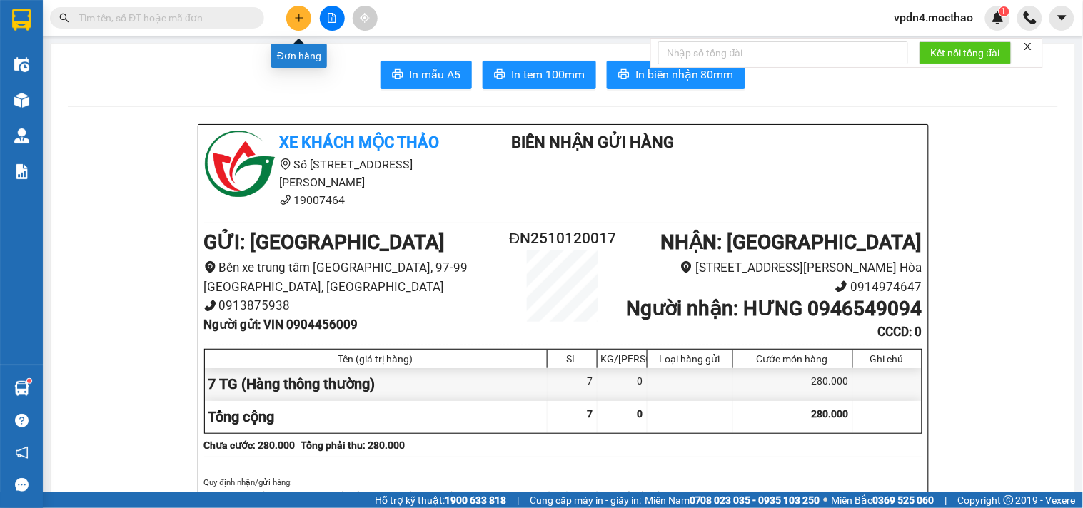
click at [301, 20] on icon "plus" at bounding box center [299, 18] width 10 height 10
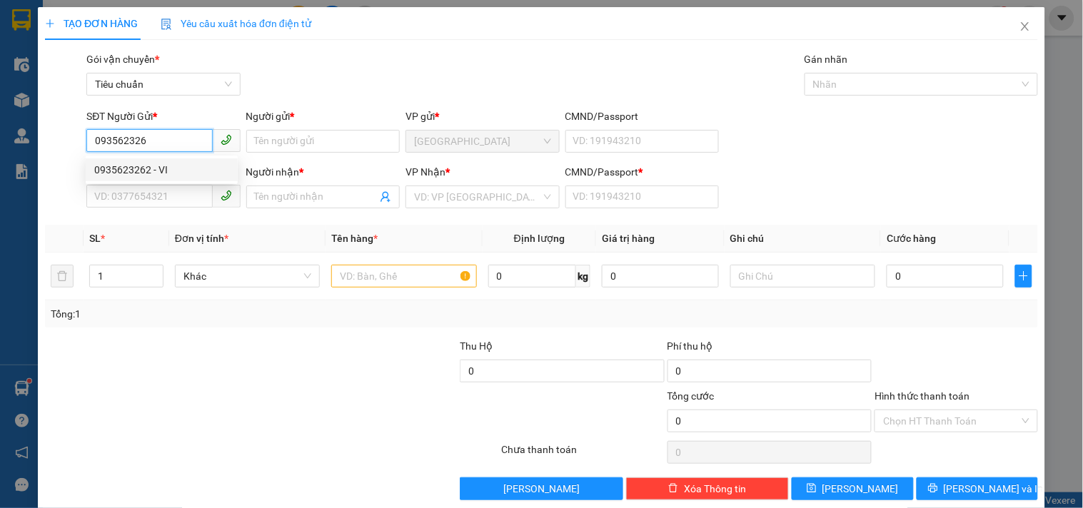
click at [121, 172] on div "0935623262 - VI" at bounding box center [161, 170] width 135 height 16
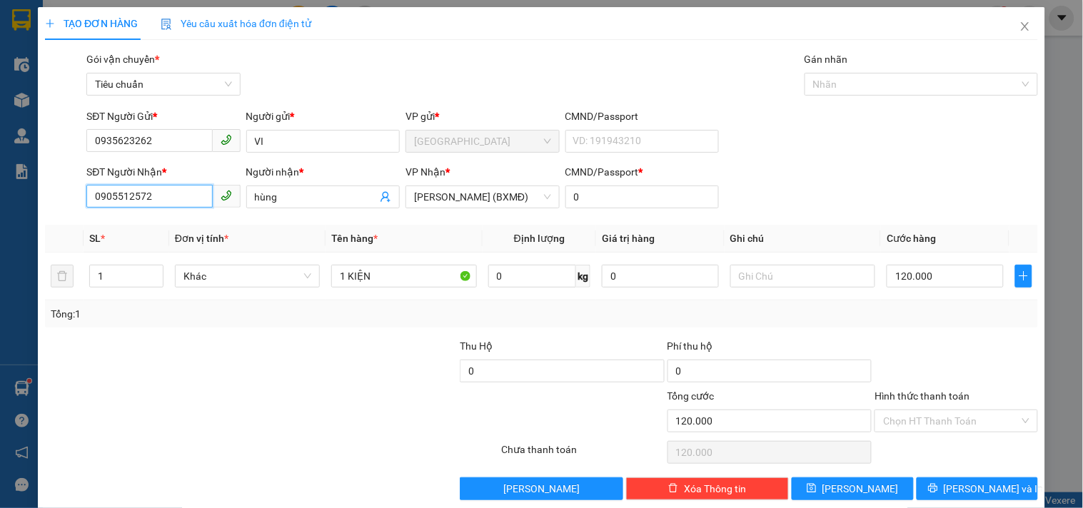
click at [167, 195] on input "0905512572" at bounding box center [149, 196] width 126 height 23
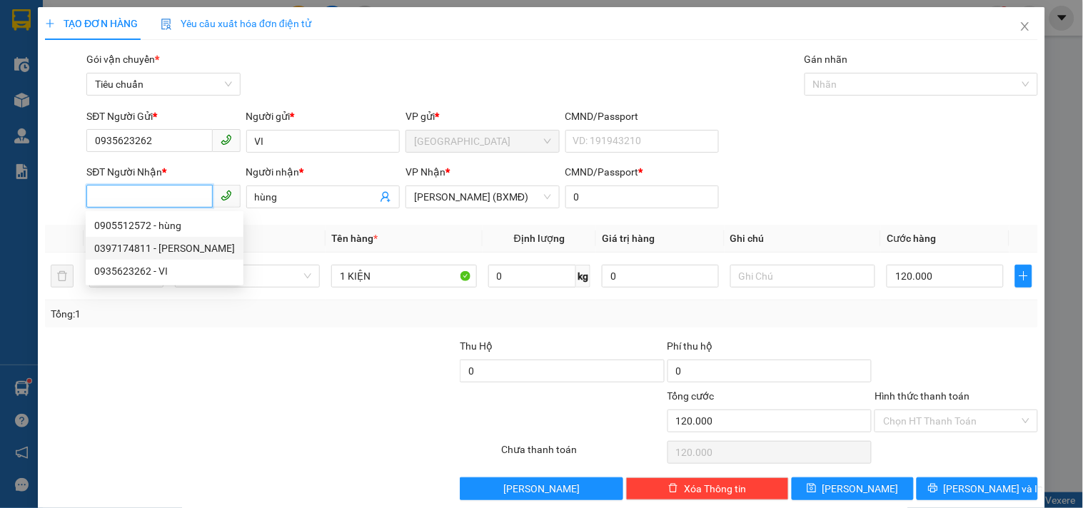
click at [140, 248] on div "0397174811 - [PERSON_NAME]" at bounding box center [164, 249] width 141 height 16
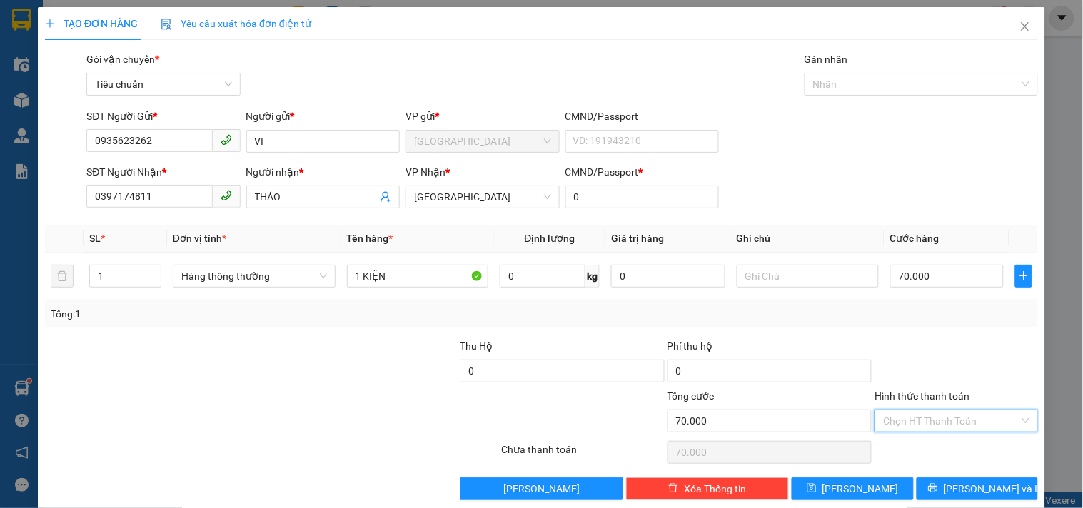
click at [926, 418] on input "Hình thức thanh toán" at bounding box center [951, 421] width 136 height 21
click at [904, 323] on div "Tại văn phòng" at bounding box center [947, 324] width 144 height 16
click at [950, 489] on button "[PERSON_NAME] và In" at bounding box center [977, 489] width 121 height 23
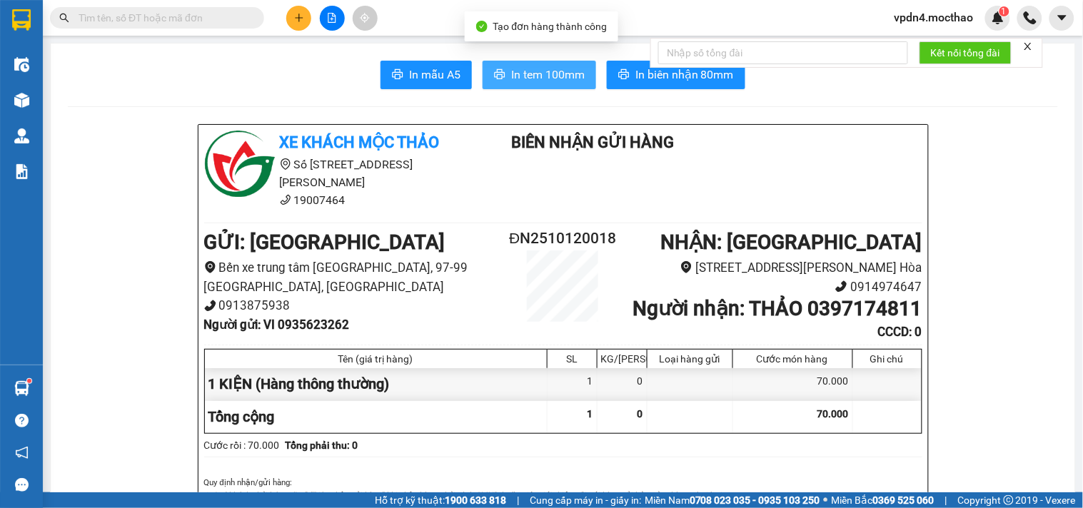
click at [535, 73] on span "In tem 100mm" at bounding box center [548, 75] width 74 height 18
click at [525, 74] on span "In tem 100mm" at bounding box center [548, 75] width 74 height 18
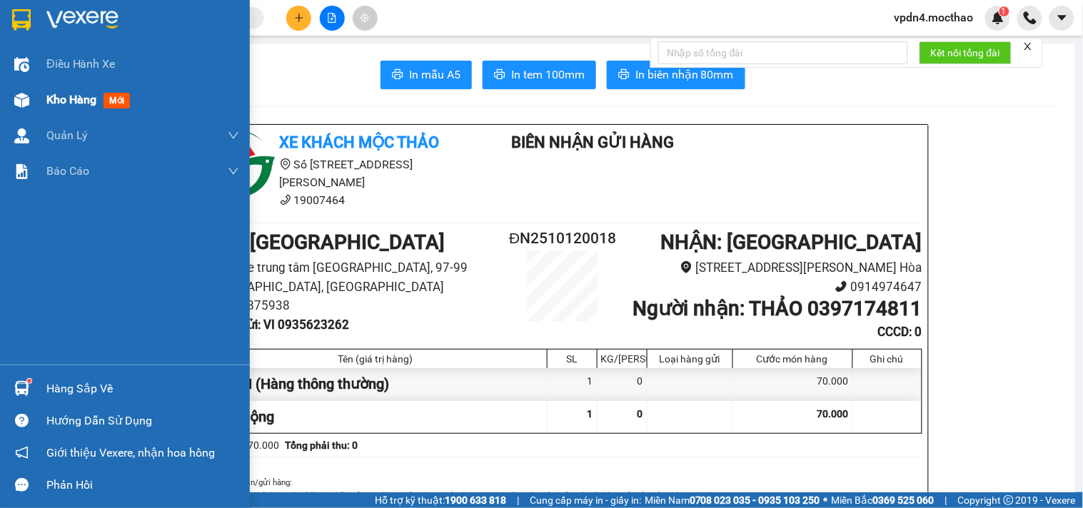
click at [77, 101] on span "Kho hàng" at bounding box center [71, 100] width 50 height 14
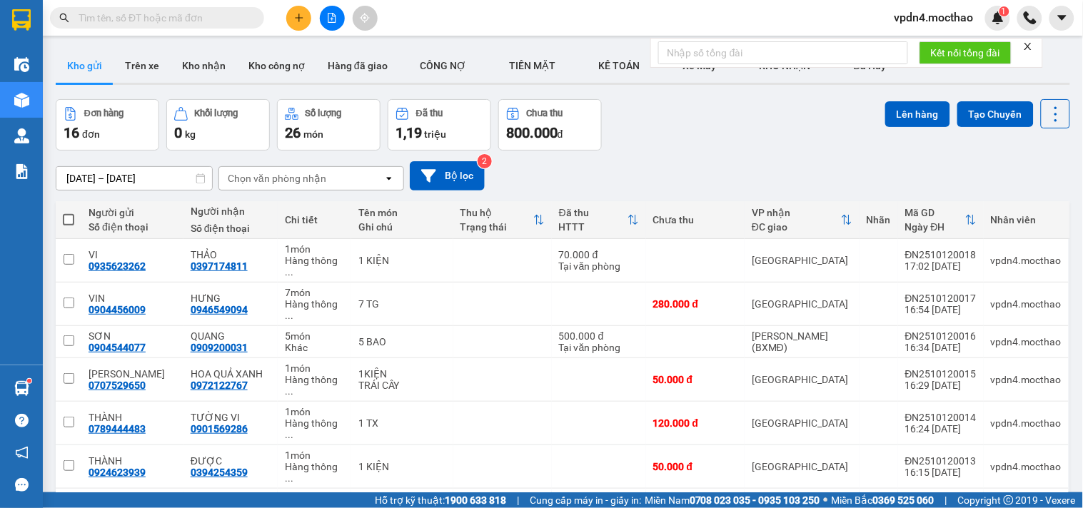
click at [66, 219] on span at bounding box center [68, 219] width 11 height 11
click at [69, 213] on input "checkbox" at bounding box center [69, 213] width 0 height 0
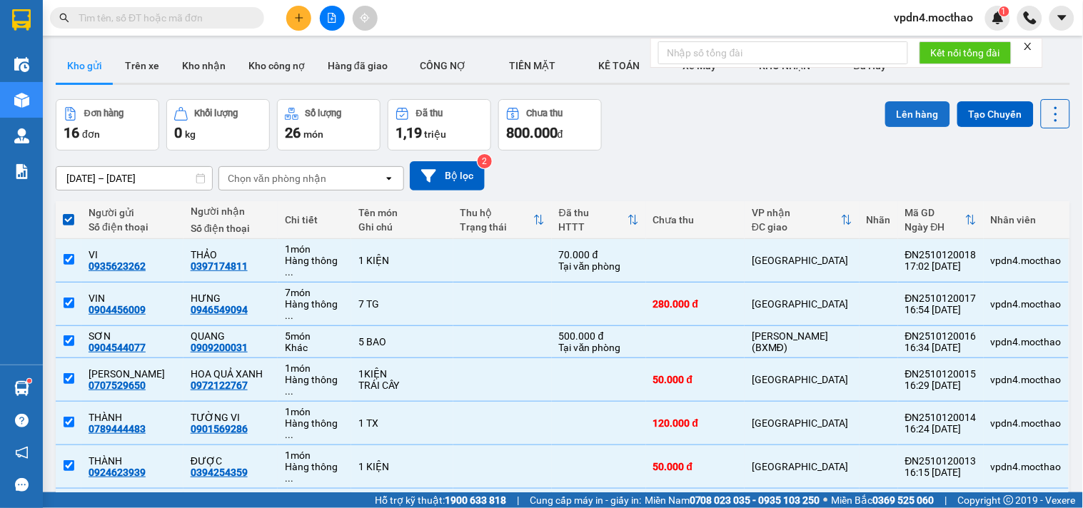
click at [909, 113] on button "Lên hàng" at bounding box center [917, 114] width 65 height 26
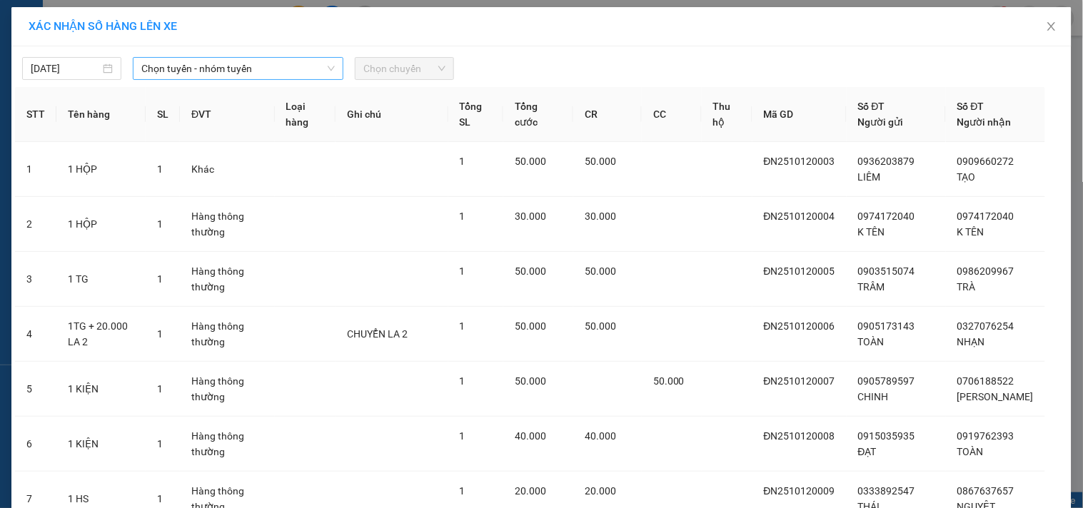
click at [243, 67] on span "Chọn tuyến - nhóm tuyến" at bounding box center [237, 68] width 193 height 21
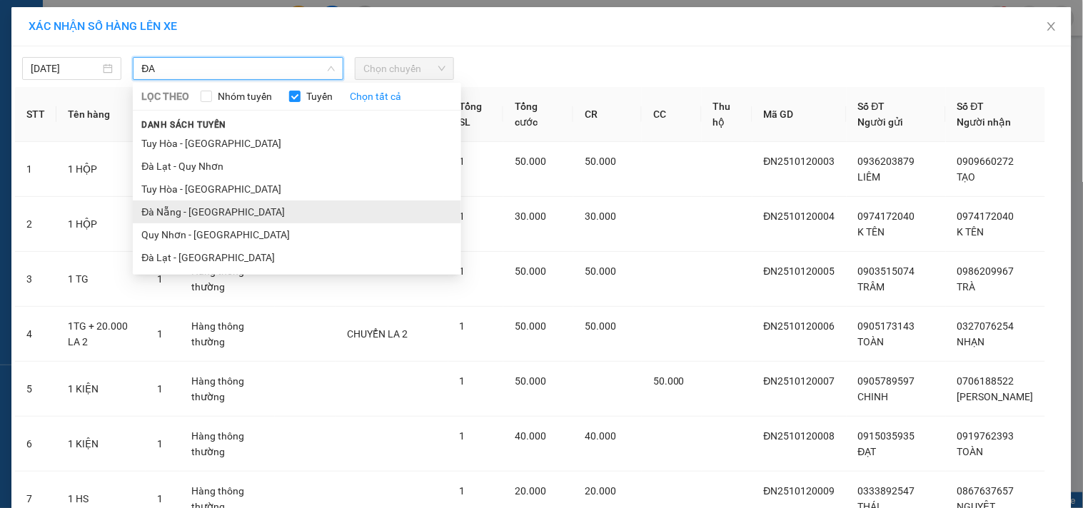
click at [195, 218] on li "Đà Nẵng - [GEOGRAPHIC_DATA]" at bounding box center [297, 212] width 328 height 23
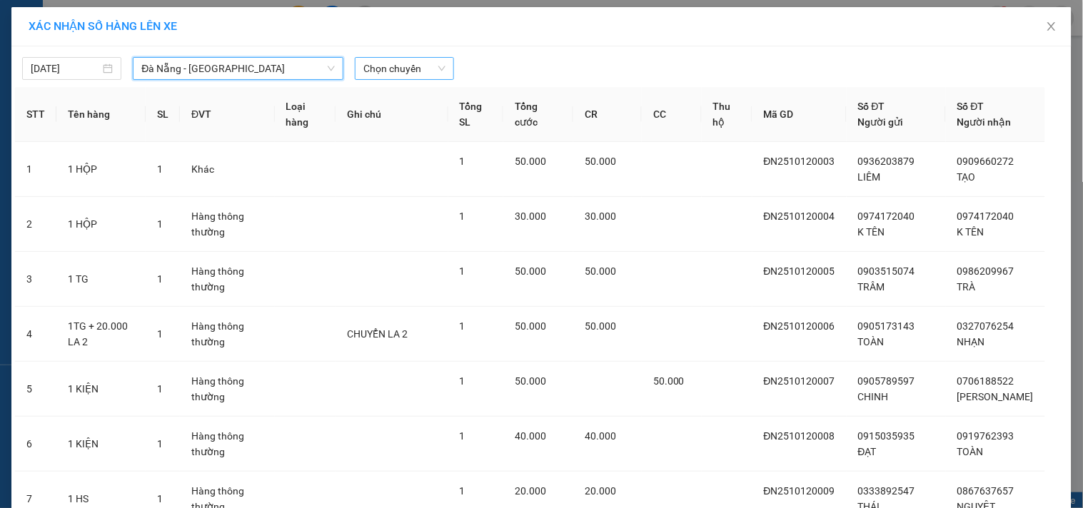
click at [384, 63] on span "Chọn chuyến" at bounding box center [404, 68] width 82 height 21
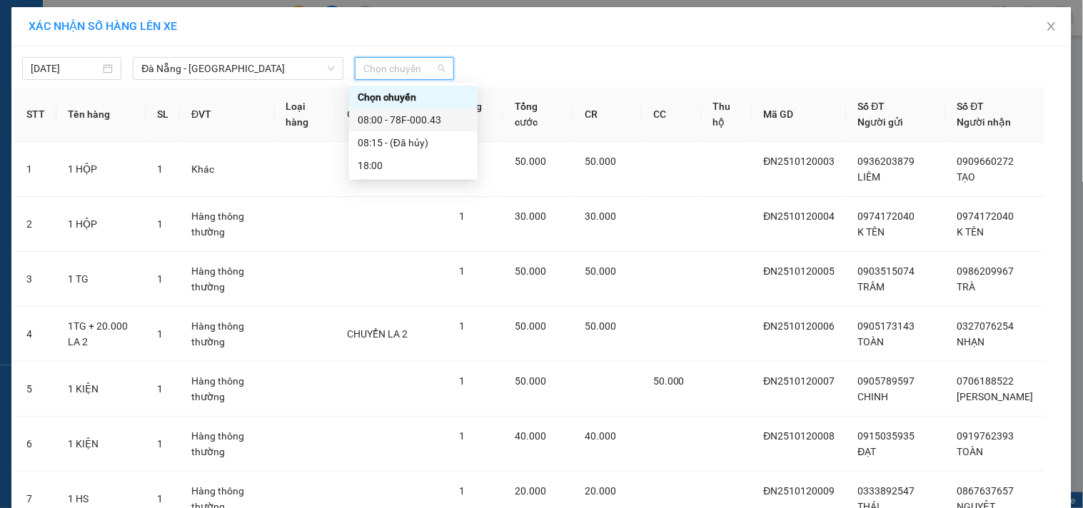
click at [406, 119] on div "08:00 - 78F-000.43" at bounding box center [413, 120] width 111 height 16
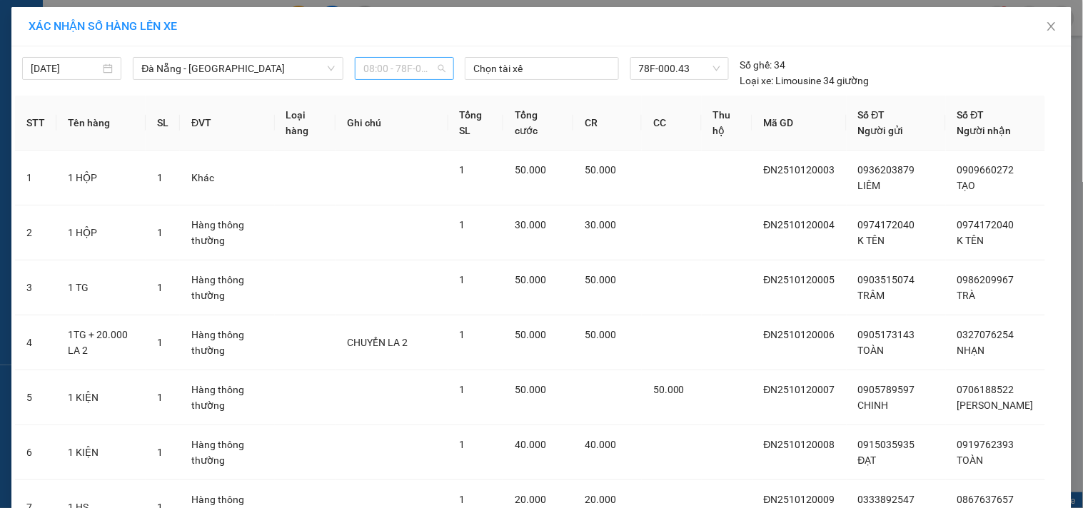
click at [425, 69] on span "08:00 - 78F-000.43" at bounding box center [404, 68] width 82 height 21
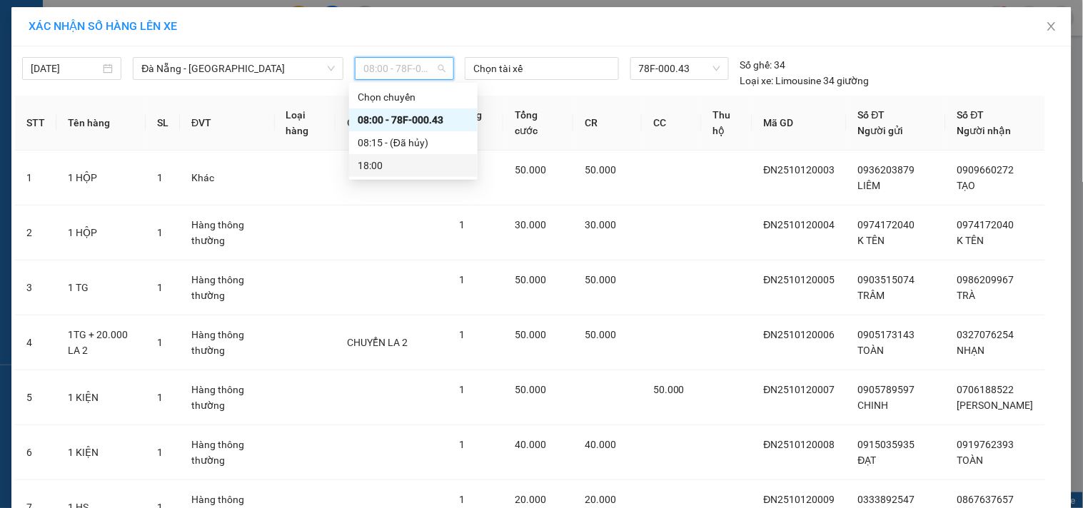
click at [374, 166] on div "18:00" at bounding box center [413, 166] width 111 height 16
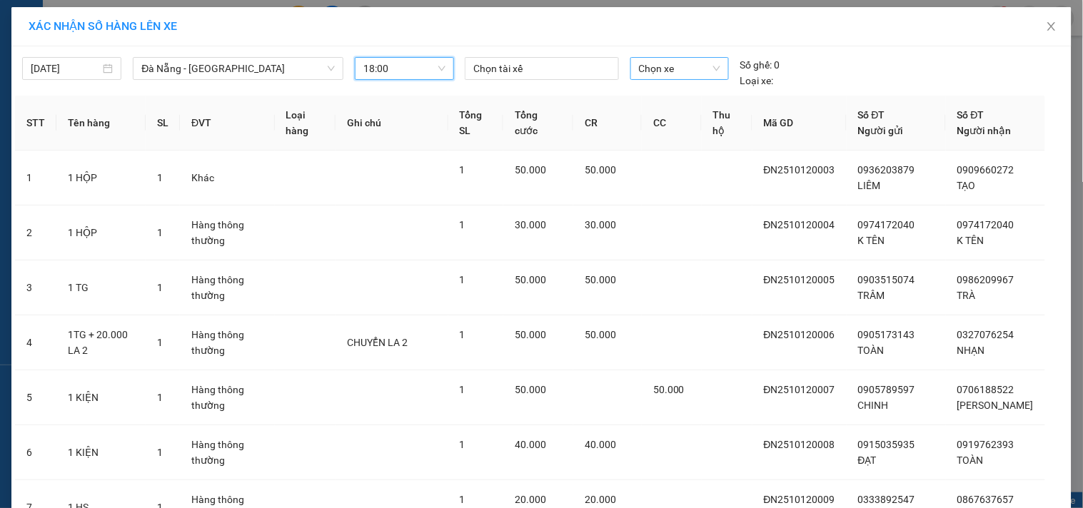
click at [703, 65] on span "Chọn xe" at bounding box center [679, 68] width 81 height 21
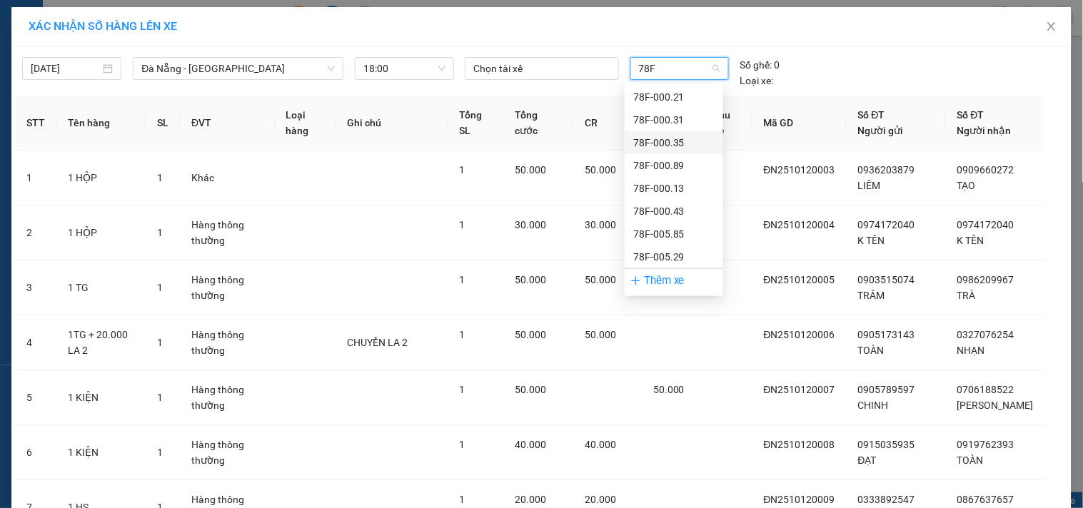
click at [668, 145] on div "78F-000.35" at bounding box center [673, 143] width 81 height 16
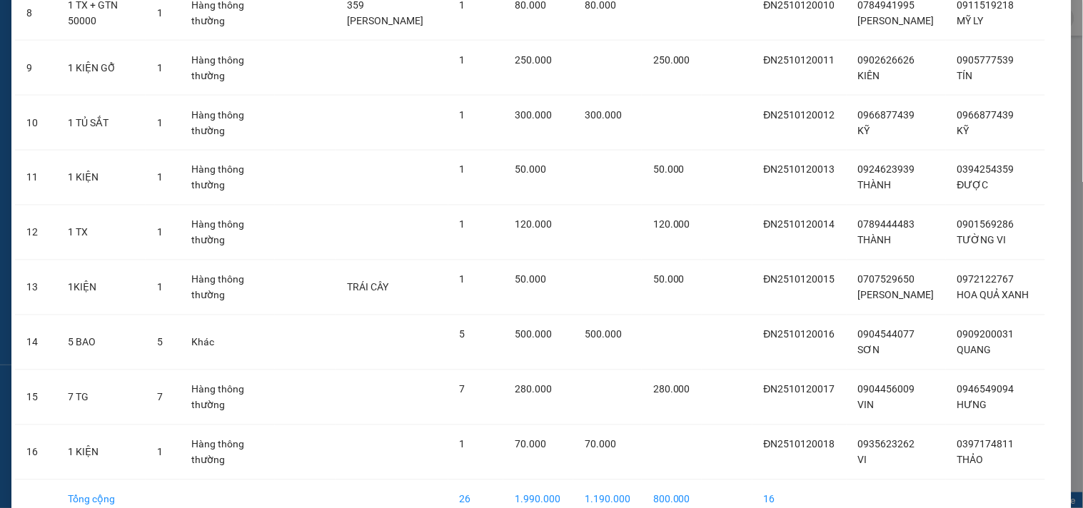
scroll to position [618, 0]
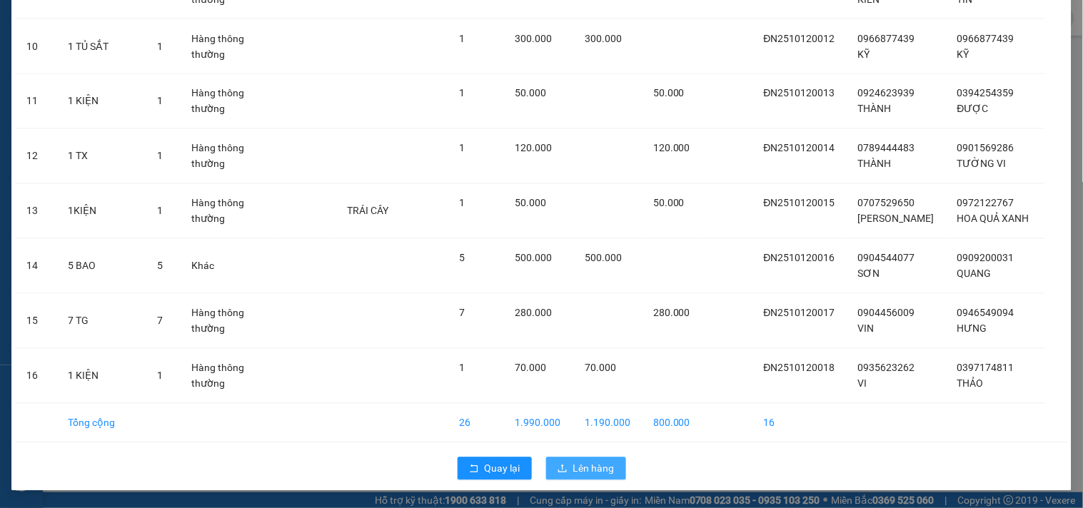
click at [586, 470] on span "Lên hàng" at bounding box center [593, 469] width 41 height 16
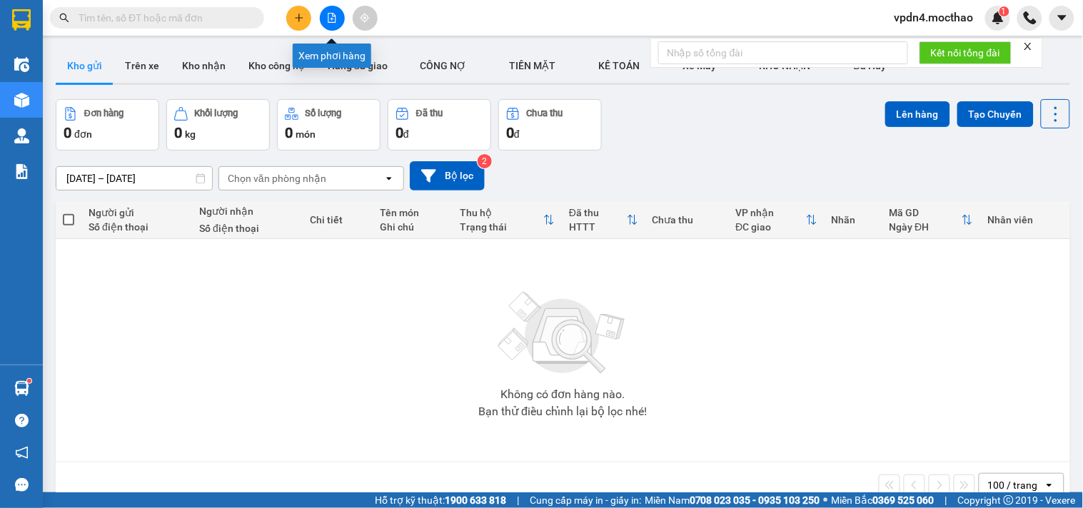
click at [331, 19] on icon "file-add" at bounding box center [332, 18] width 8 height 10
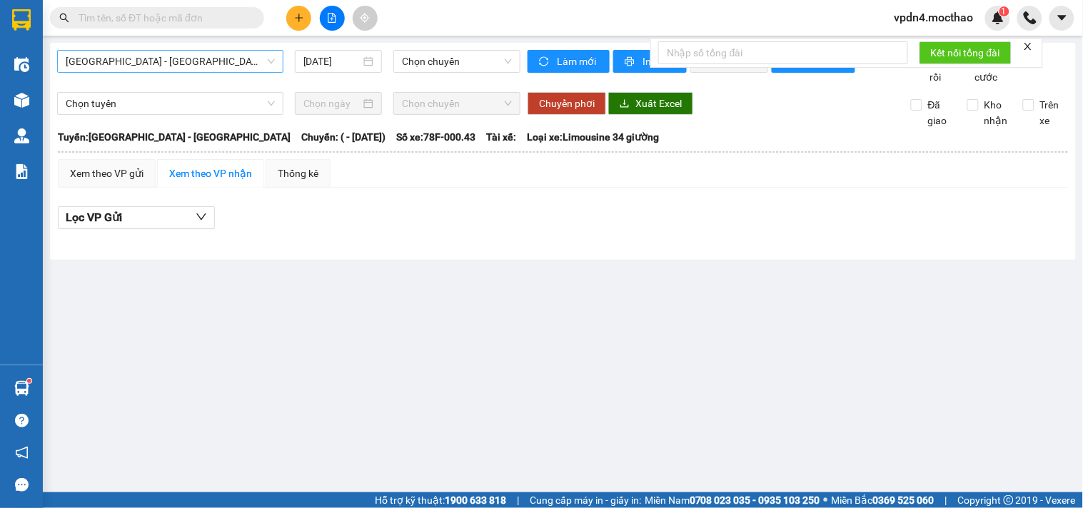
click at [202, 56] on span "[GEOGRAPHIC_DATA] - [GEOGRAPHIC_DATA]" at bounding box center [170, 61] width 209 height 21
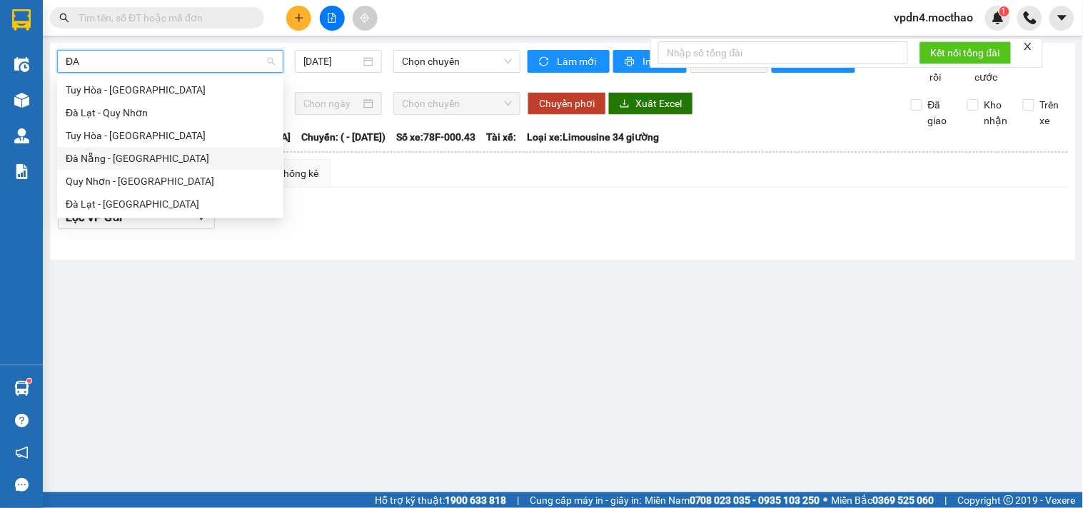
click at [139, 157] on div "Đà Nẵng - [GEOGRAPHIC_DATA]" at bounding box center [170, 159] width 209 height 16
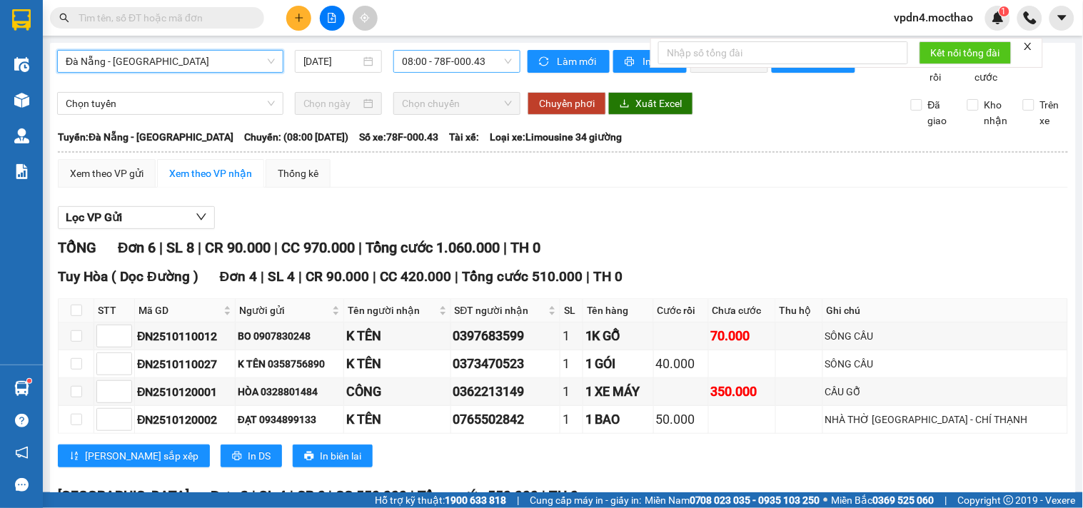
click at [422, 66] on span "08:00 - 78F-000.43" at bounding box center [457, 61] width 110 height 21
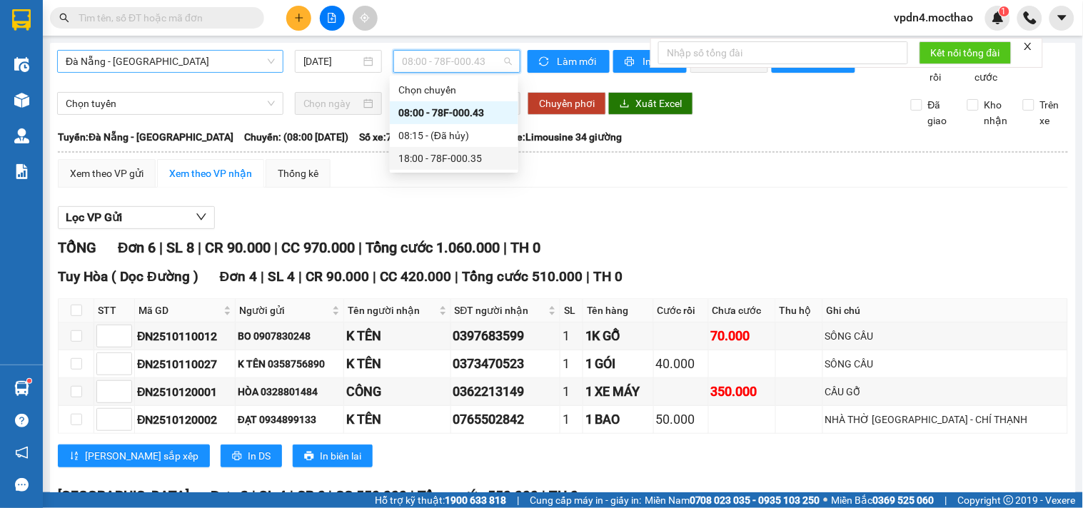
click at [414, 161] on div "18:00 - 78F-000.35" at bounding box center [453, 159] width 111 height 16
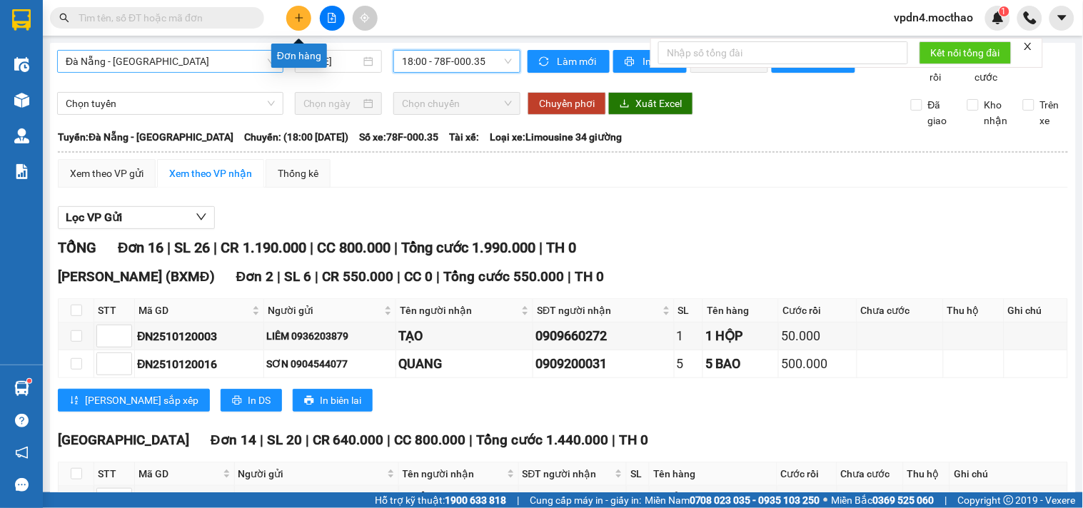
click at [293, 19] on button at bounding box center [298, 18] width 25 height 25
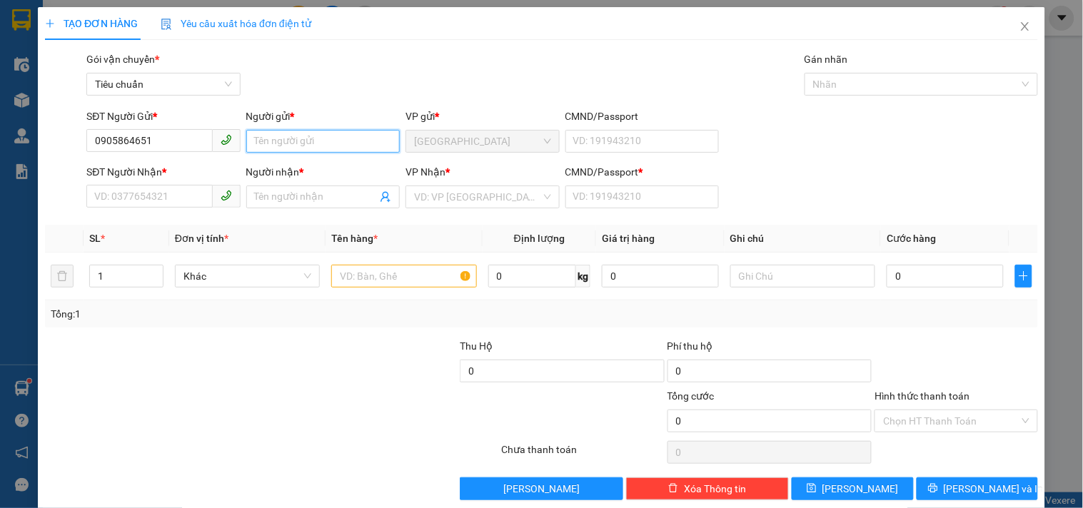
click at [298, 147] on input "Người gửi *" at bounding box center [323, 141] width 154 height 23
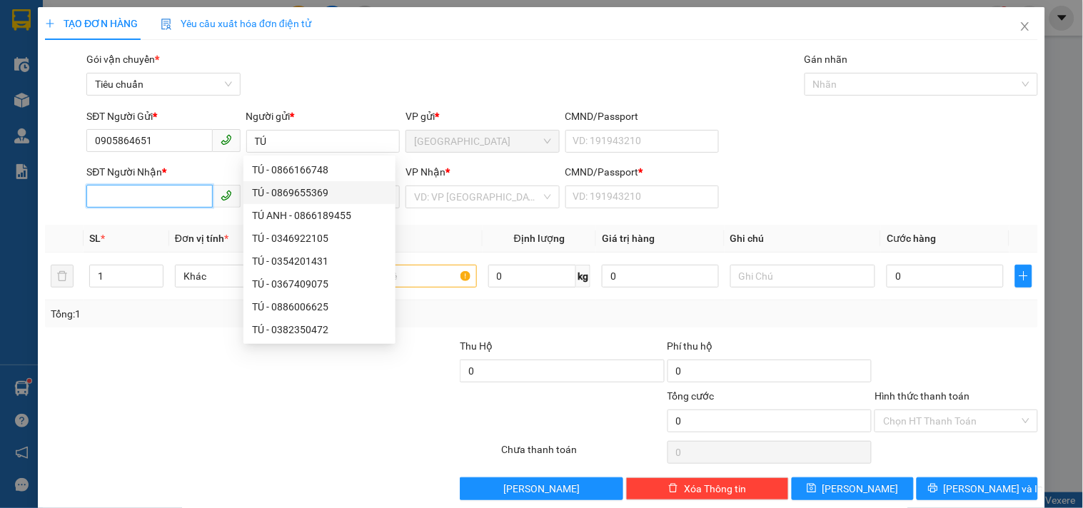
click at [129, 198] on input "SĐT Người Nhận *" at bounding box center [149, 196] width 126 height 23
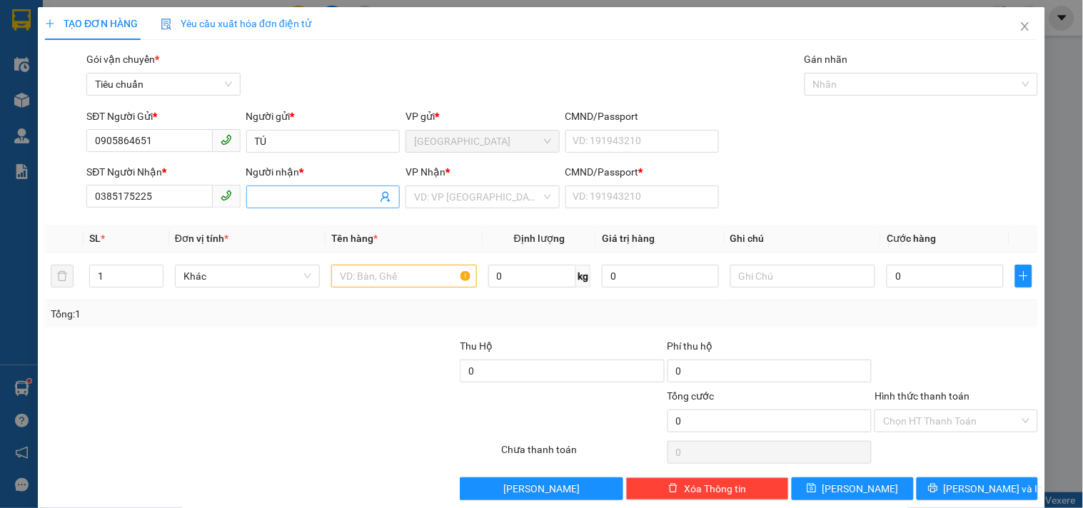
click at [281, 198] on input "Người nhận *" at bounding box center [316, 197] width 122 height 16
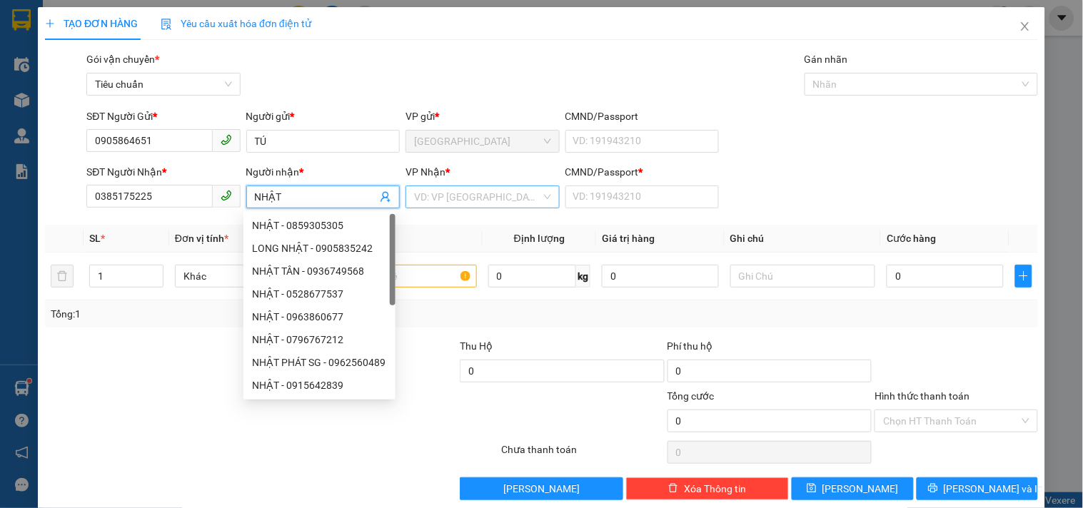
click at [455, 198] on input "search" at bounding box center [477, 196] width 126 height 21
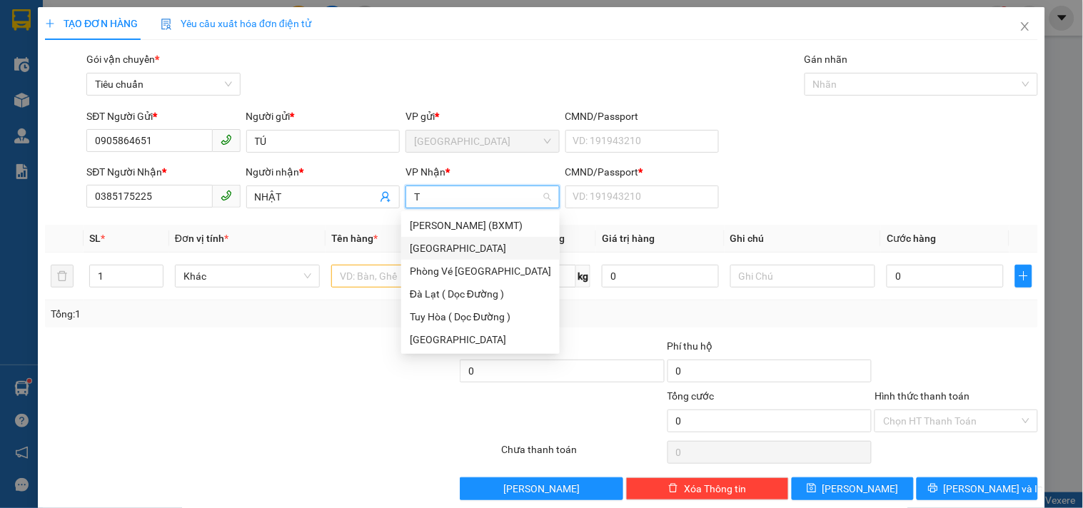
click at [438, 246] on div "[GEOGRAPHIC_DATA]" at bounding box center [480, 249] width 141 height 16
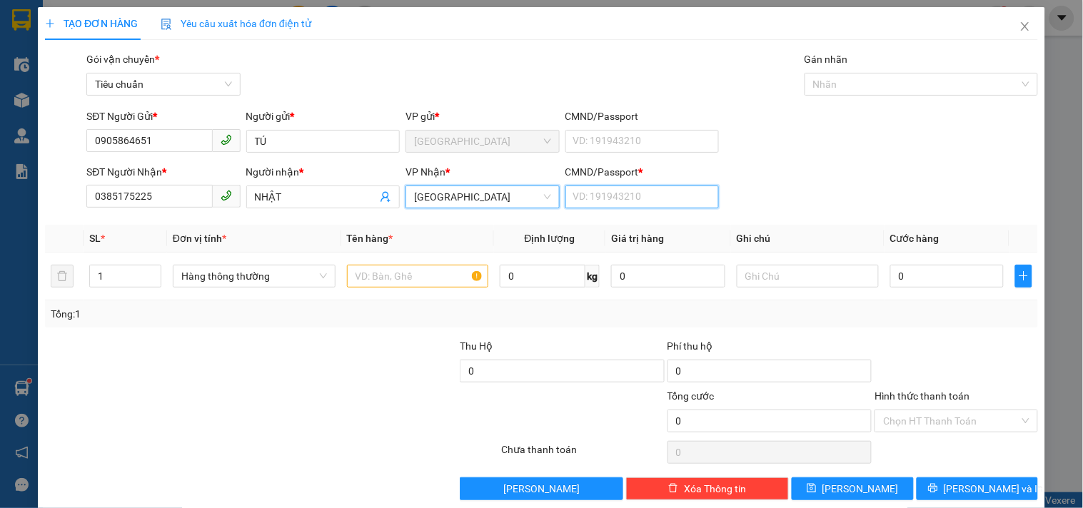
click at [613, 196] on input "CMND/Passport *" at bounding box center [642, 197] width 154 height 23
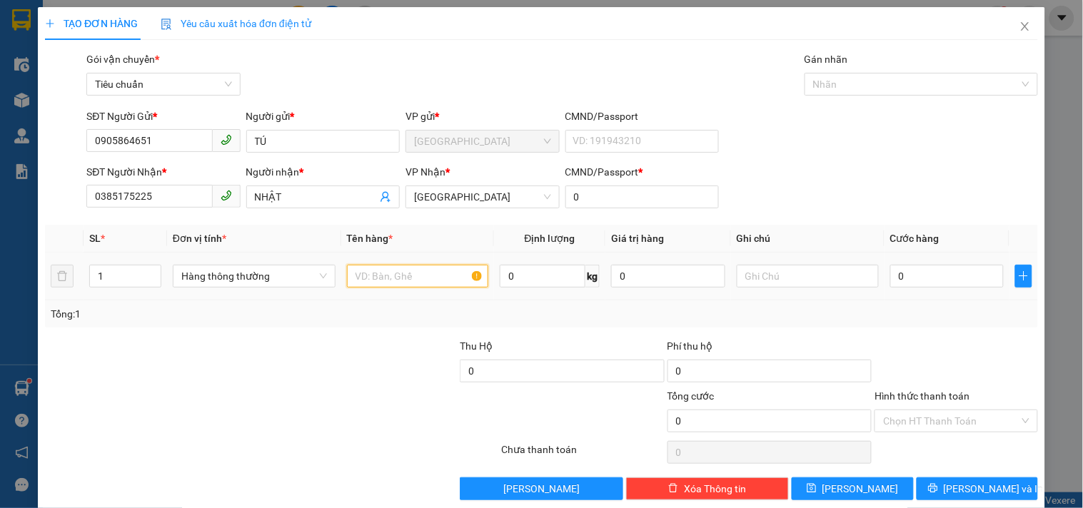
click at [388, 275] on input "text" at bounding box center [418, 276] width 142 height 23
click at [897, 275] on input "0" at bounding box center [947, 276] width 114 height 23
click at [940, 419] on input "Hình thức thanh toán" at bounding box center [951, 421] width 136 height 21
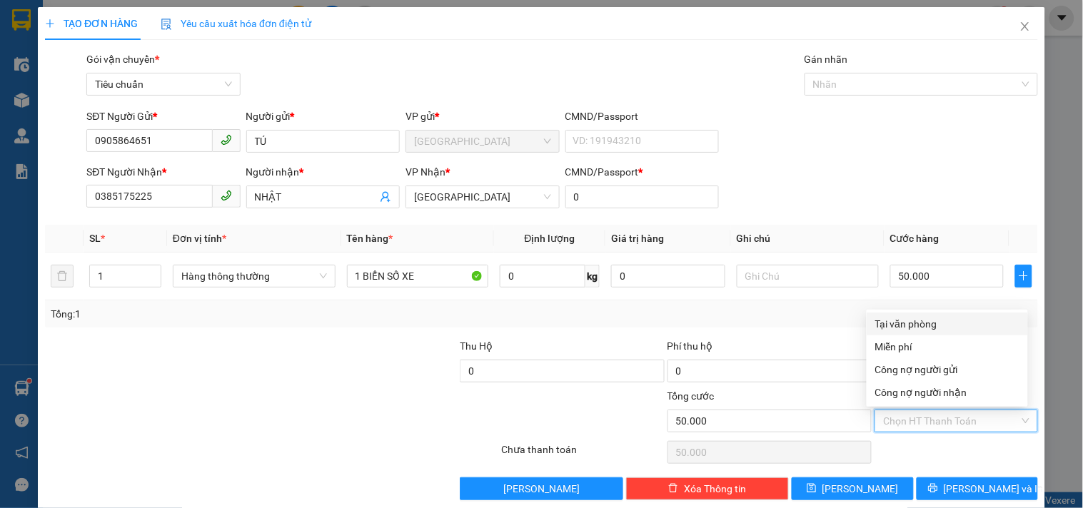
click at [910, 326] on div "Tại văn phòng" at bounding box center [947, 324] width 144 height 16
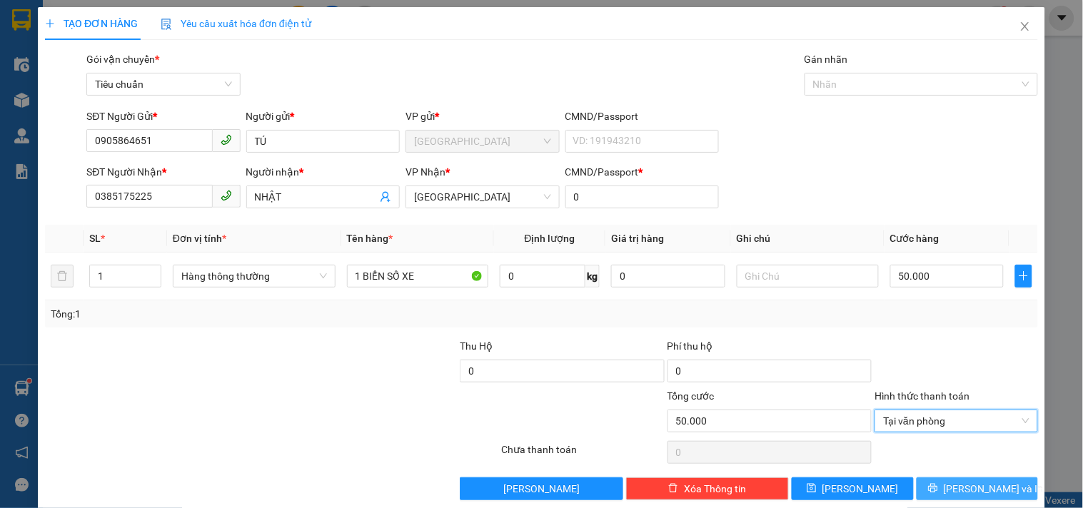
click at [937, 488] on icon "printer" at bounding box center [932, 488] width 9 height 9
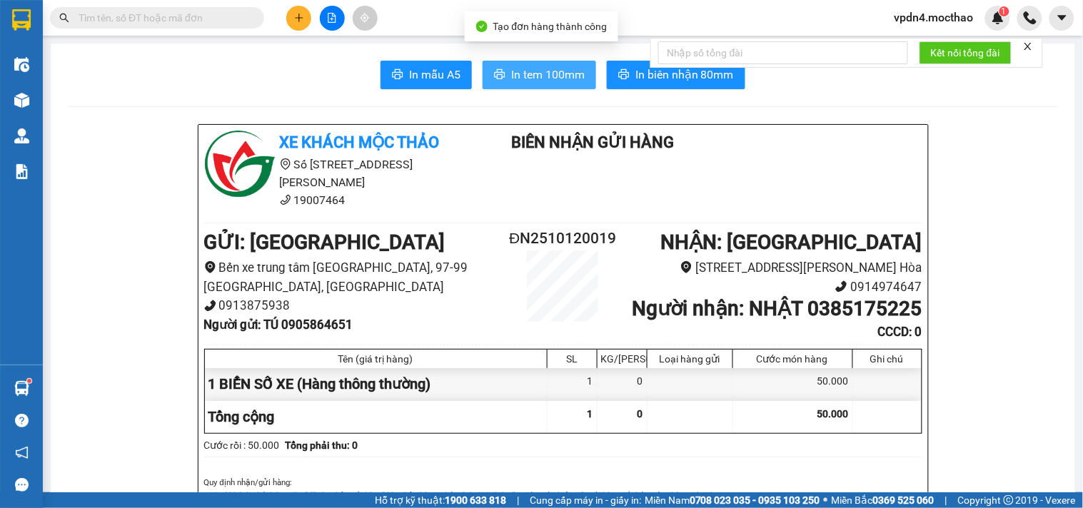
click at [547, 72] on span "In tem 100mm" at bounding box center [548, 75] width 74 height 18
click at [511, 67] on span "In tem 100mm" at bounding box center [548, 75] width 74 height 18
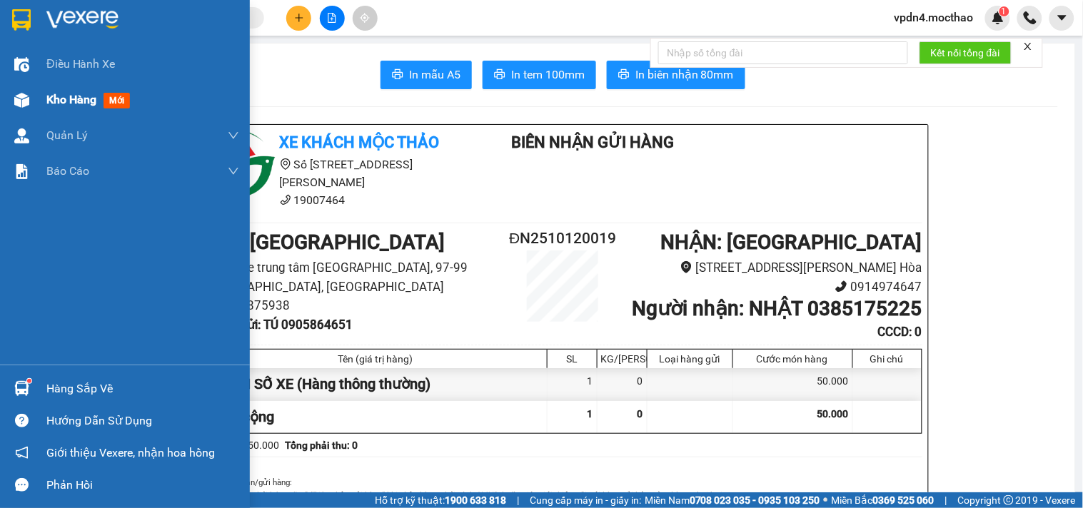
click at [59, 100] on span "Kho hàng" at bounding box center [71, 100] width 50 height 14
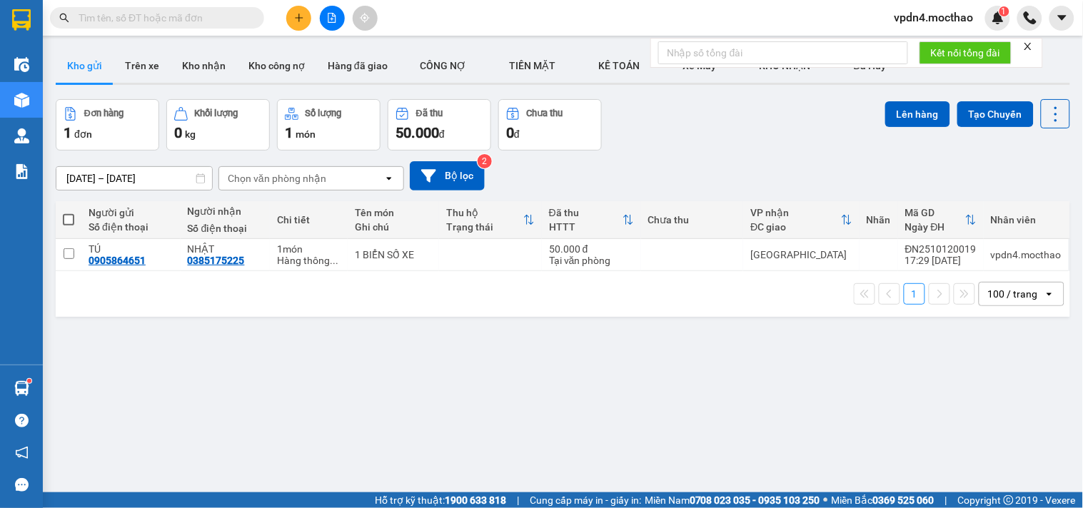
click at [70, 219] on span at bounding box center [68, 219] width 11 height 11
click at [69, 213] on input "checkbox" at bounding box center [69, 213] width 0 height 0
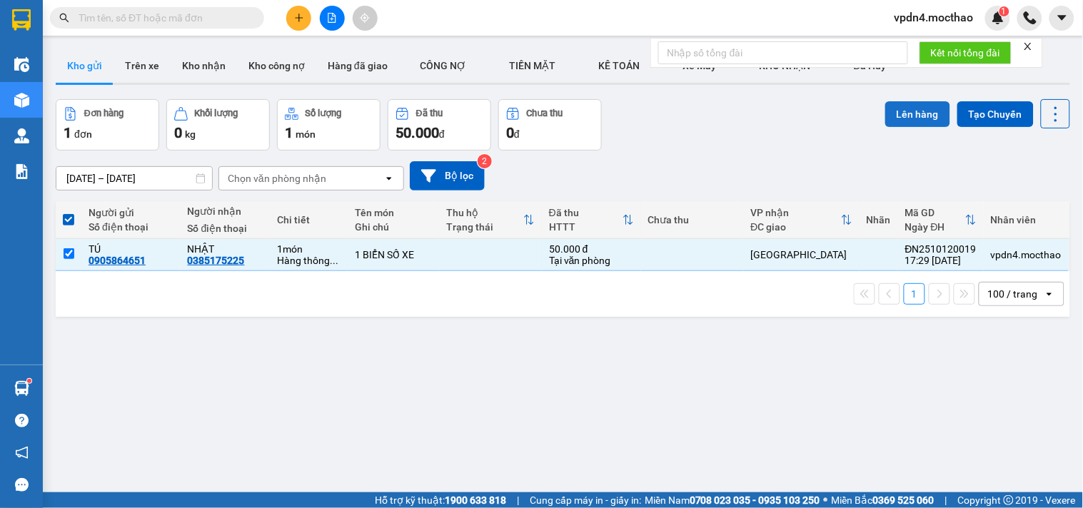
click at [905, 106] on button "Lên hàng" at bounding box center [917, 114] width 65 height 26
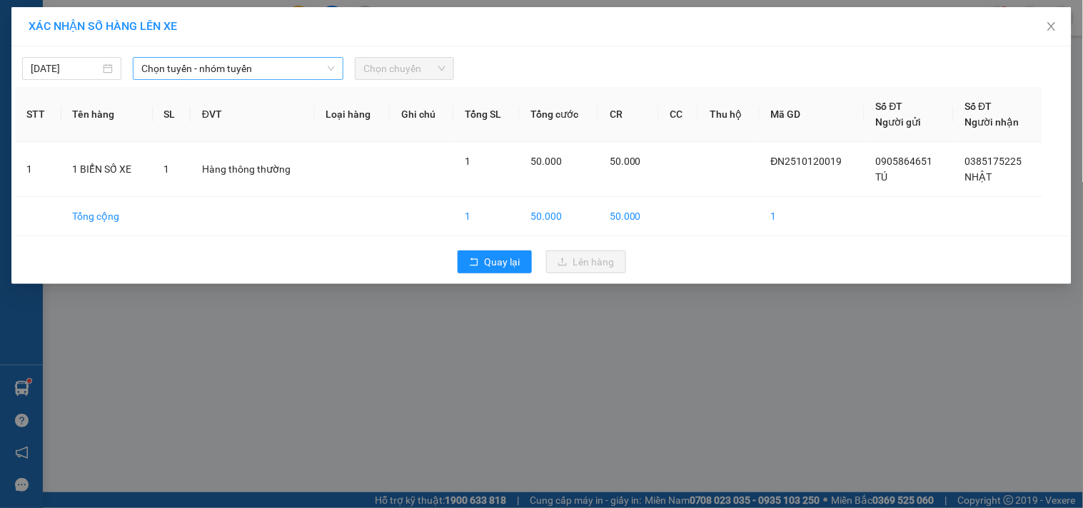
click at [300, 69] on span "Chọn tuyến - nhóm tuyến" at bounding box center [237, 68] width 193 height 21
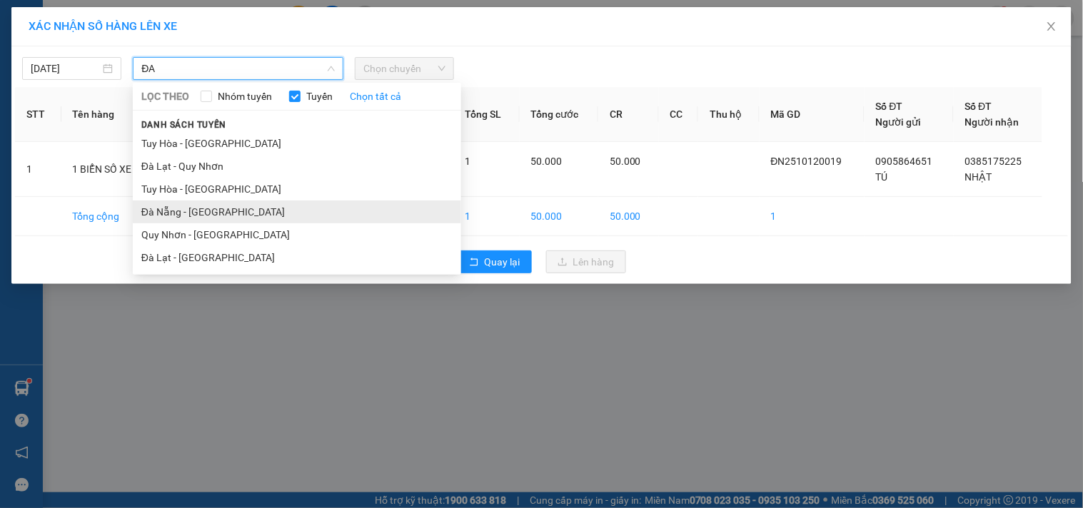
click at [198, 213] on li "Đà Nẵng - [GEOGRAPHIC_DATA]" at bounding box center [297, 212] width 328 height 23
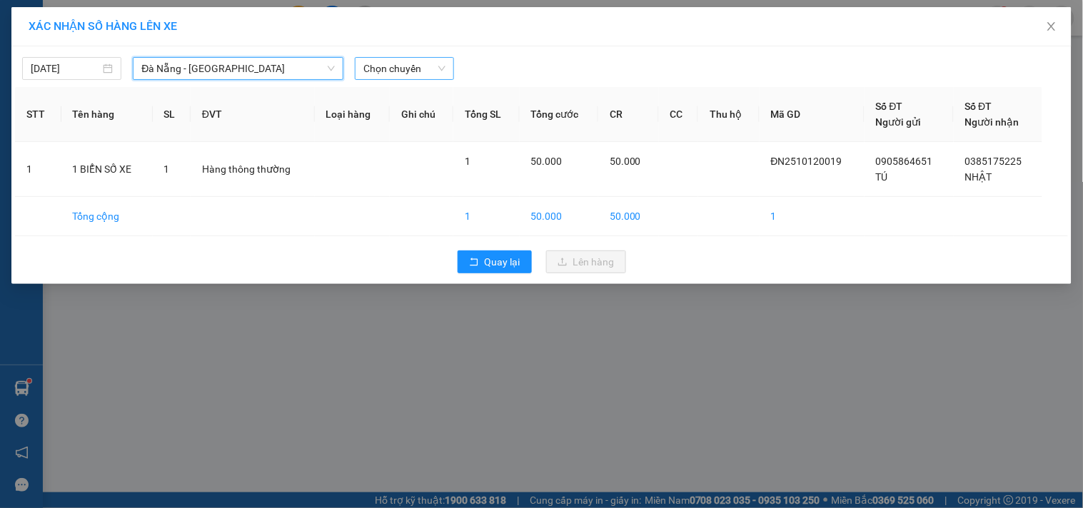
click at [446, 66] on div "Chọn chuyến" at bounding box center [404, 68] width 99 height 23
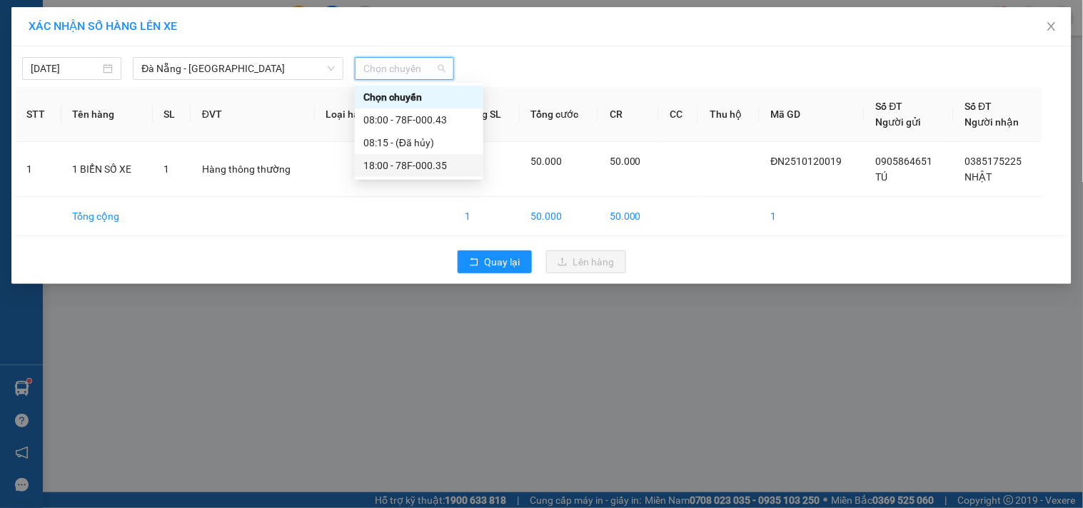
click at [398, 163] on div "18:00 - 78F-000.35" at bounding box center [418, 166] width 111 height 16
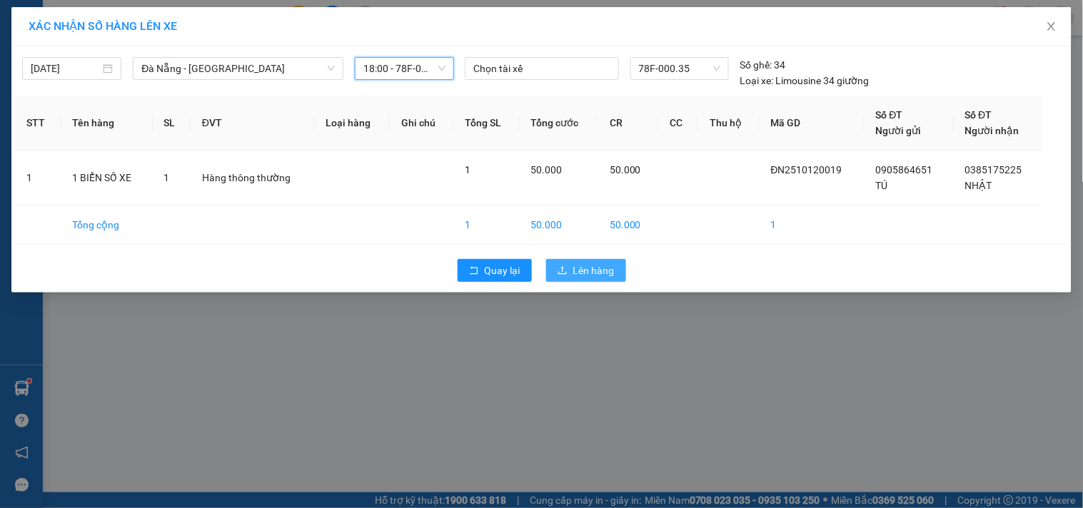
click at [582, 268] on span "Lên hàng" at bounding box center [593, 271] width 41 height 16
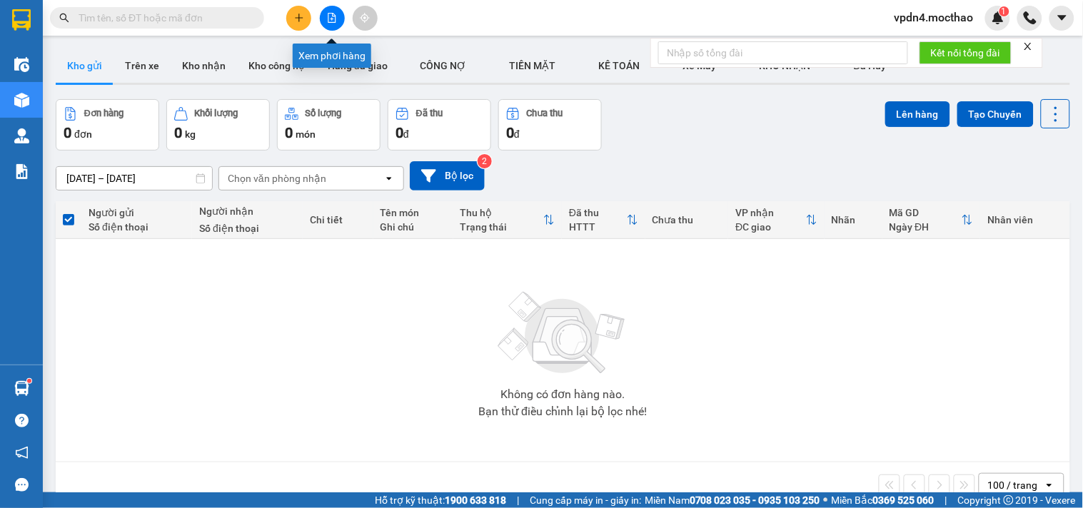
click at [331, 18] on icon "file-add" at bounding box center [332, 18] width 10 height 10
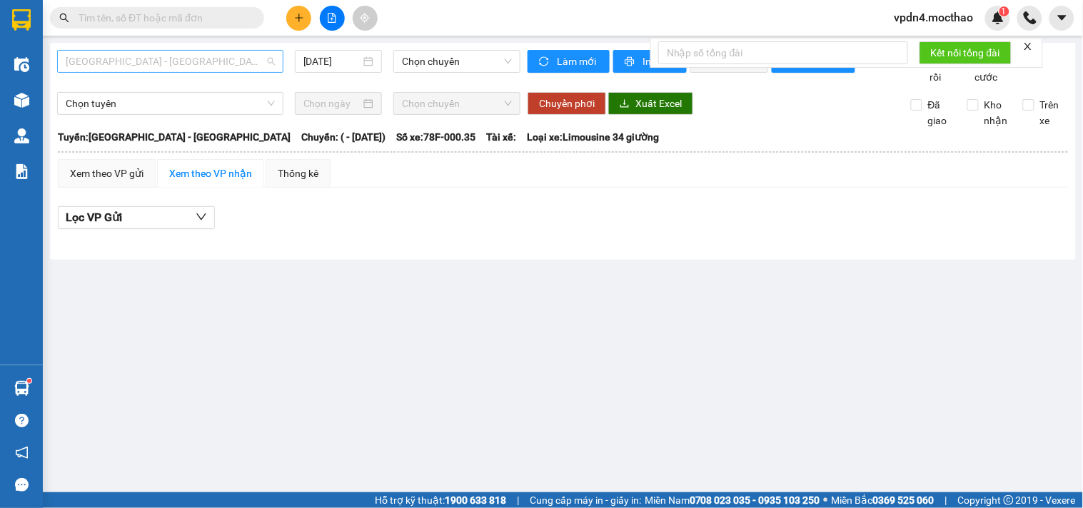
click at [186, 60] on span "[GEOGRAPHIC_DATA] - [GEOGRAPHIC_DATA]" at bounding box center [170, 61] width 209 height 21
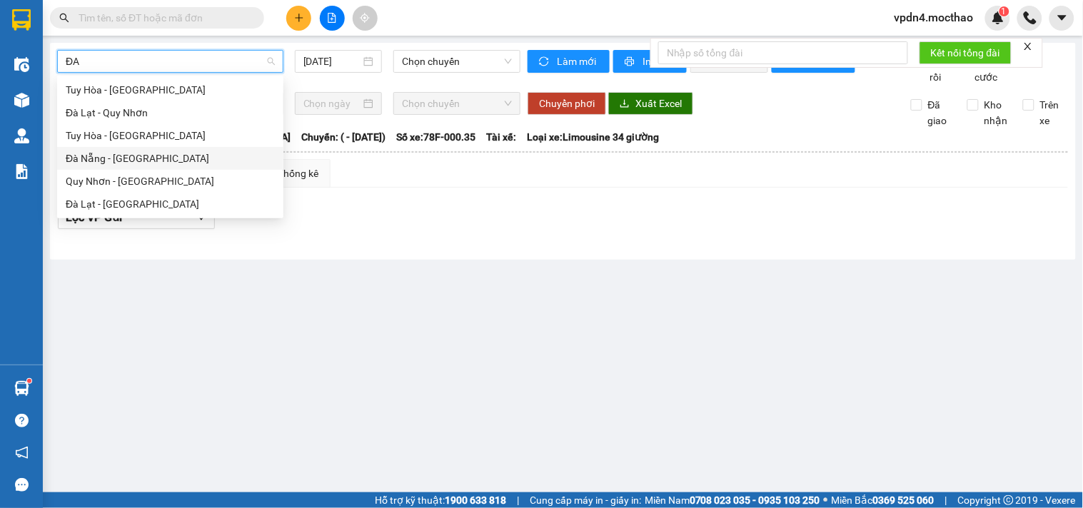
click at [112, 161] on div "Đà Nẵng - [GEOGRAPHIC_DATA]" at bounding box center [170, 159] width 209 height 16
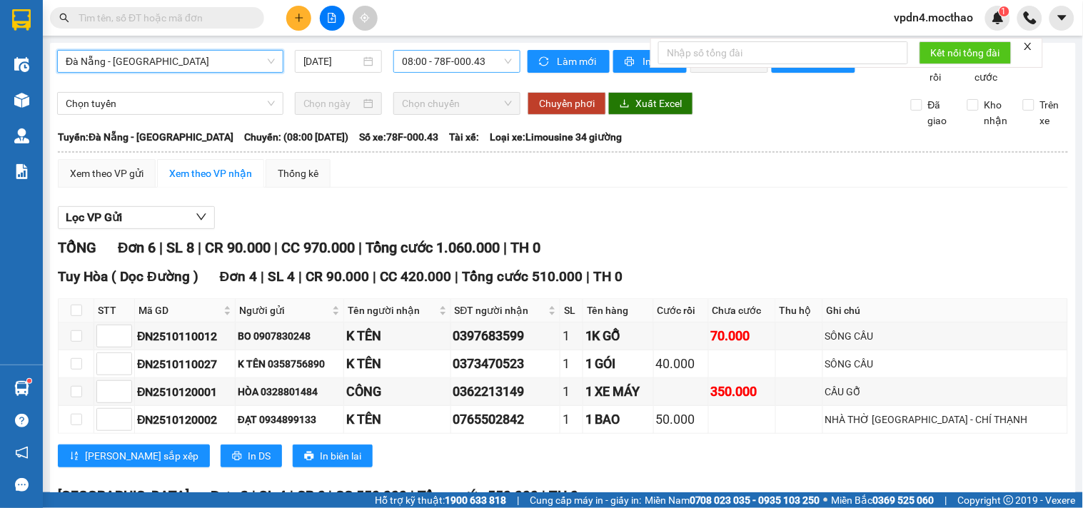
click at [477, 62] on span "08:00 - 78F-000.43" at bounding box center [457, 61] width 110 height 21
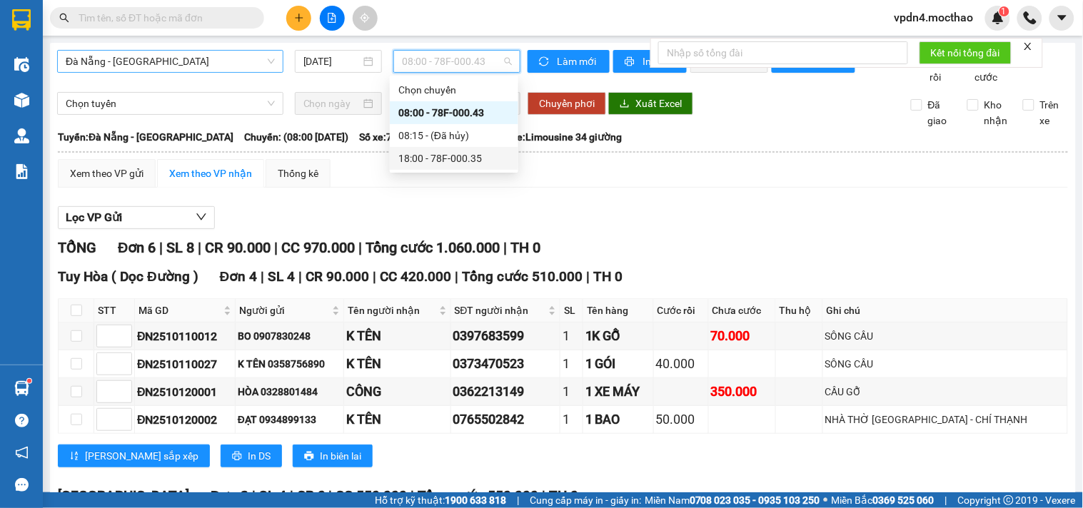
click at [427, 157] on div "18:00 - 78F-000.35" at bounding box center [453, 159] width 111 height 16
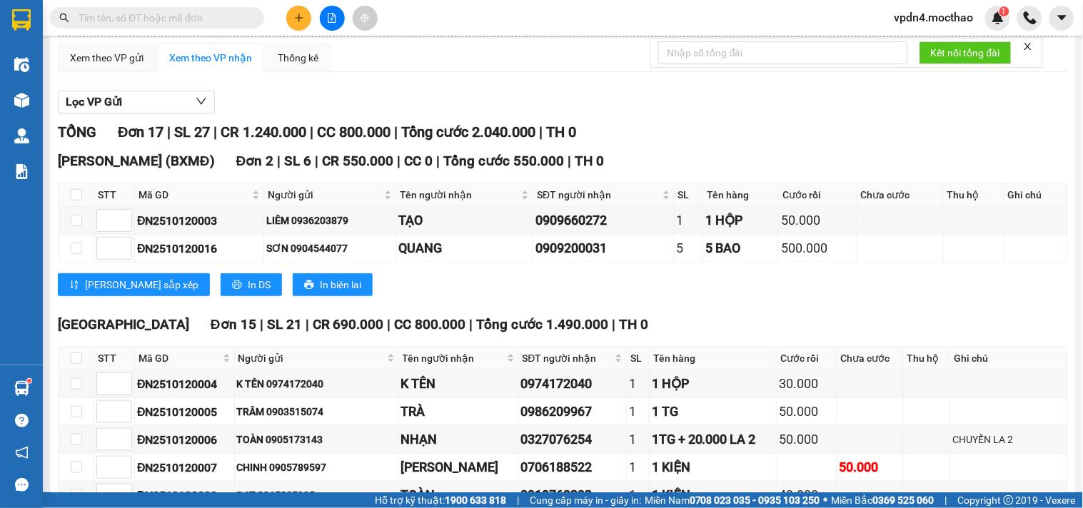
scroll to position [96, 0]
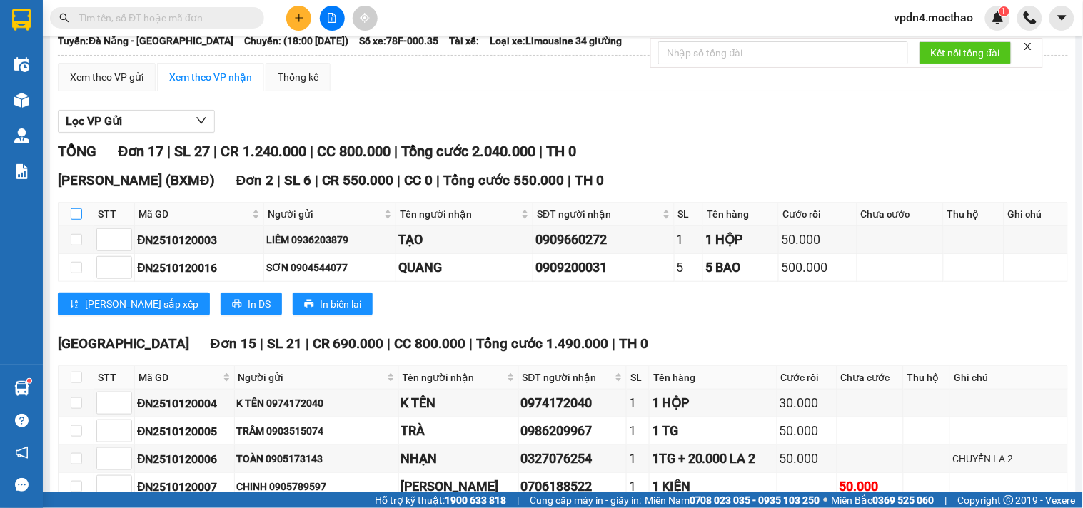
click at [76, 220] on input "checkbox" at bounding box center [76, 213] width 11 height 11
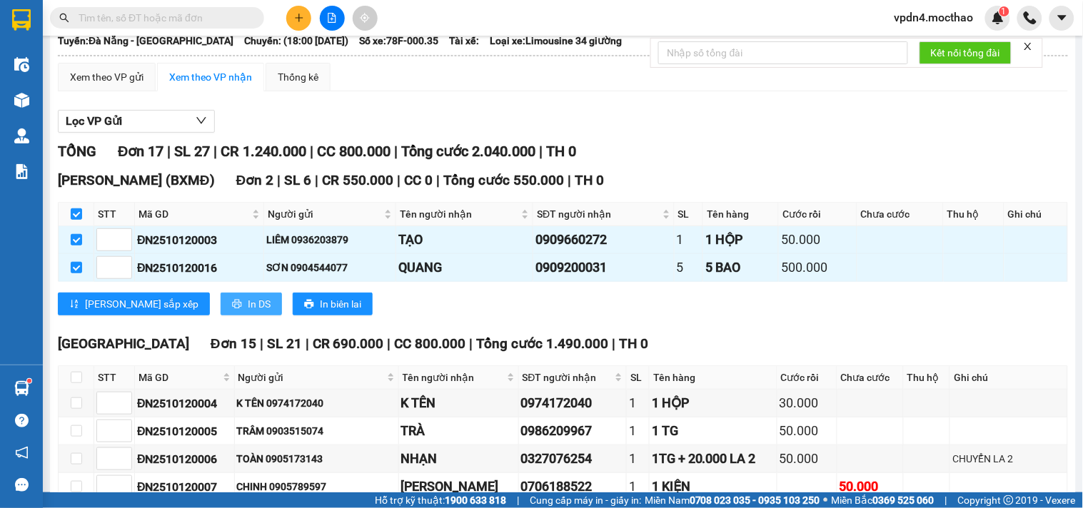
click at [248, 312] on span "In DS" at bounding box center [259, 304] width 23 height 16
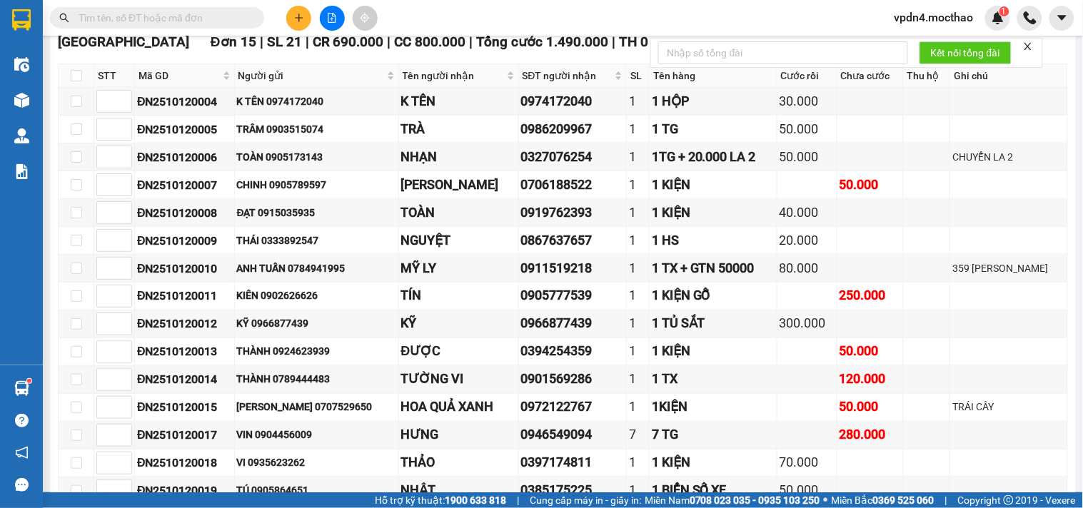
scroll to position [426, 0]
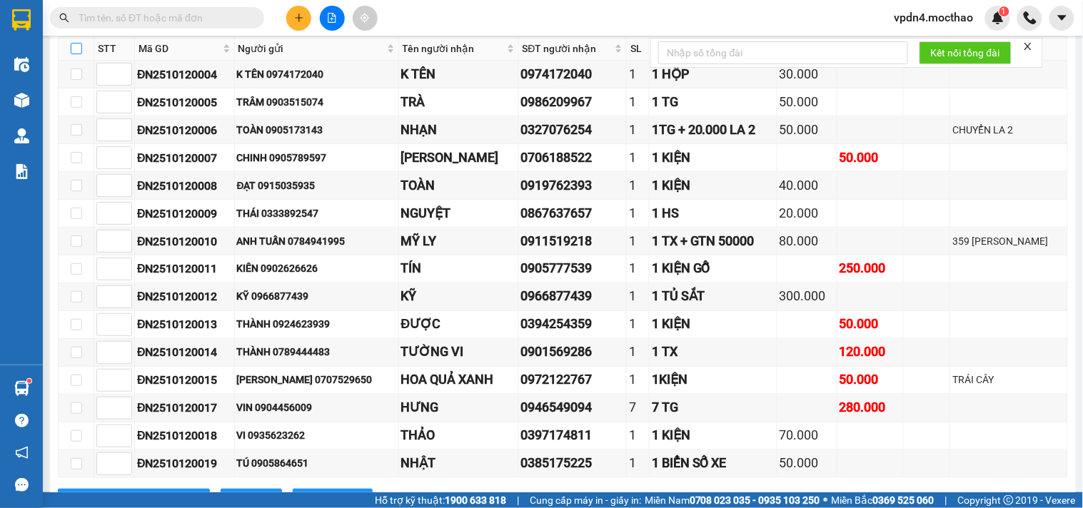
click at [76, 54] on input "checkbox" at bounding box center [76, 48] width 11 height 11
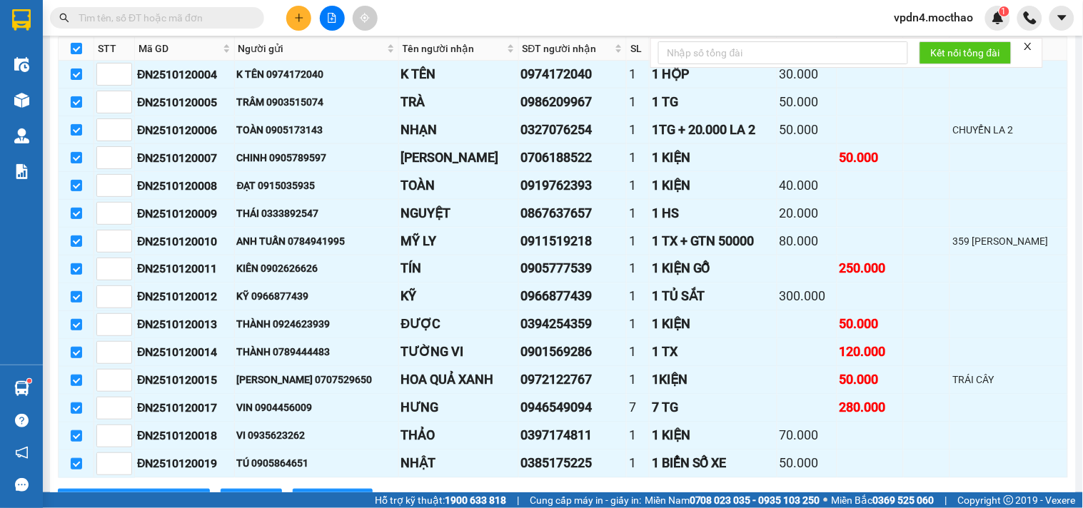
scroll to position [504, 0]
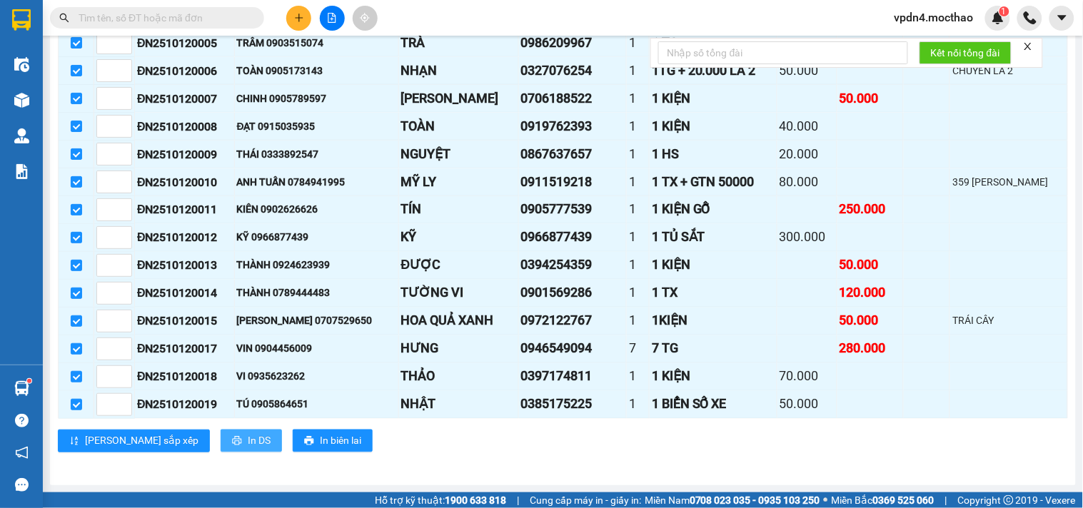
click at [248, 438] on span "In DS" at bounding box center [259, 441] width 23 height 16
click at [301, 16] on icon "plus" at bounding box center [299, 18] width 10 height 10
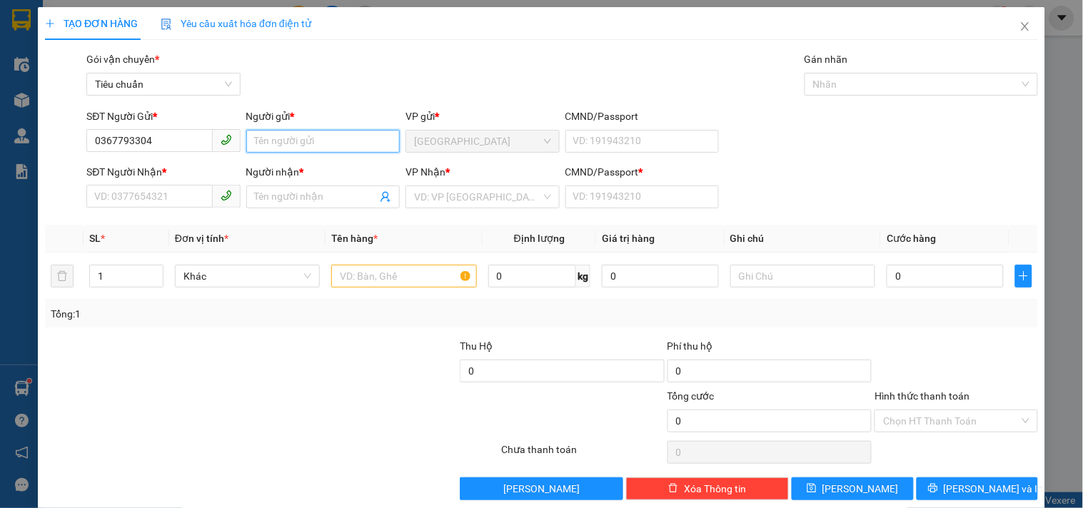
click at [281, 140] on input "Người gửi *" at bounding box center [323, 141] width 154 height 23
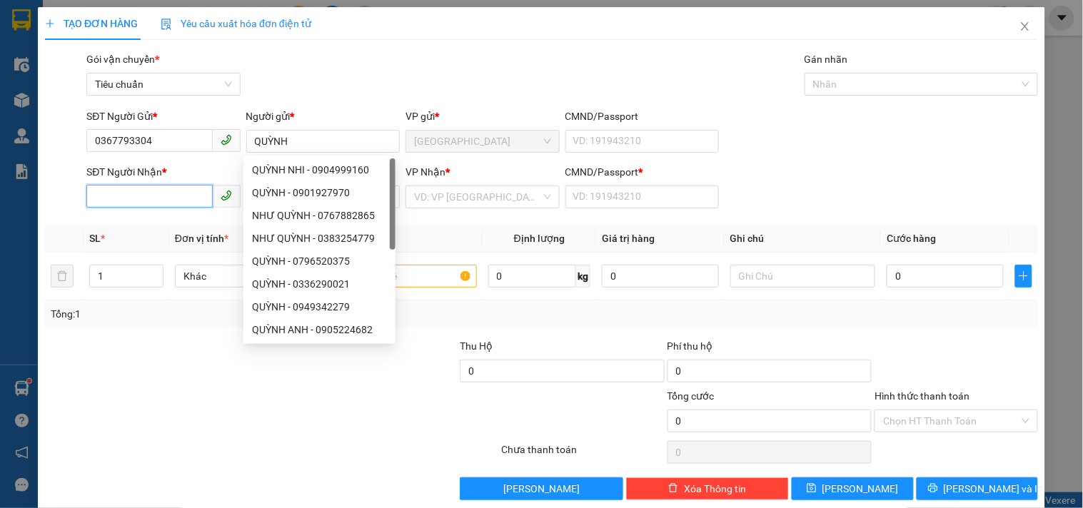
click at [138, 193] on input "SĐT Người Nhận *" at bounding box center [149, 196] width 126 height 23
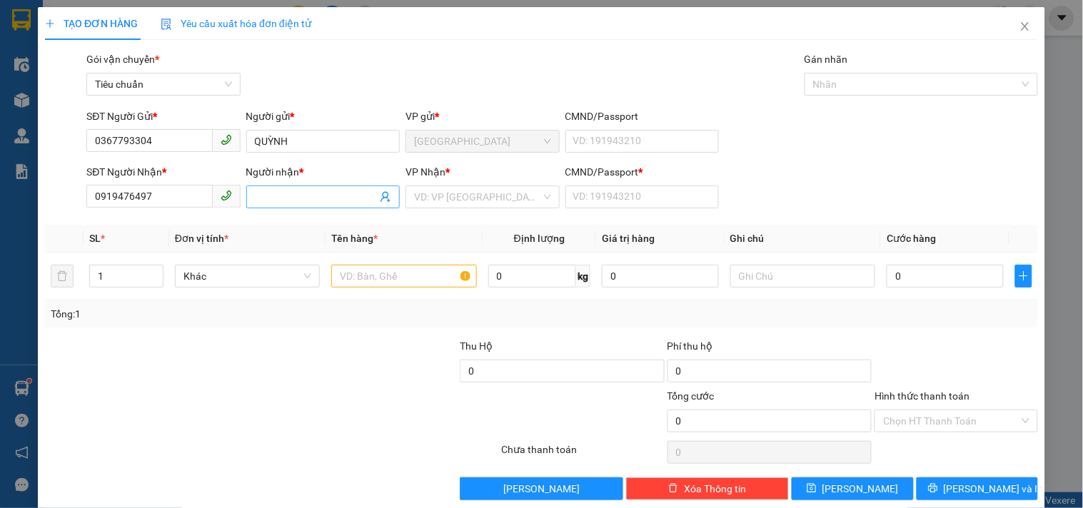
click at [279, 201] on input "Người nhận *" at bounding box center [316, 197] width 122 height 16
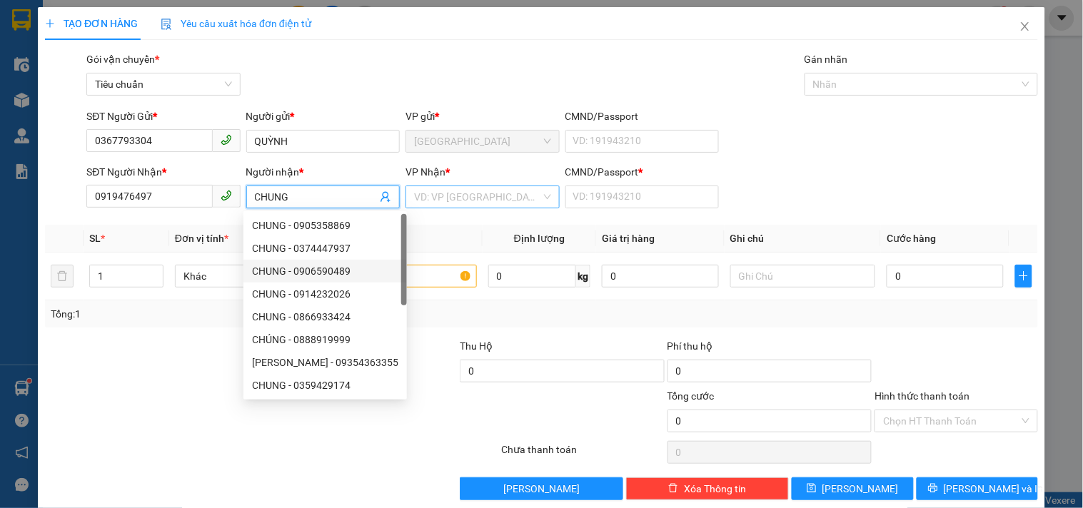
click at [465, 194] on input "search" at bounding box center [477, 196] width 126 height 21
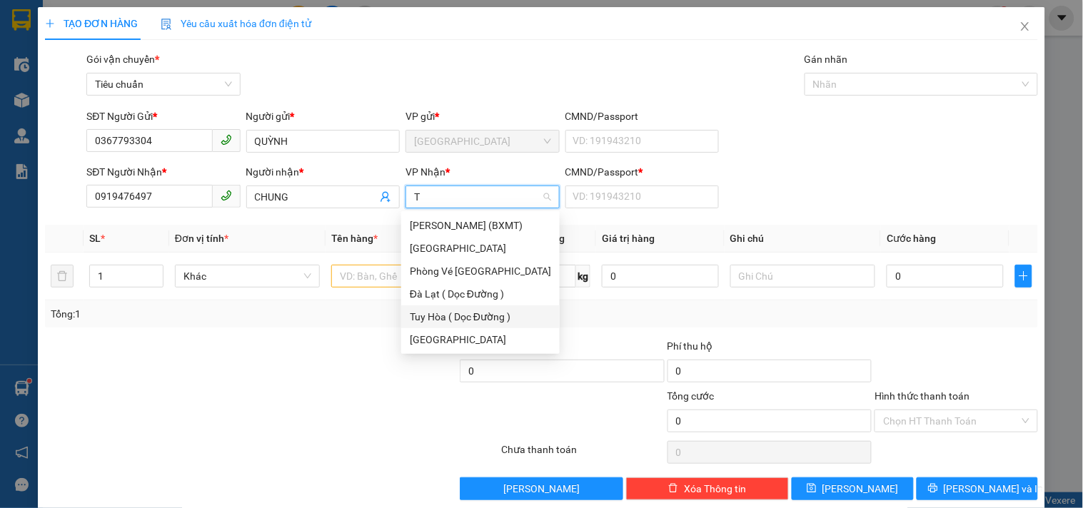
click at [462, 319] on div "Tuy Hòa ( Dọc Đường )" at bounding box center [480, 317] width 141 height 16
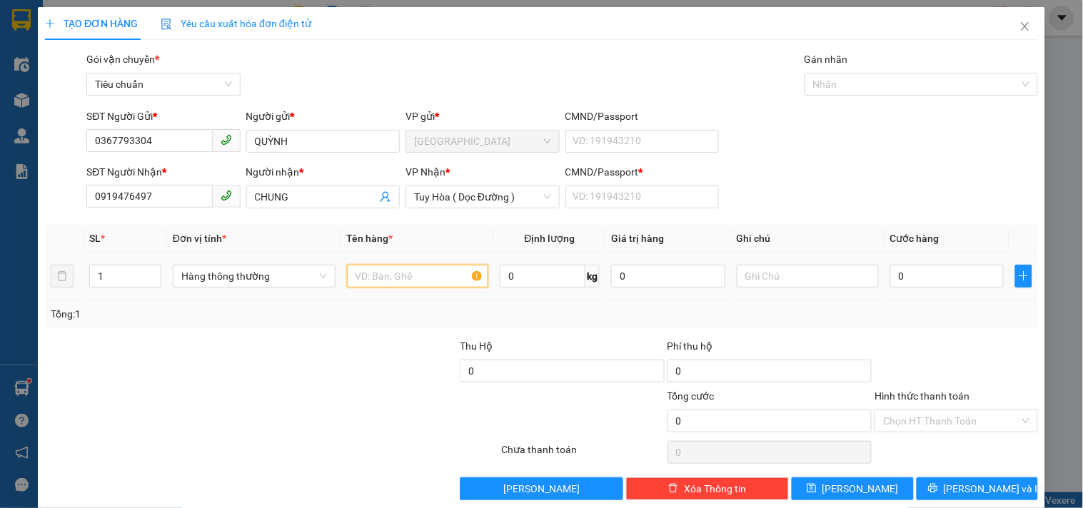
click at [401, 279] on input "text" at bounding box center [418, 276] width 142 height 23
click at [618, 200] on input "CMND/Passport *" at bounding box center [642, 197] width 154 height 23
click at [381, 273] on input "text" at bounding box center [418, 276] width 142 height 23
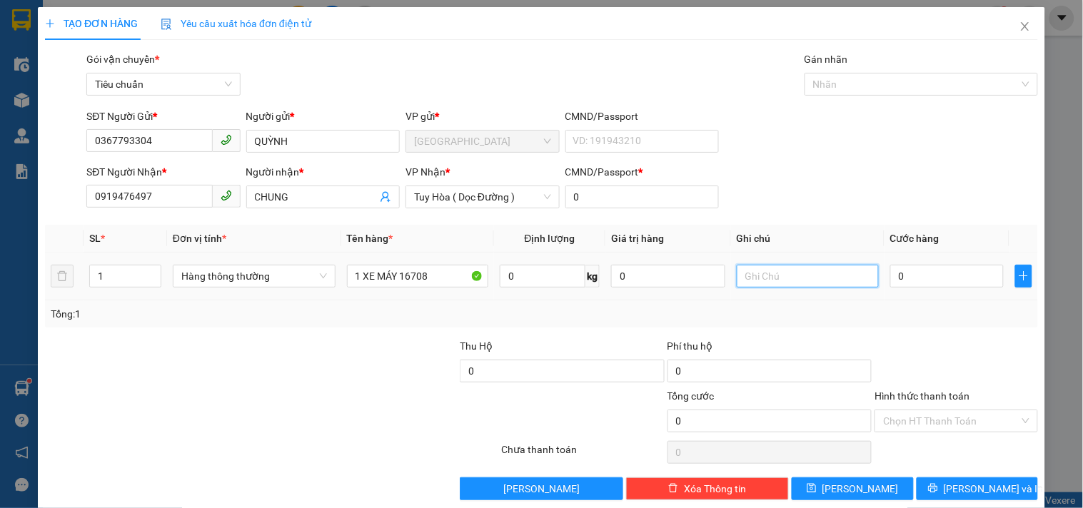
click at [745, 279] on input "text" at bounding box center [808, 276] width 142 height 23
click at [894, 280] on input "0" at bounding box center [947, 276] width 114 height 23
click at [957, 346] on div at bounding box center [956, 363] width 166 height 50
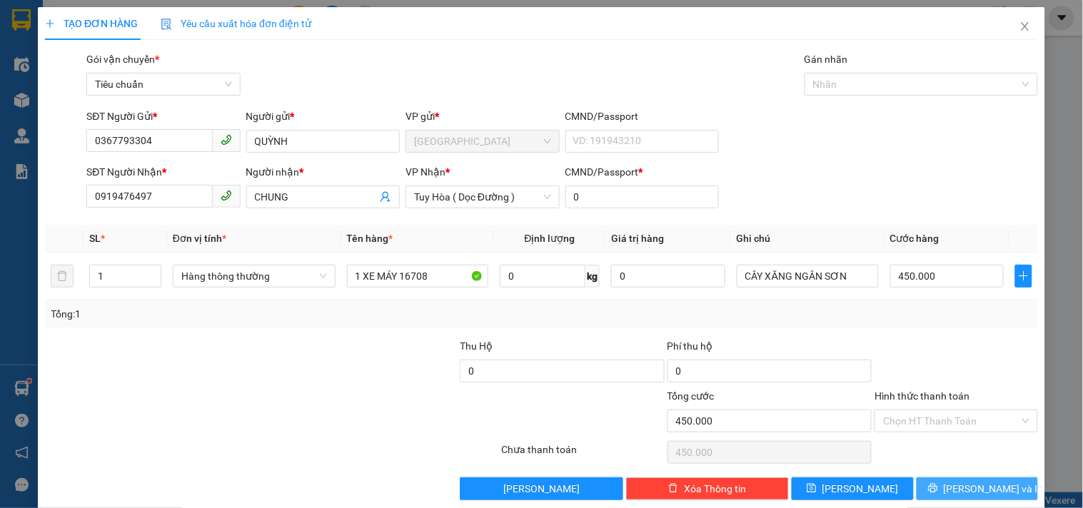
click at [937, 488] on icon "printer" at bounding box center [932, 488] width 9 height 9
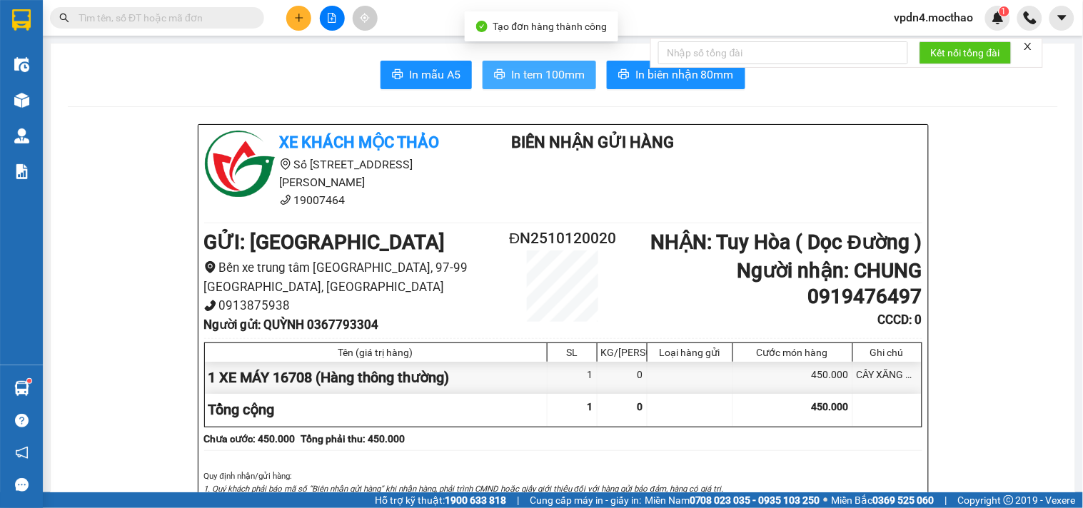
click at [548, 74] on span "In tem 100mm" at bounding box center [548, 75] width 74 height 18
click at [548, 71] on span "In tem 100mm" at bounding box center [548, 75] width 74 height 18
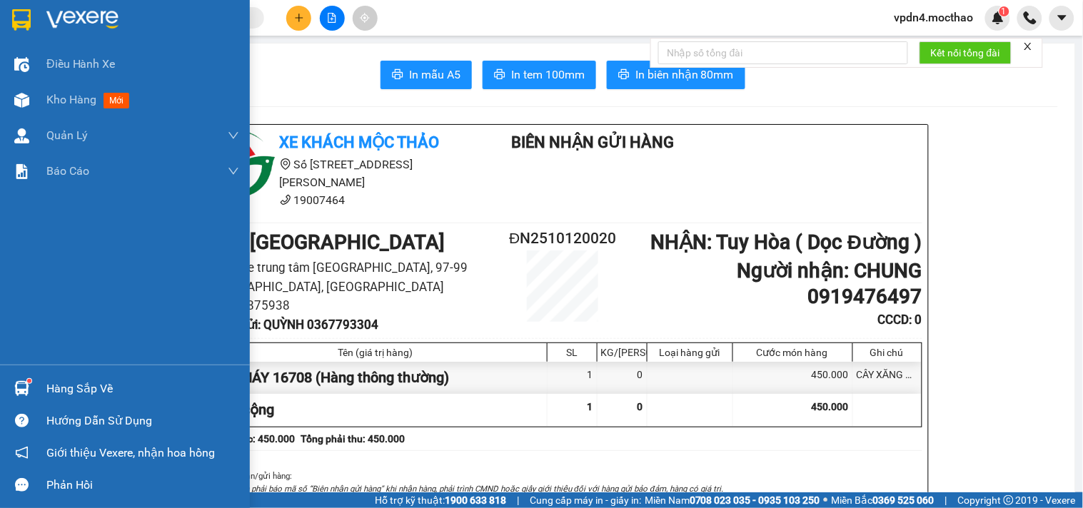
click at [87, 389] on div "Hàng sắp về" at bounding box center [142, 388] width 193 height 21
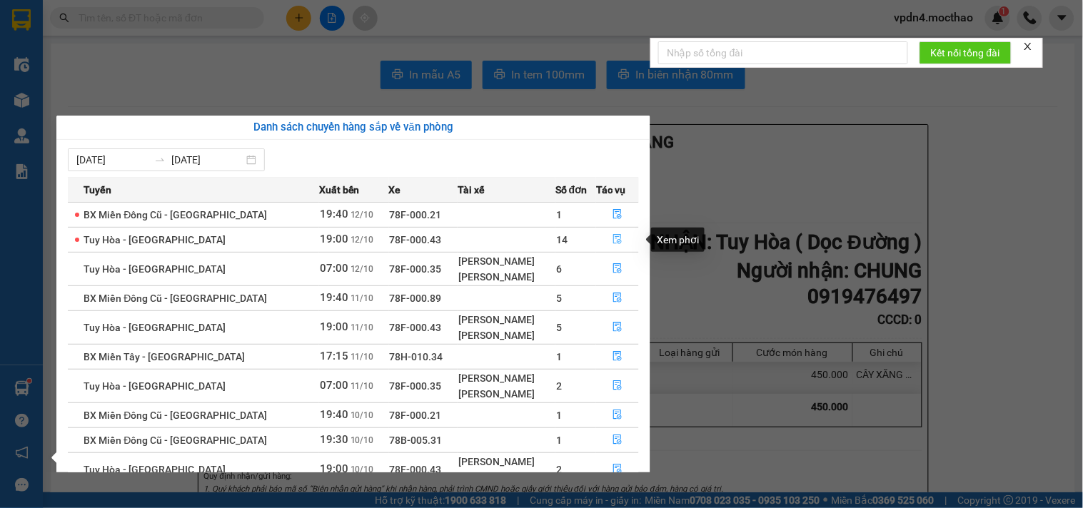
click at [617, 241] on icon "file-done" at bounding box center [617, 239] width 9 height 10
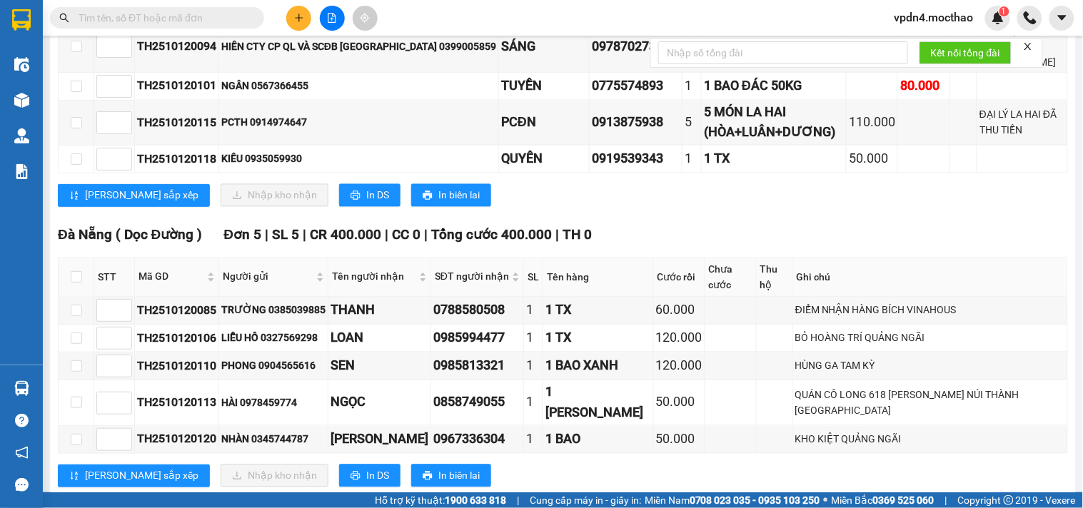
scroll to position [167, 0]
